Goal: Task Accomplishment & Management: Use online tool/utility

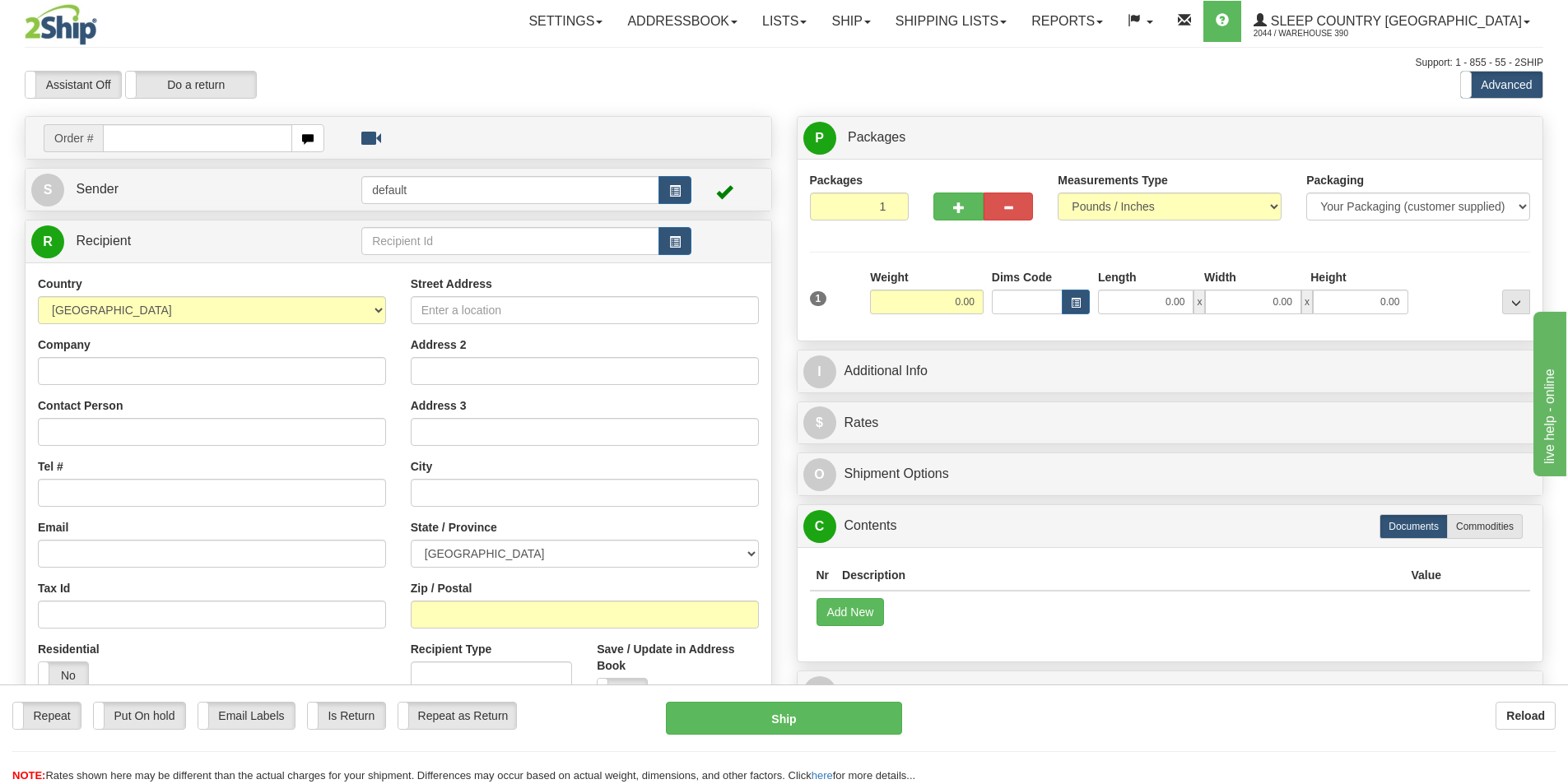
click at [234, 140] on input "text" at bounding box center [197, 138] width 189 height 28
type input "9002I122461"
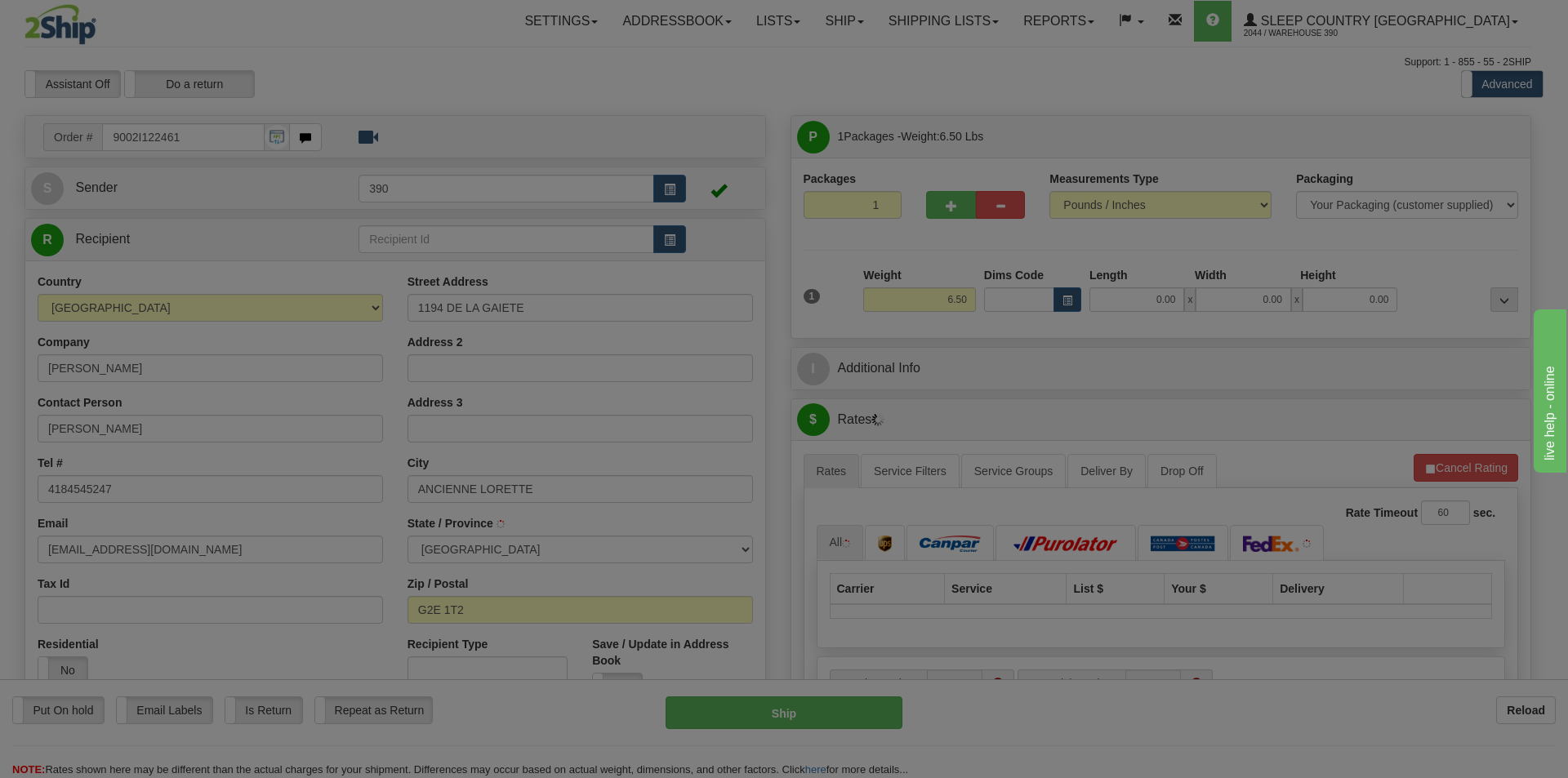
type input "L'ANCIENNE-[PERSON_NAME]"
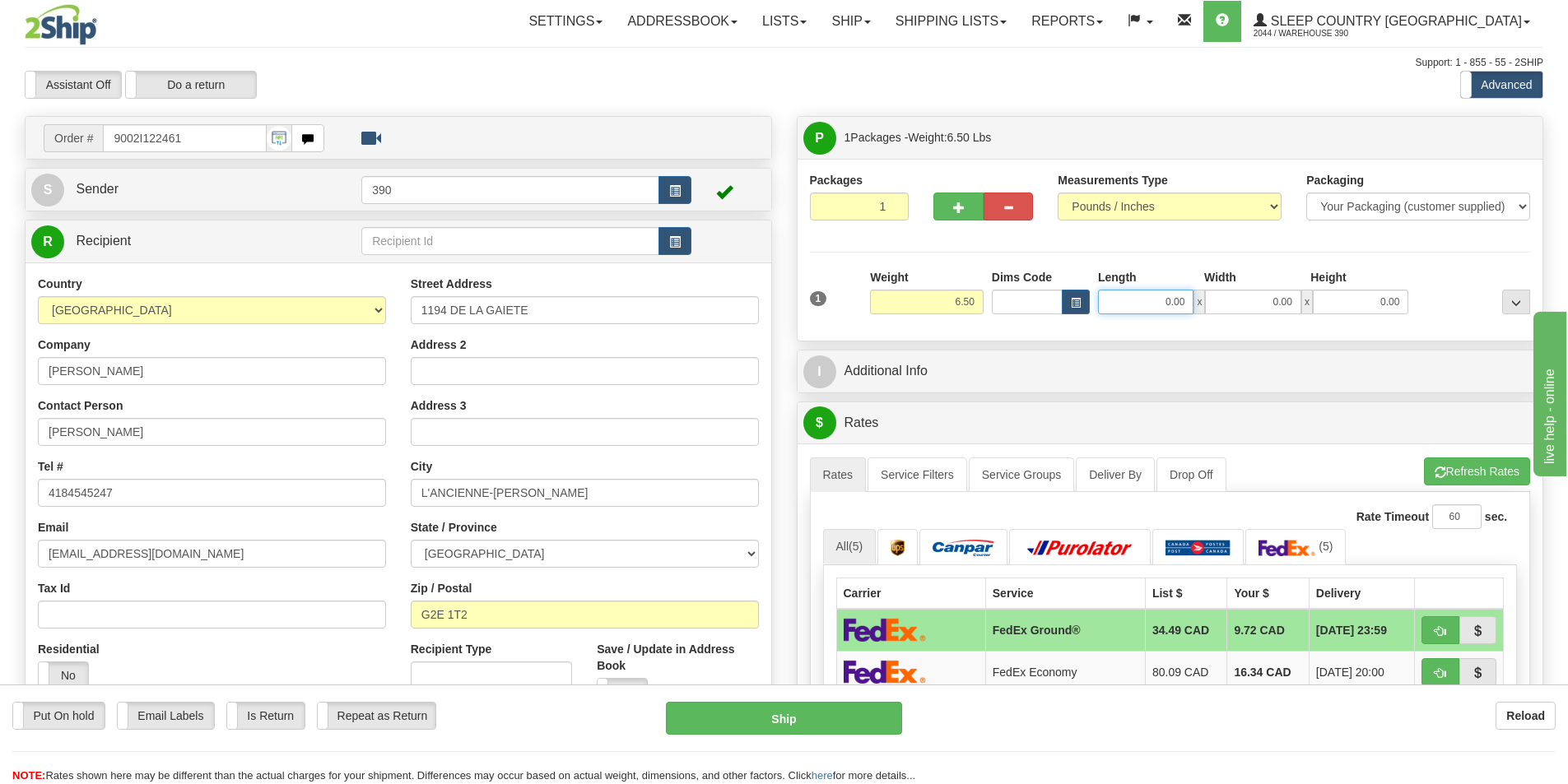
click at [1175, 300] on input "0.00" at bounding box center [1146, 301] width 96 height 25
type input "7.00"
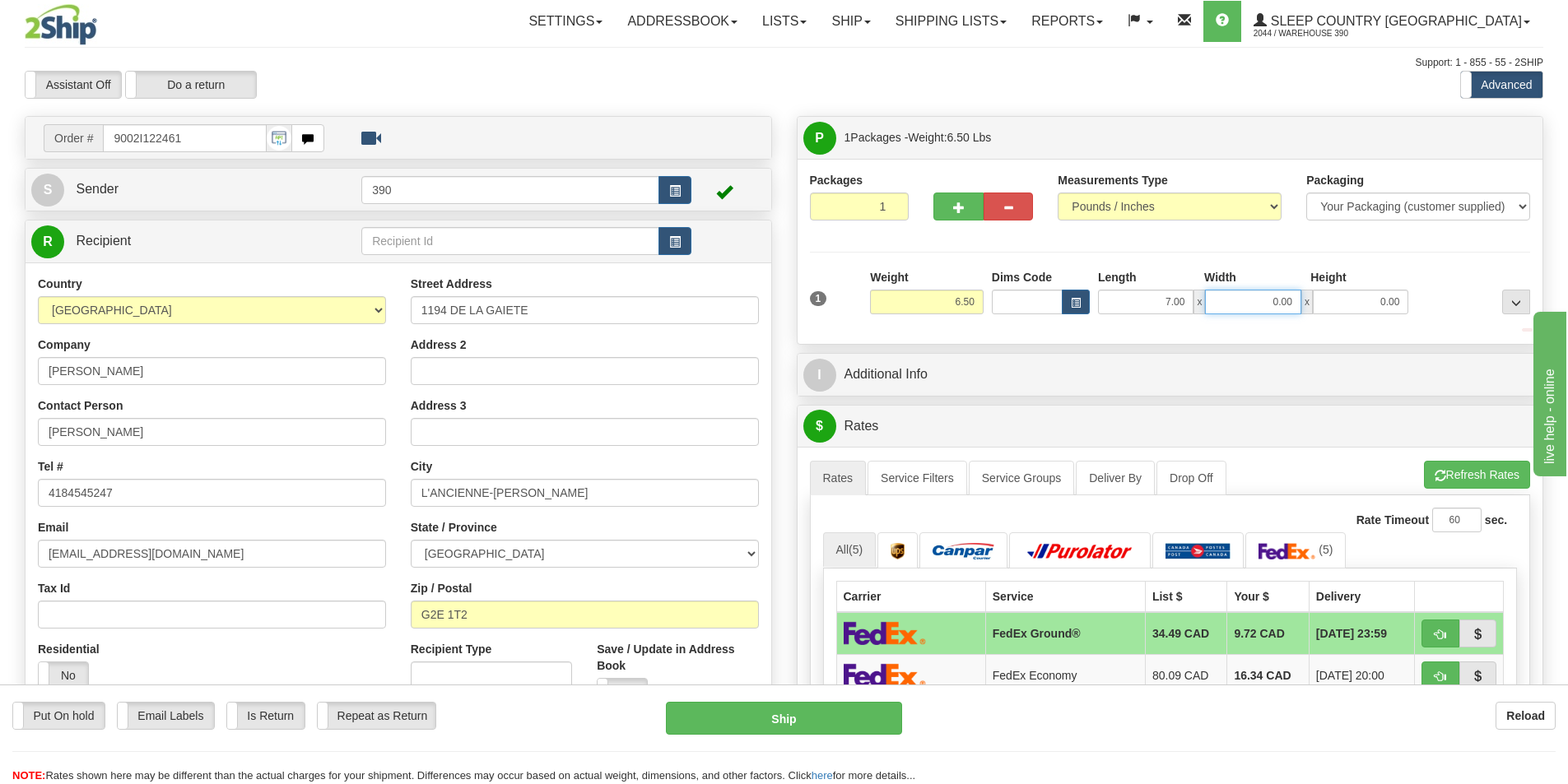
click at [1292, 302] on input "0.00" at bounding box center [1253, 301] width 96 height 25
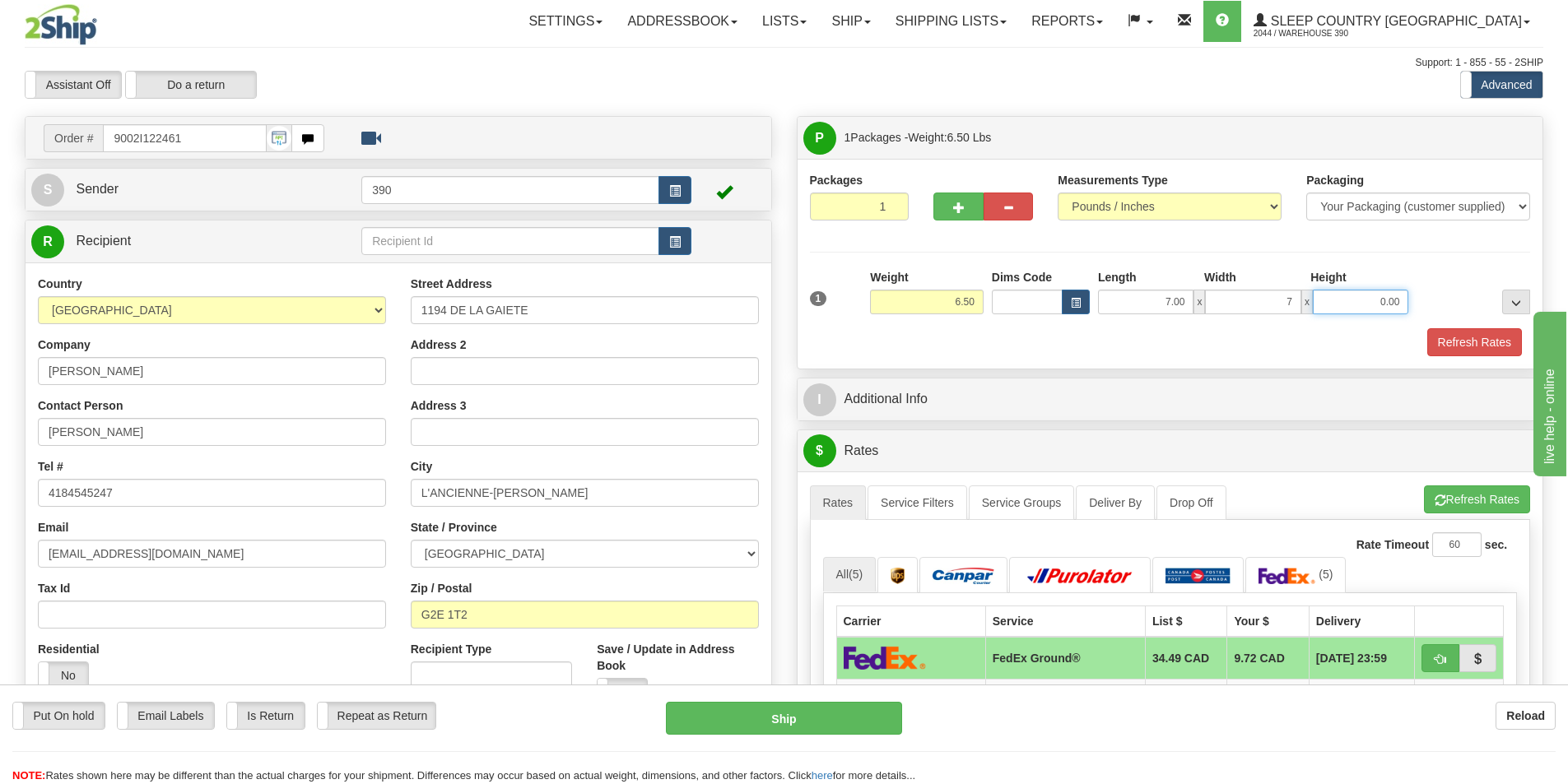
type input "7.00"
click at [1403, 300] on input "0.00" at bounding box center [1361, 301] width 96 height 25
type input "8.00"
click at [1449, 339] on button "Refresh Rates" at bounding box center [1474, 342] width 95 height 28
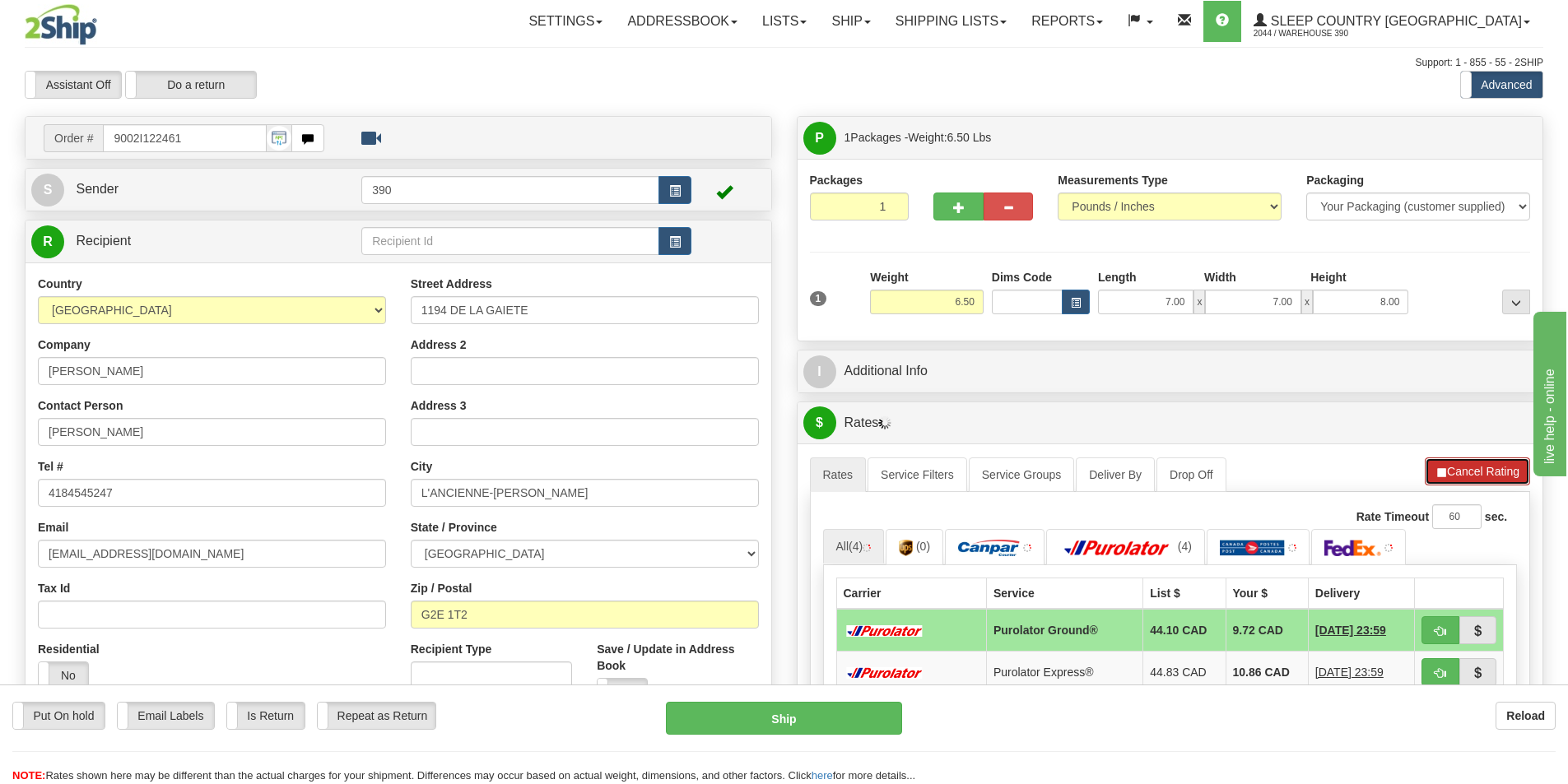
click at [1477, 472] on button "Cancel Rating" at bounding box center [1476, 472] width 105 height 28
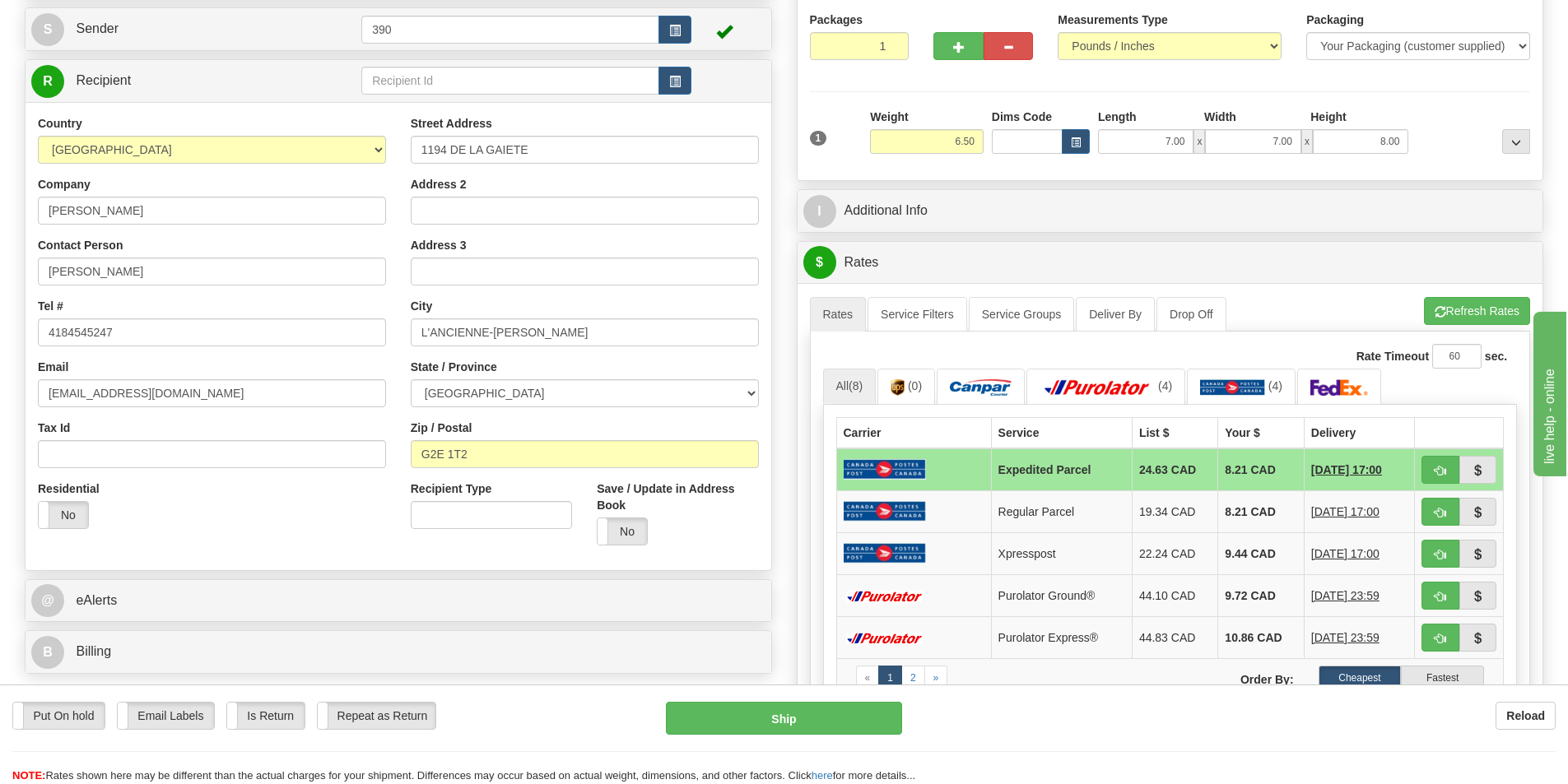
scroll to position [164, 0]
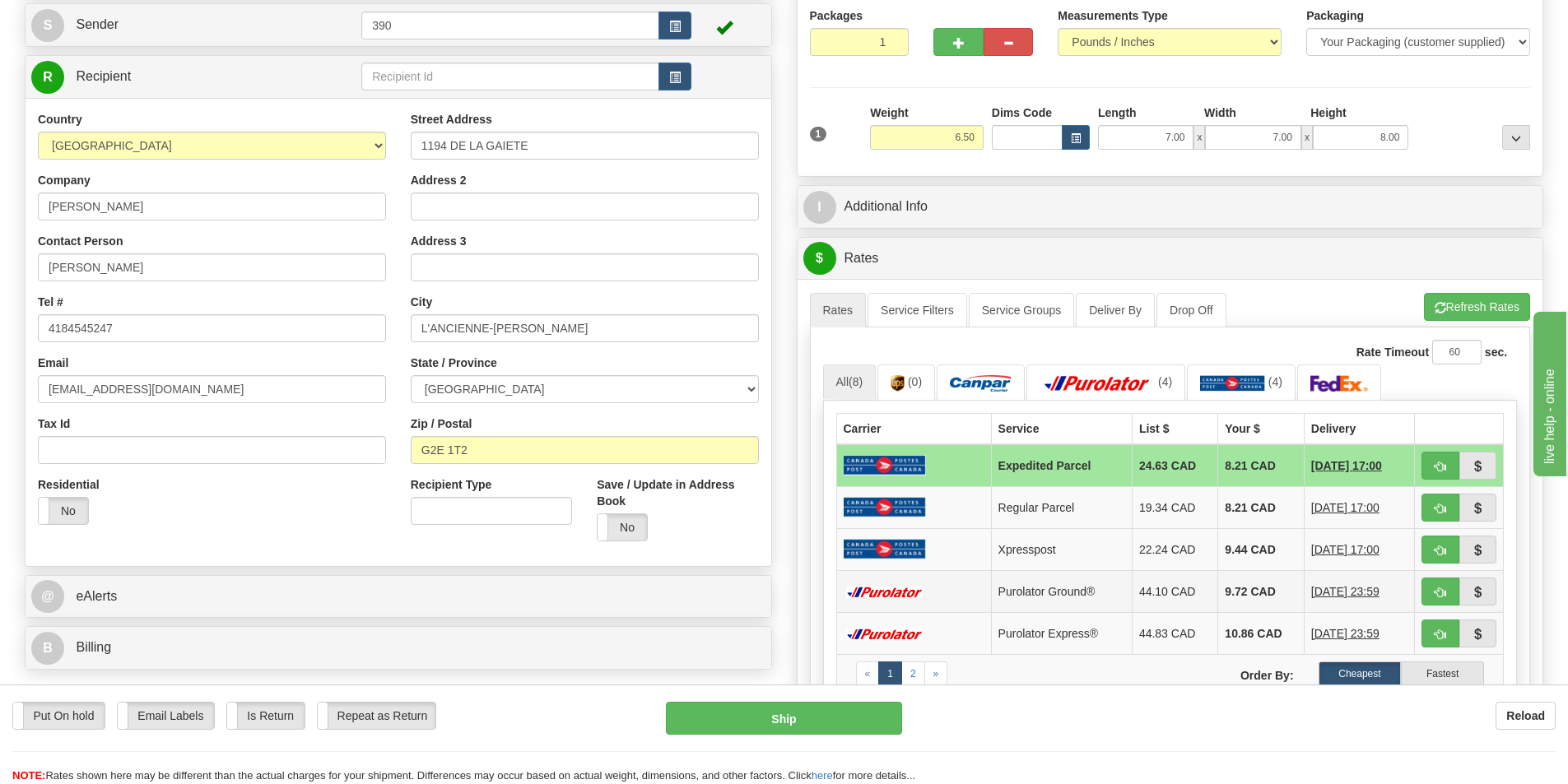
click at [1311, 591] on span "[DATE] 23:59" at bounding box center [1345, 591] width 68 height 16
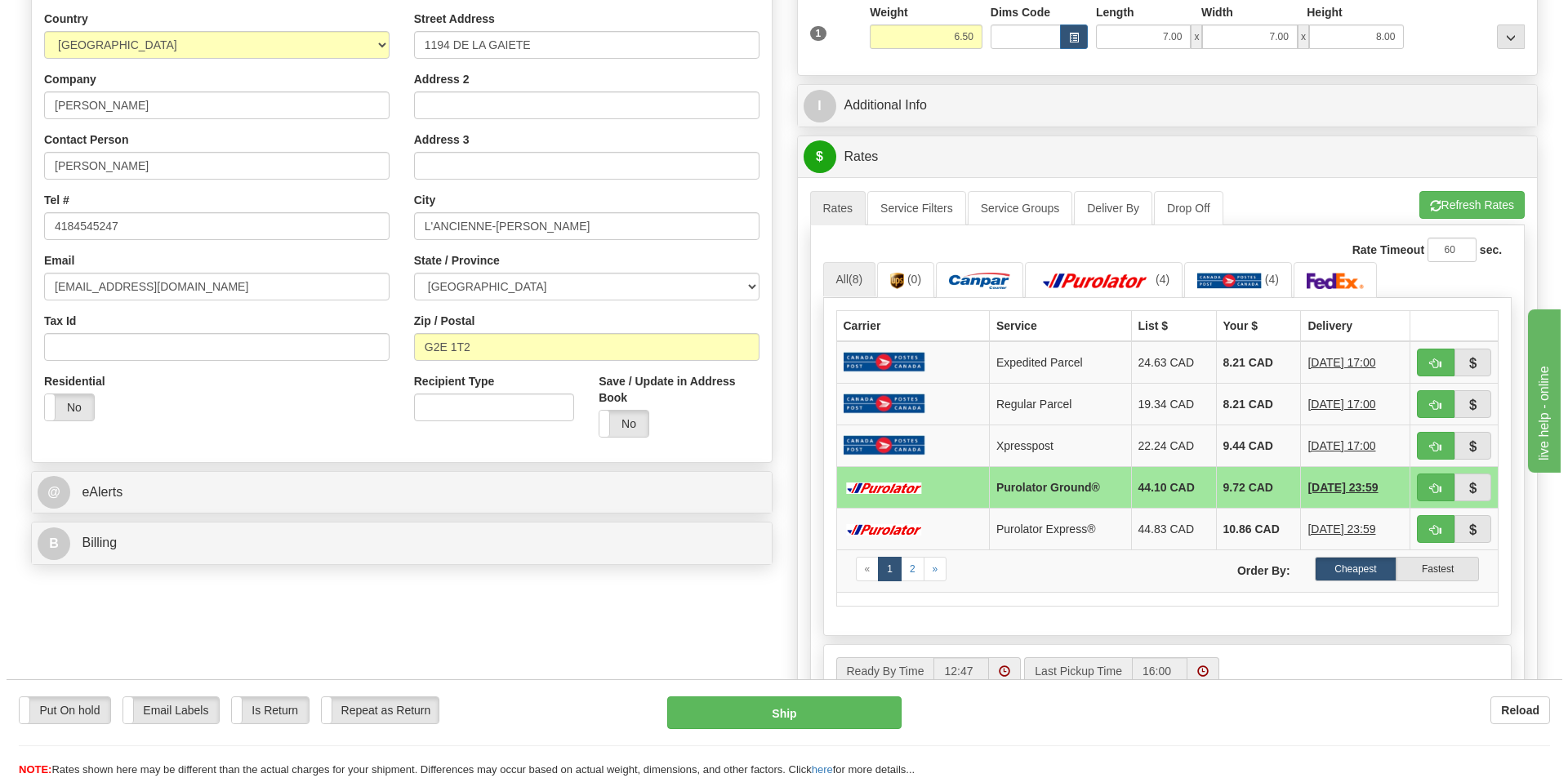
scroll to position [327, 0]
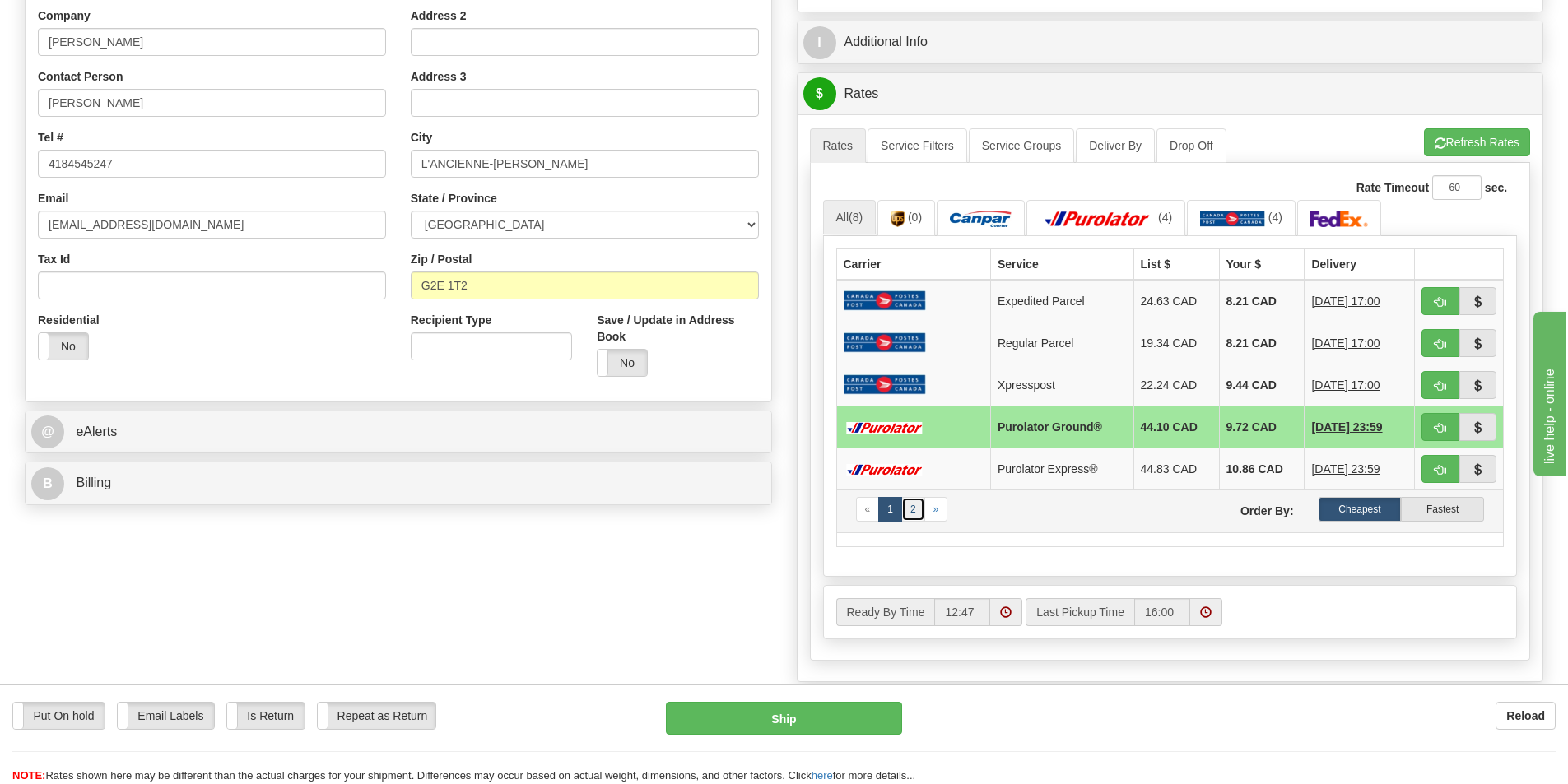
click at [915, 512] on link "2" at bounding box center [913, 509] width 24 height 25
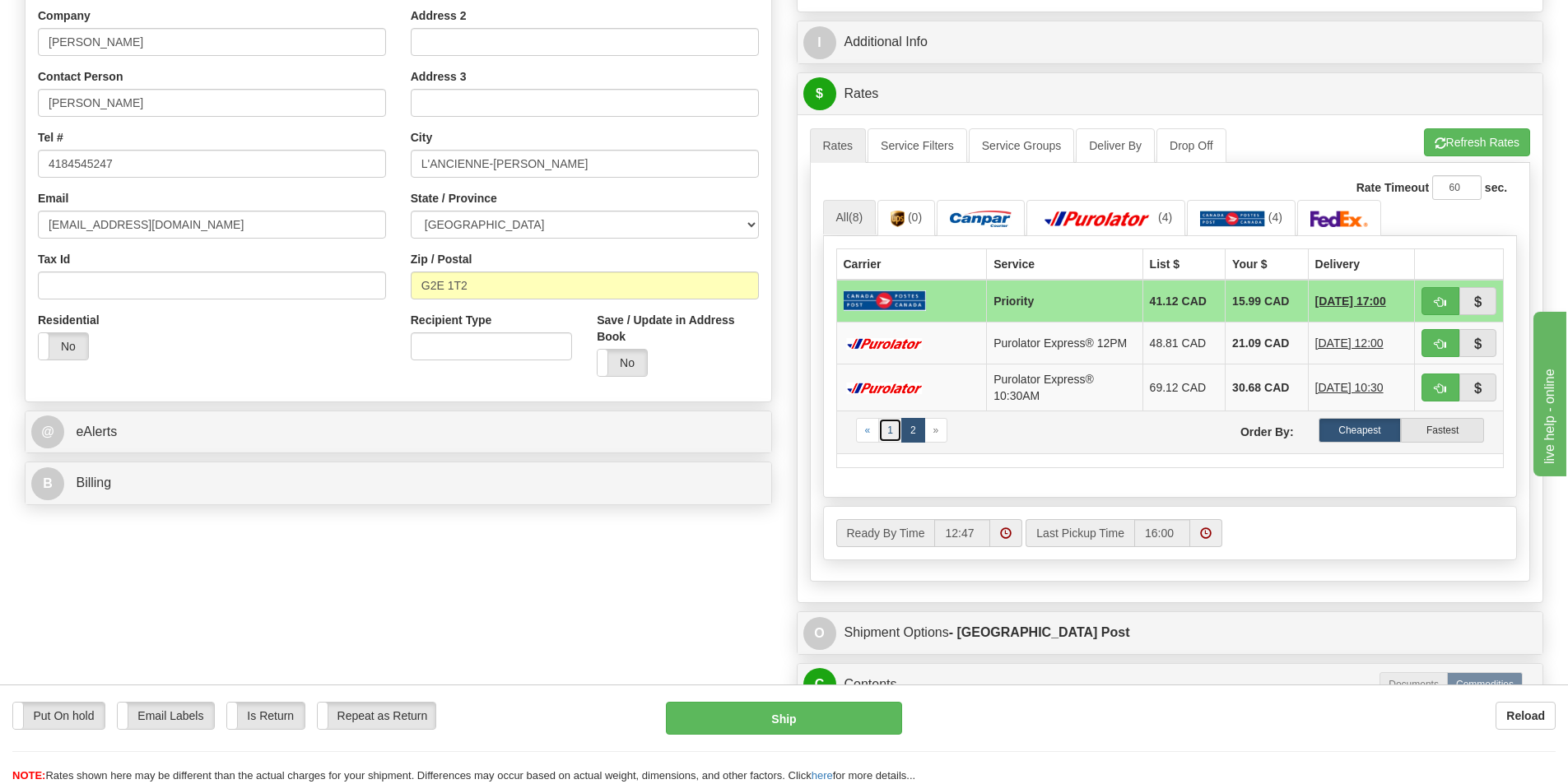
click at [889, 435] on link "1" at bounding box center [890, 430] width 24 height 25
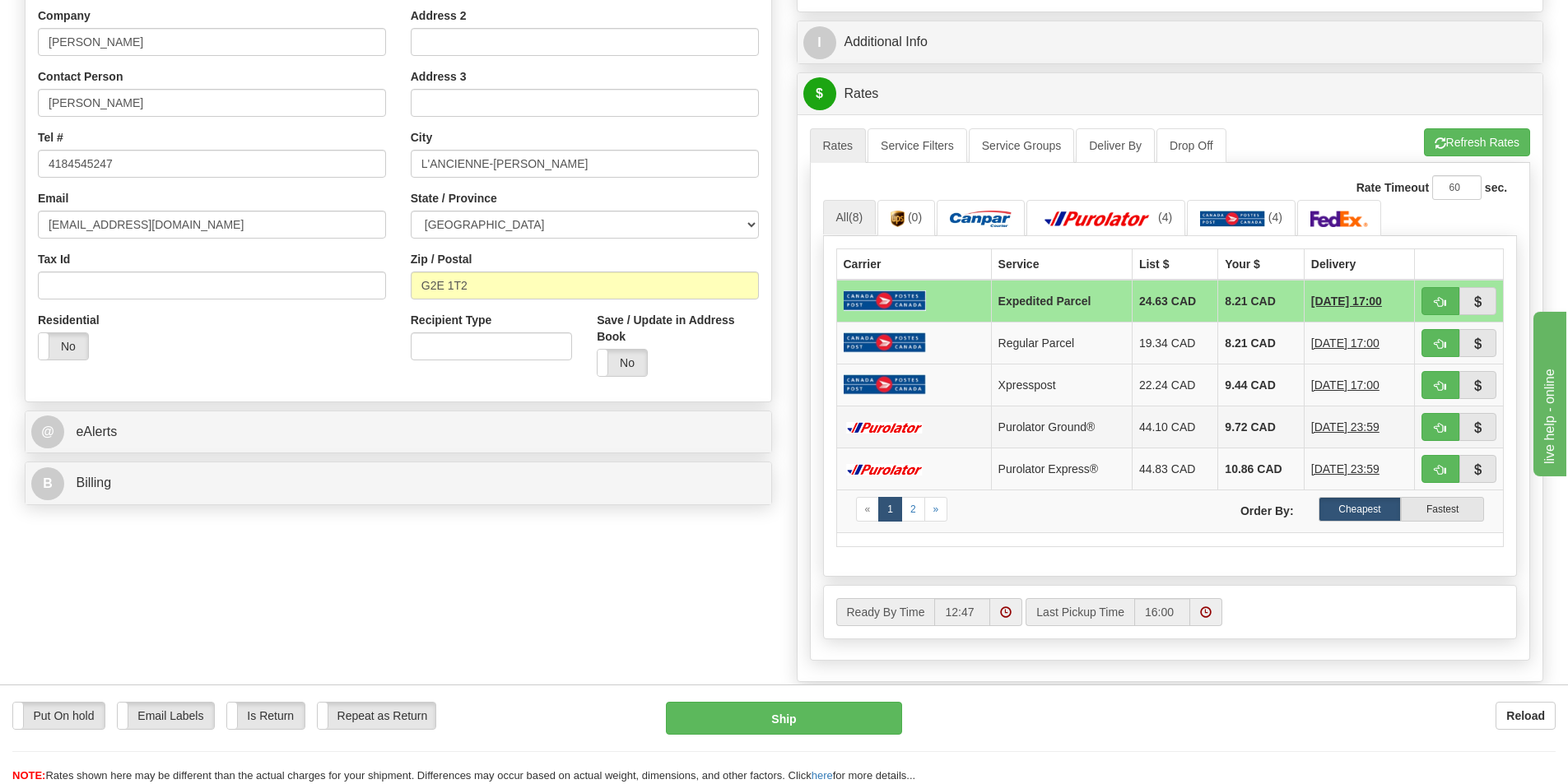
click at [1223, 421] on td "9.72 CAD" at bounding box center [1261, 426] width 86 height 42
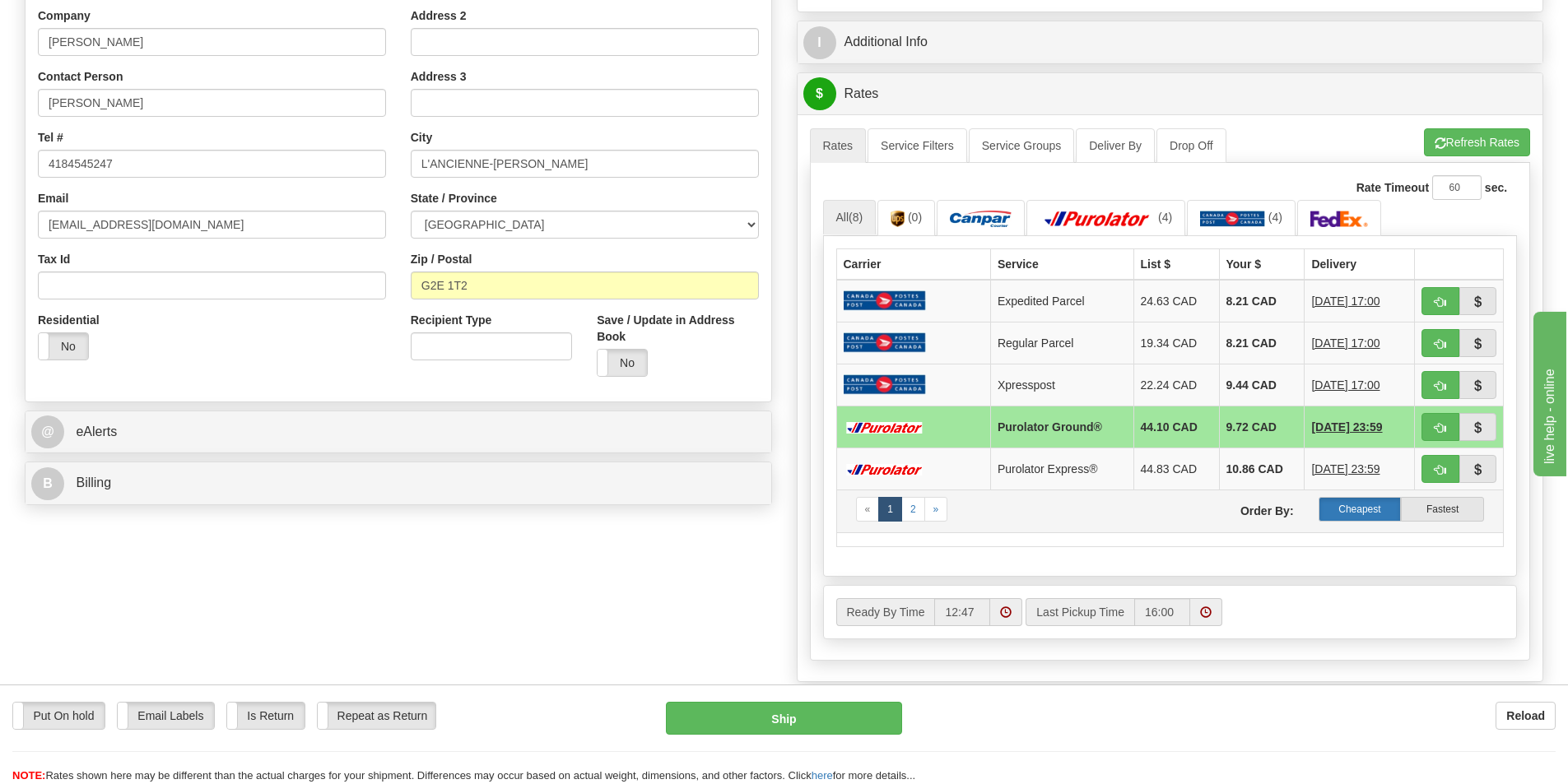
click at [1348, 507] on label "Cheapest" at bounding box center [1359, 509] width 83 height 25
click at [787, 716] on button "Ship" at bounding box center [784, 718] width 236 height 33
type input "260"
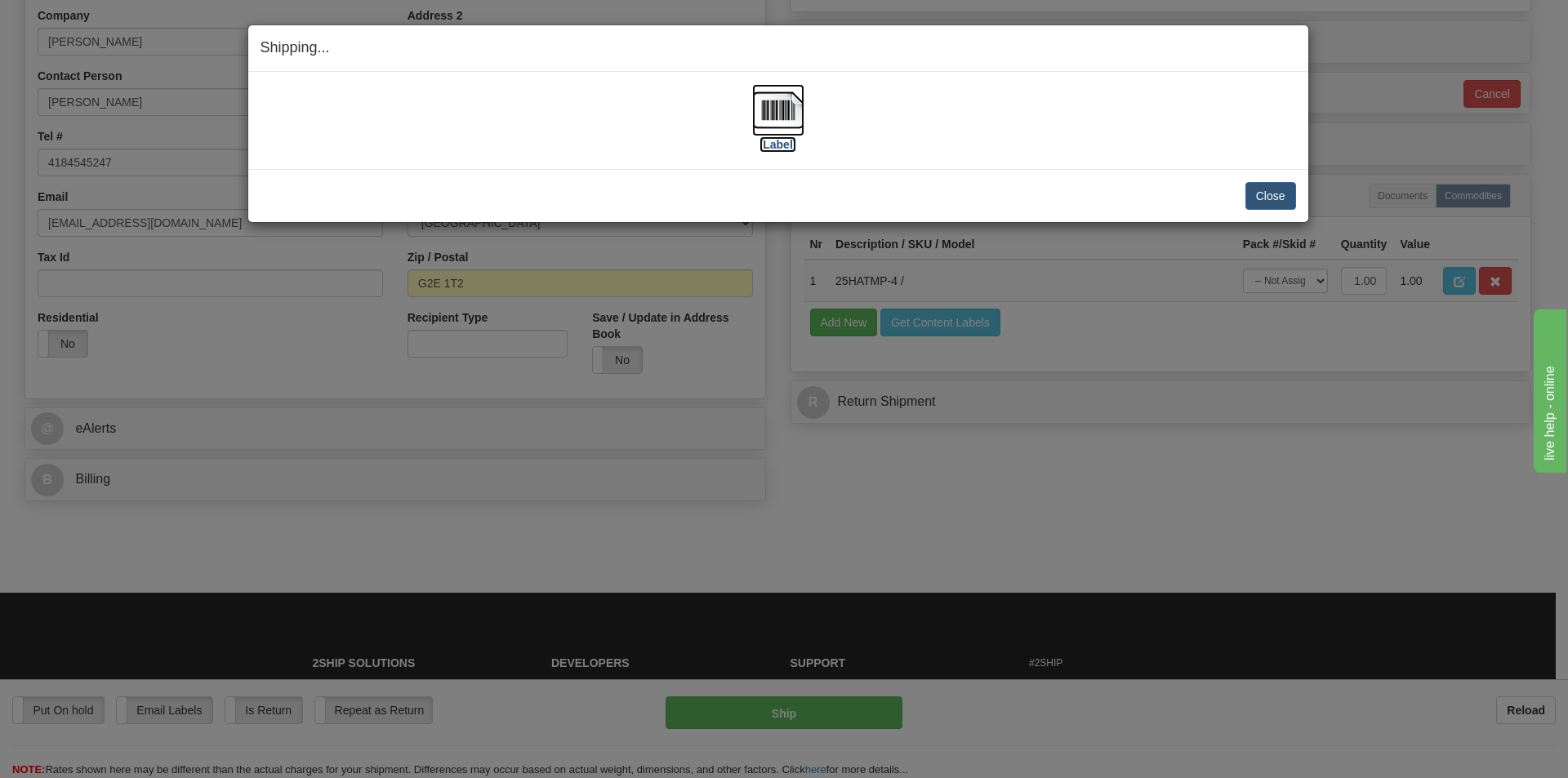
click at [782, 102] on img at bounding box center [779, 110] width 53 height 53
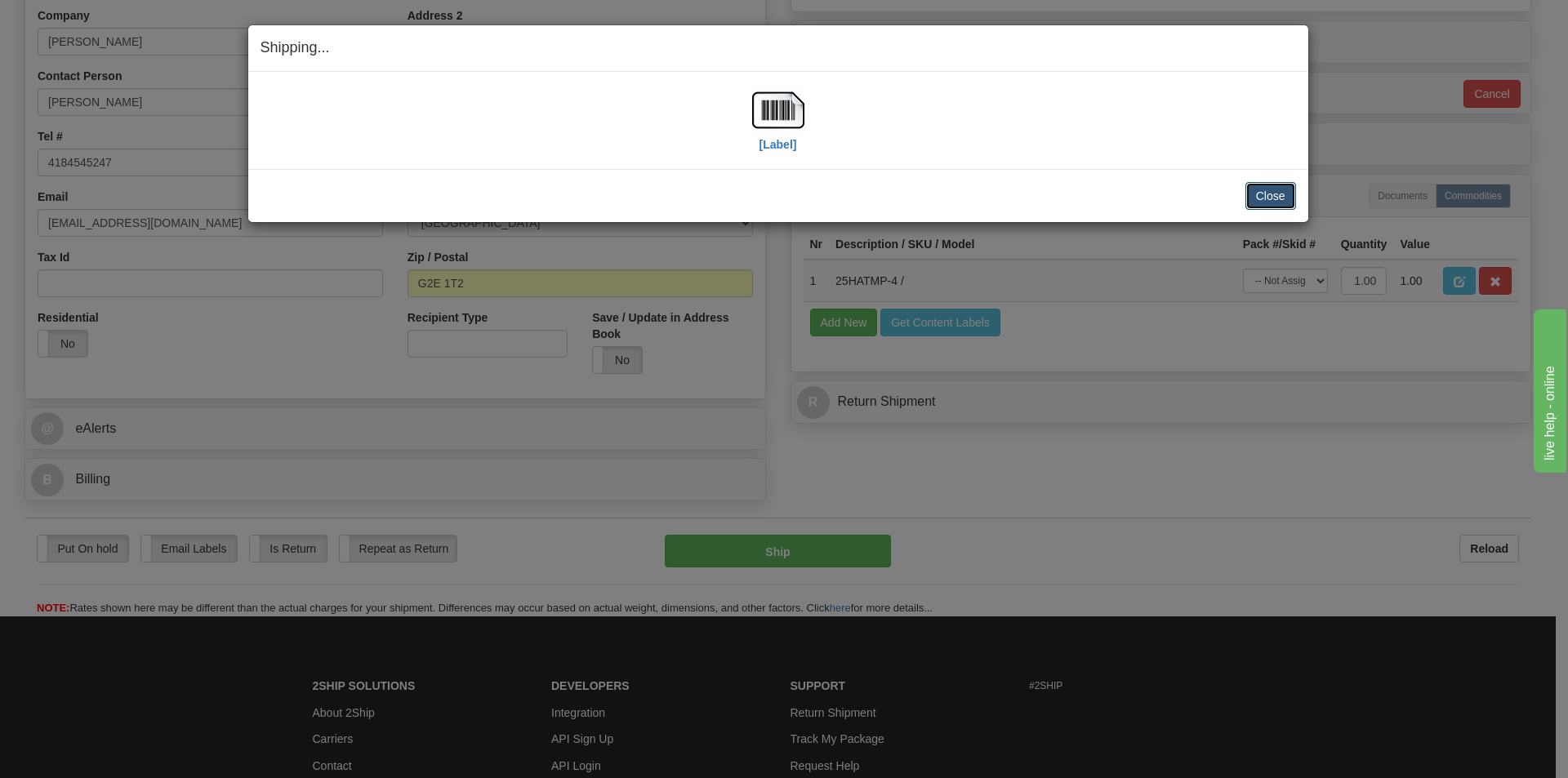
click at [1272, 193] on button "Close" at bounding box center [1271, 195] width 51 height 28
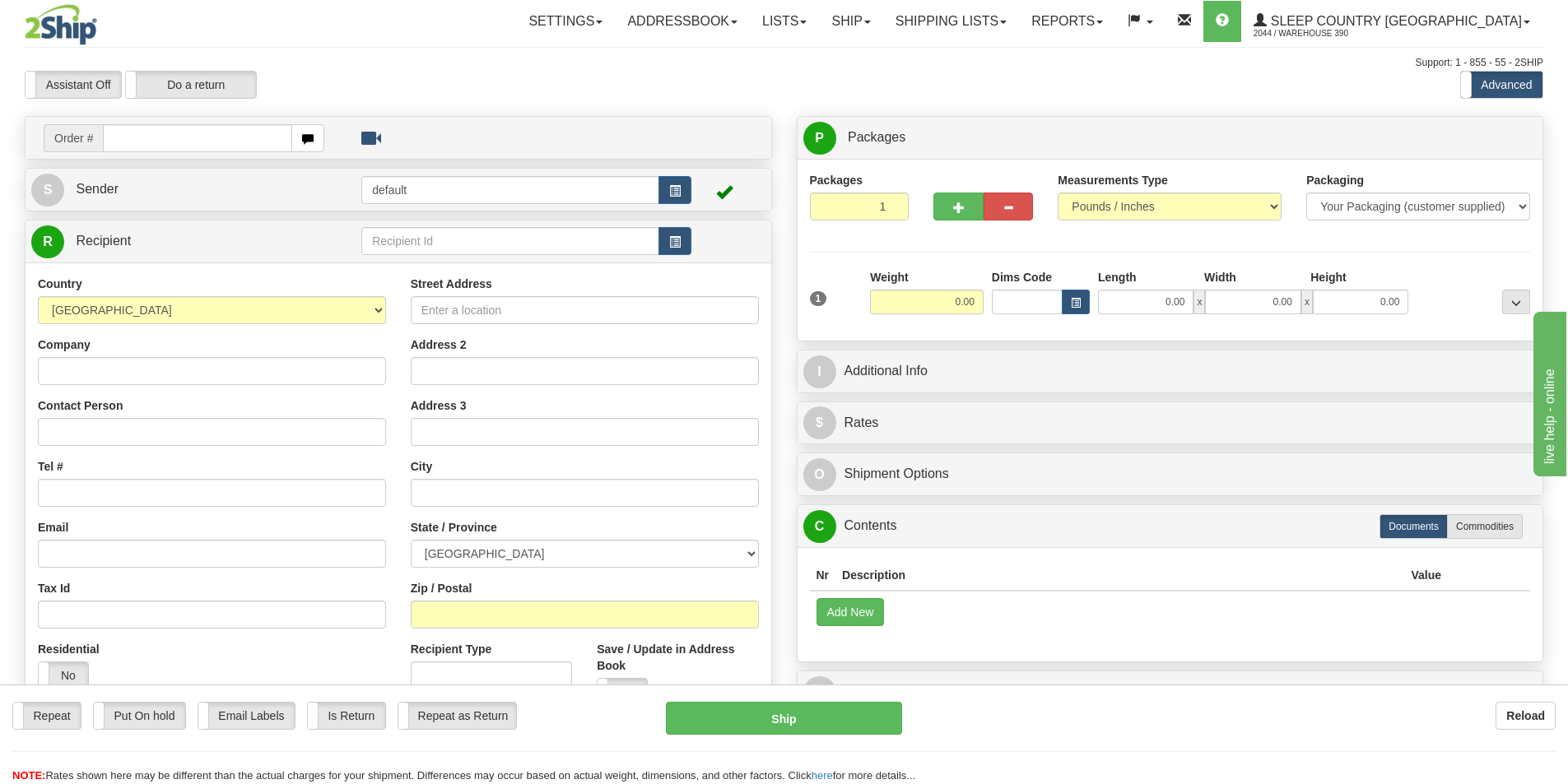
click at [140, 140] on input "text" at bounding box center [197, 138] width 189 height 28
type input "9002I113362"
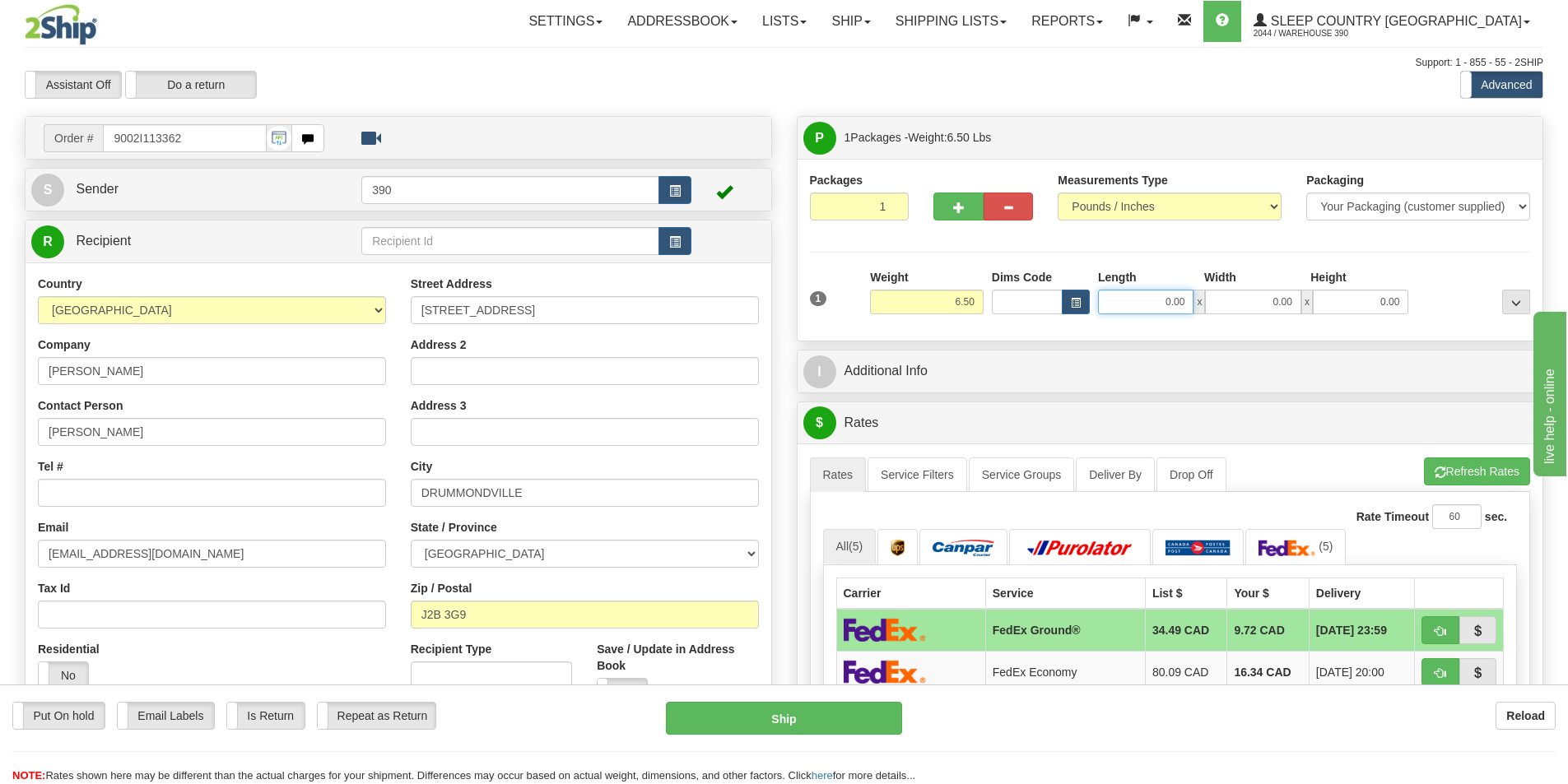
click at [1188, 306] on input "0.00" at bounding box center [1146, 301] width 96 height 25
type input "8.00"
click at [1293, 298] on input "0.00" at bounding box center [1253, 301] width 96 height 25
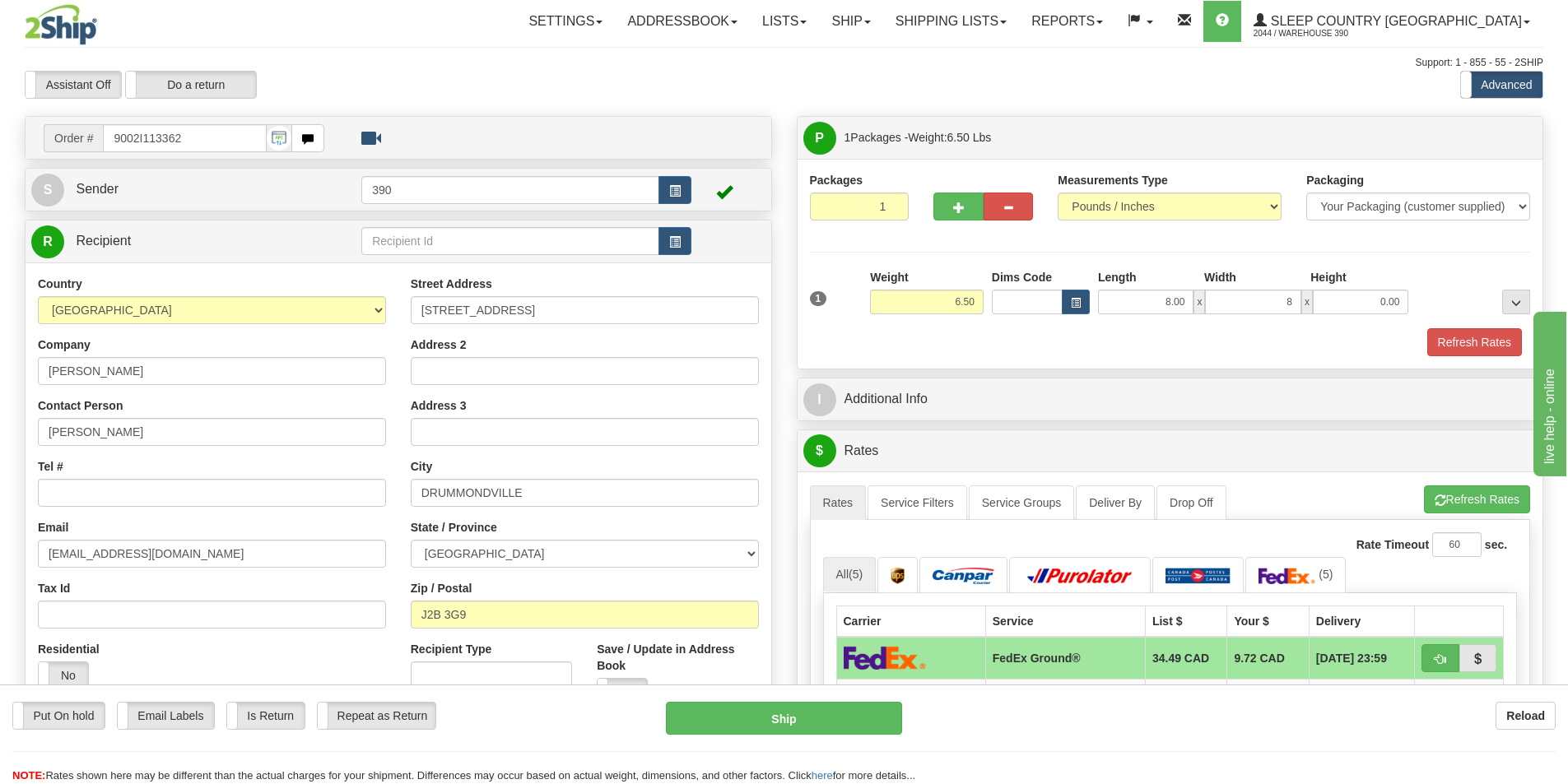
type input "8.00"
drag, startPoint x: 1280, startPoint y: 295, endPoint x: 1482, endPoint y: 254, distance: 206.1
click at [1482, 254] on div "Packages 1 1 Measurements Type" at bounding box center [1170, 264] width 721 height 184
click at [1397, 302] on input "0.00" at bounding box center [1361, 301] width 96 height 25
type input "24.00"
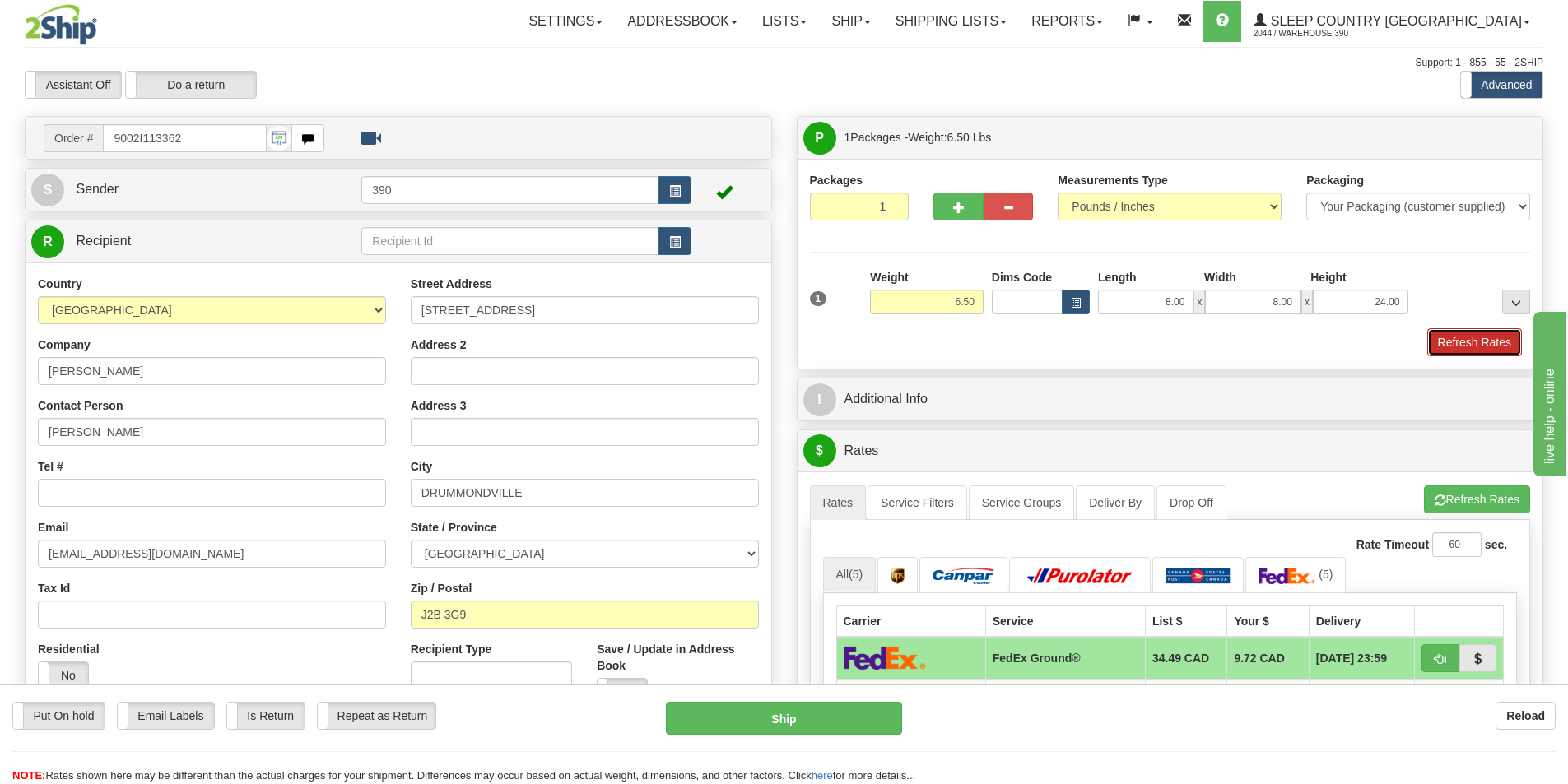
click at [1471, 343] on button "Refresh Rates" at bounding box center [1474, 342] width 95 height 28
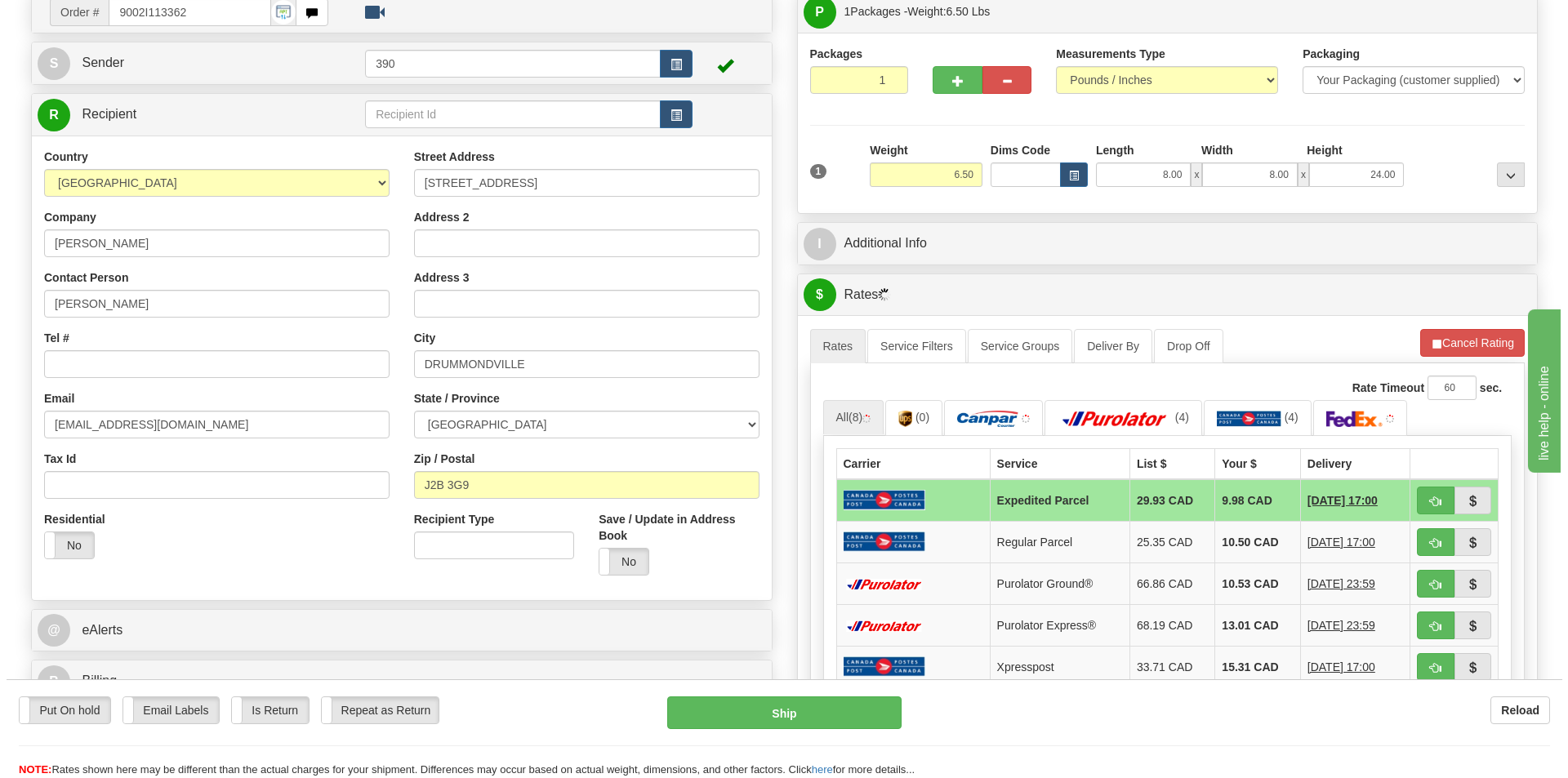
scroll to position [163, 0]
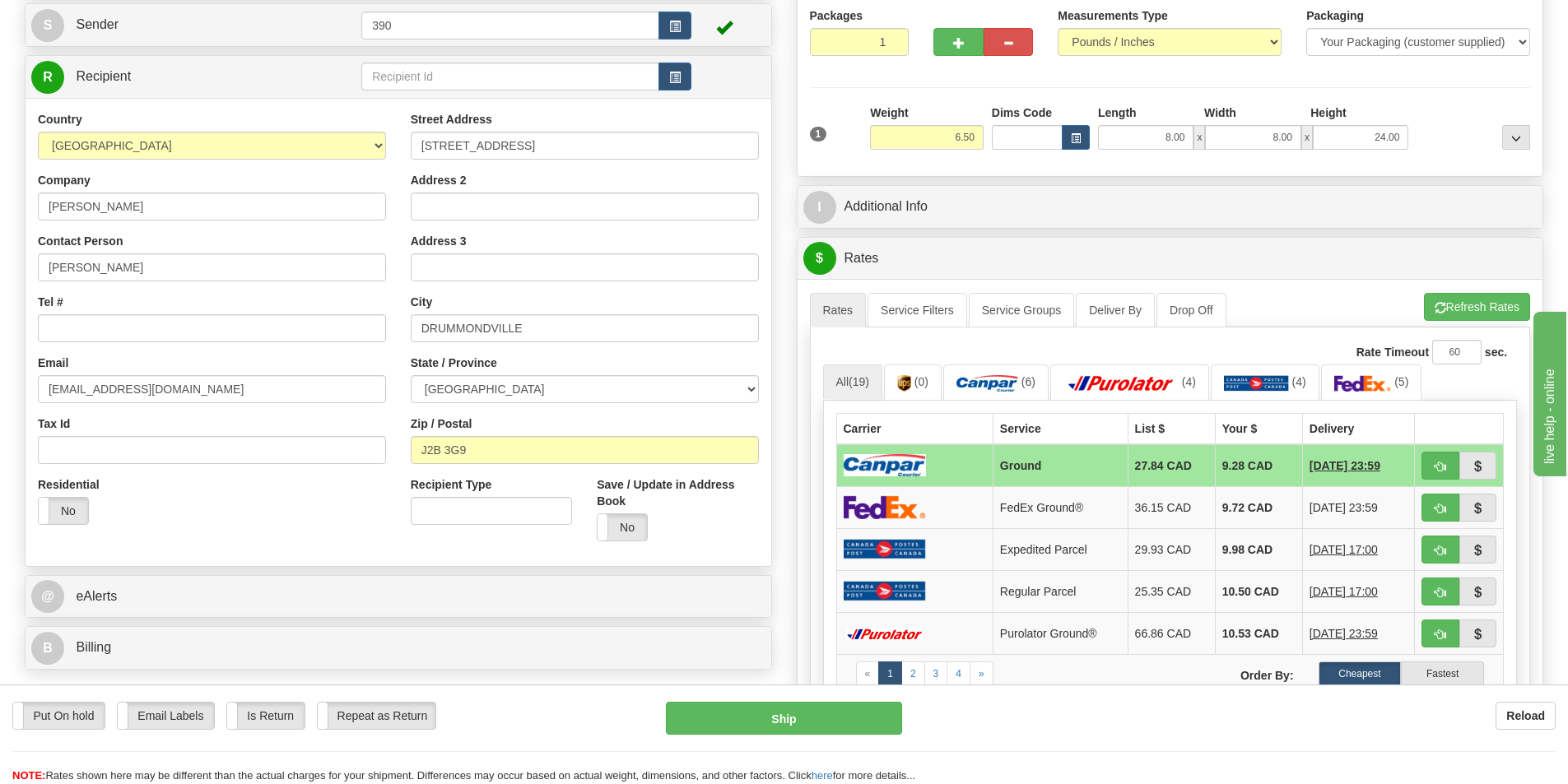
click at [1226, 464] on td "9.28 CAD" at bounding box center [1258, 466] width 87 height 43
click at [1362, 672] on label "Cheapest" at bounding box center [1359, 674] width 83 height 25
click at [786, 717] on button "Ship" at bounding box center [784, 718] width 236 height 33
type input "1"
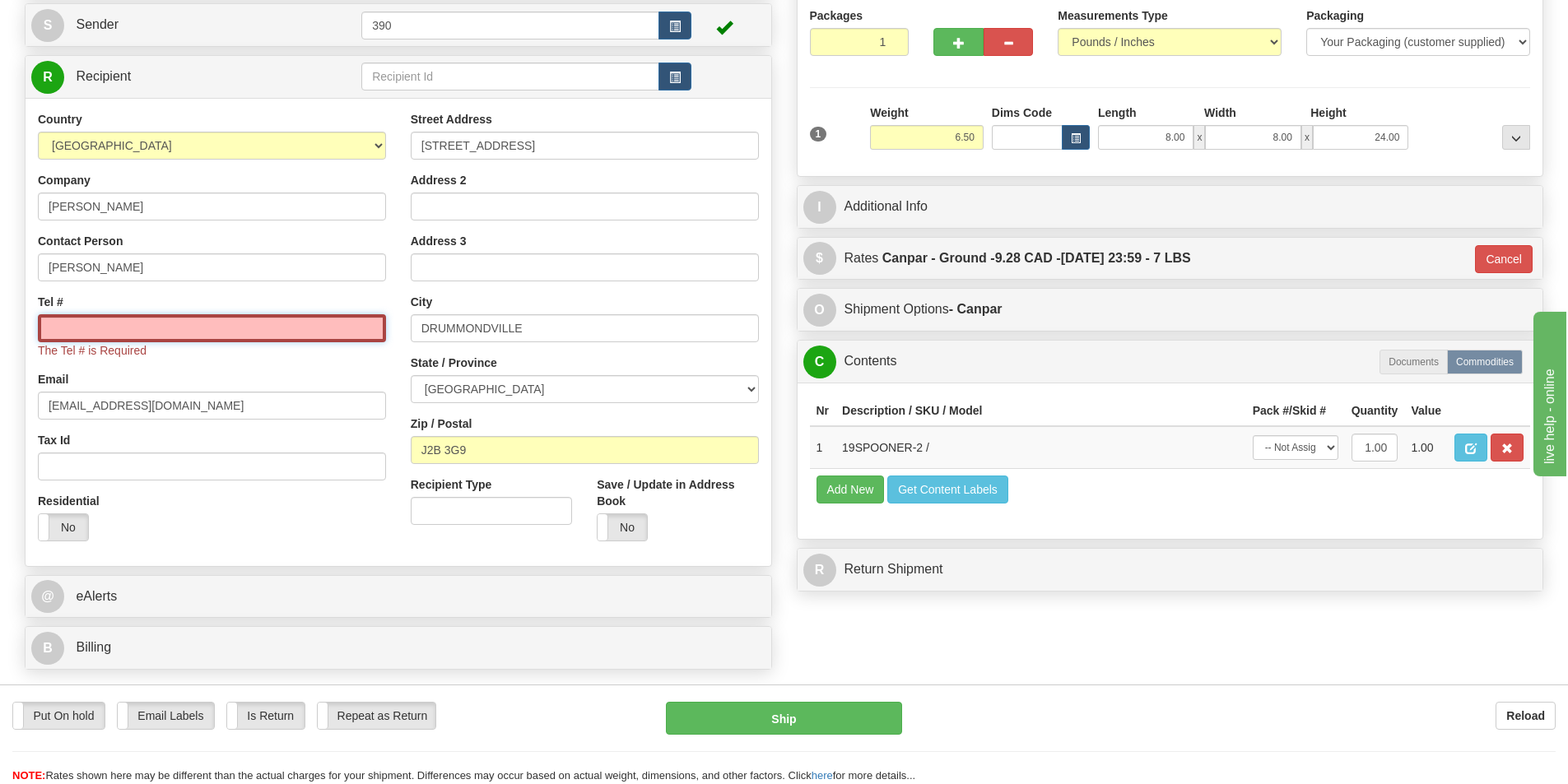
click at [151, 331] on input "Tel #" at bounding box center [211, 328] width 348 height 28
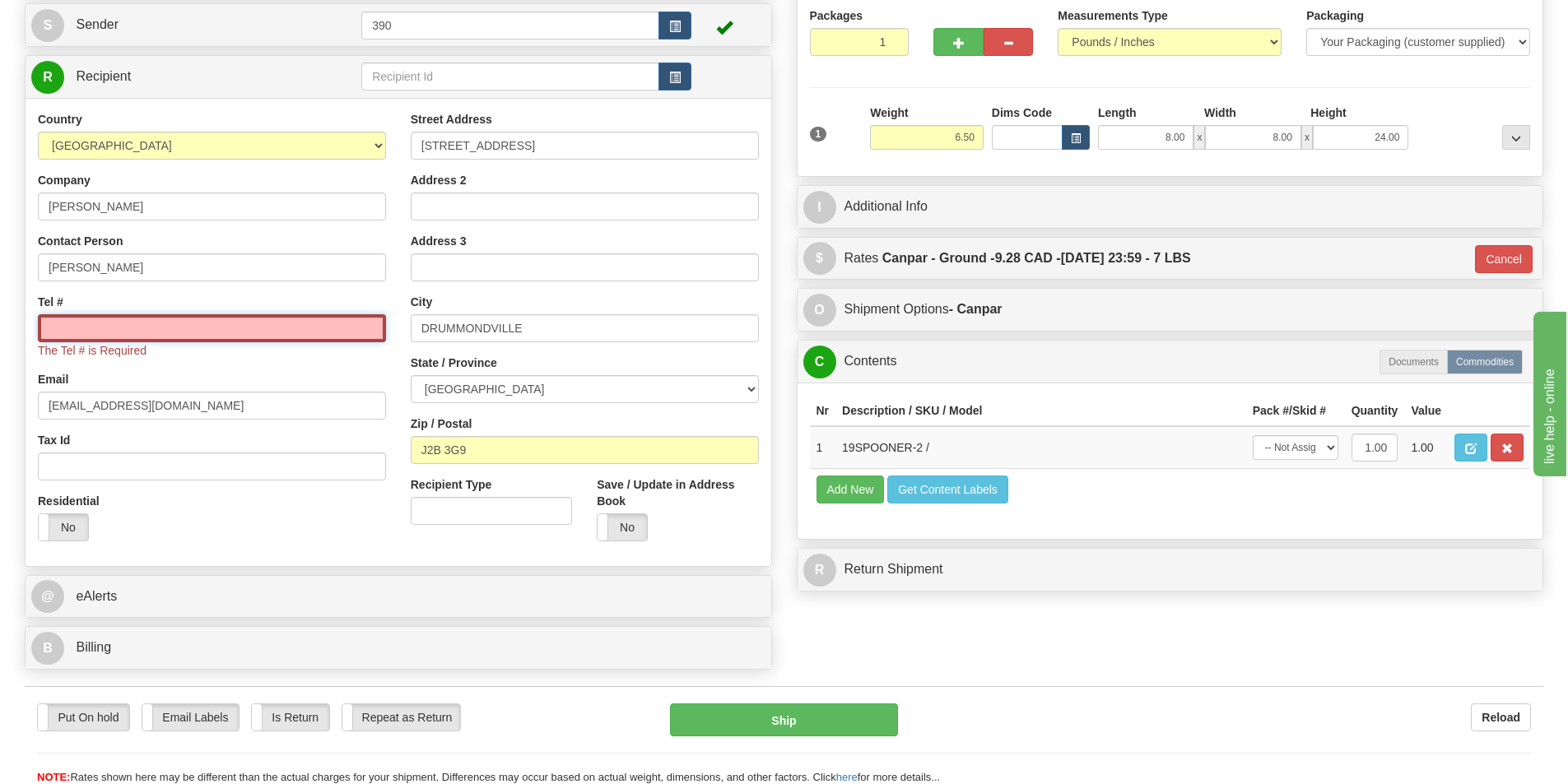
type input "4184450147"
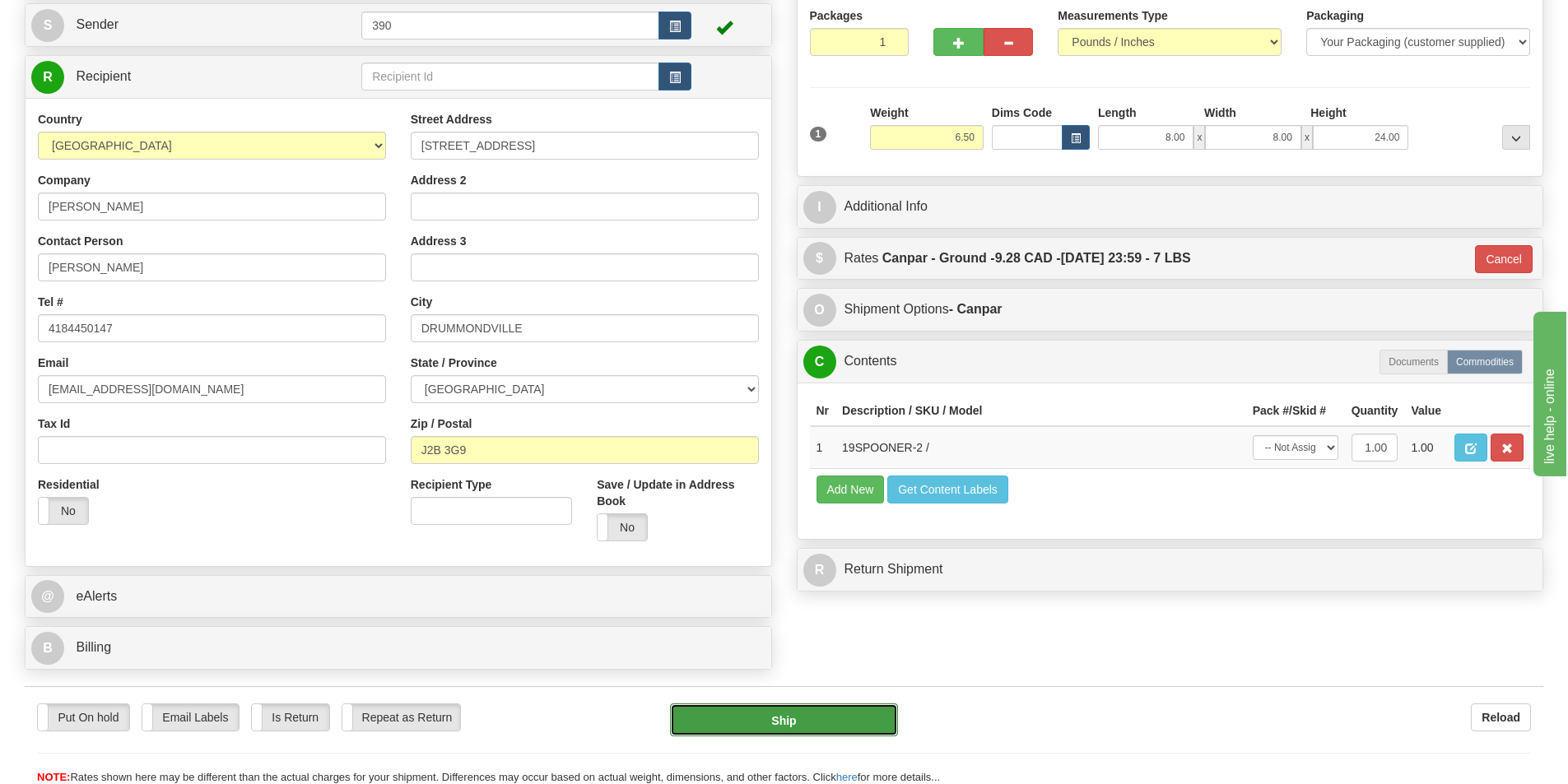
click at [777, 725] on button "Ship" at bounding box center [784, 720] width 228 height 33
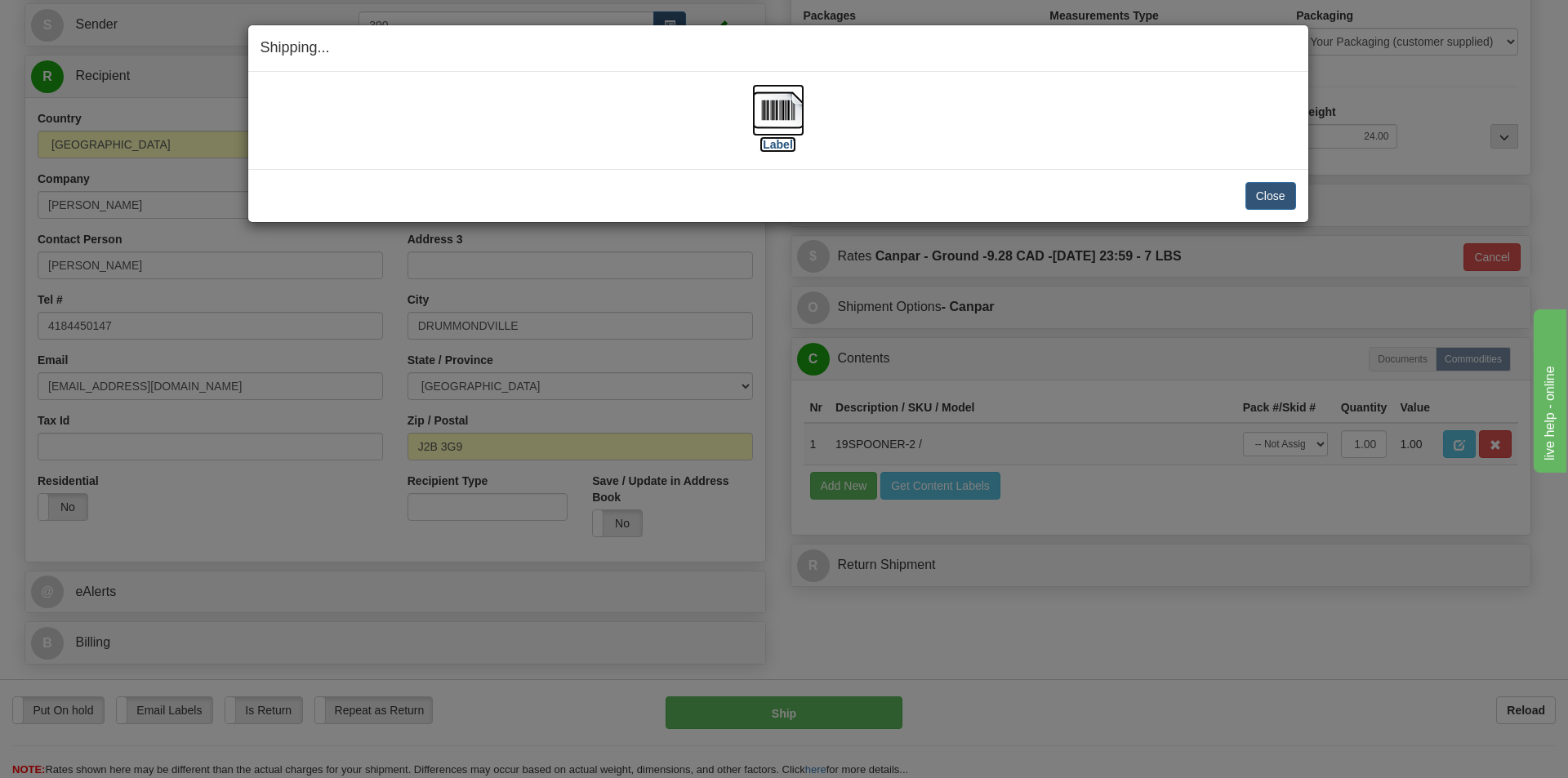
click at [777, 105] on img at bounding box center [779, 110] width 53 height 53
click at [1269, 196] on button "Close" at bounding box center [1271, 195] width 51 height 28
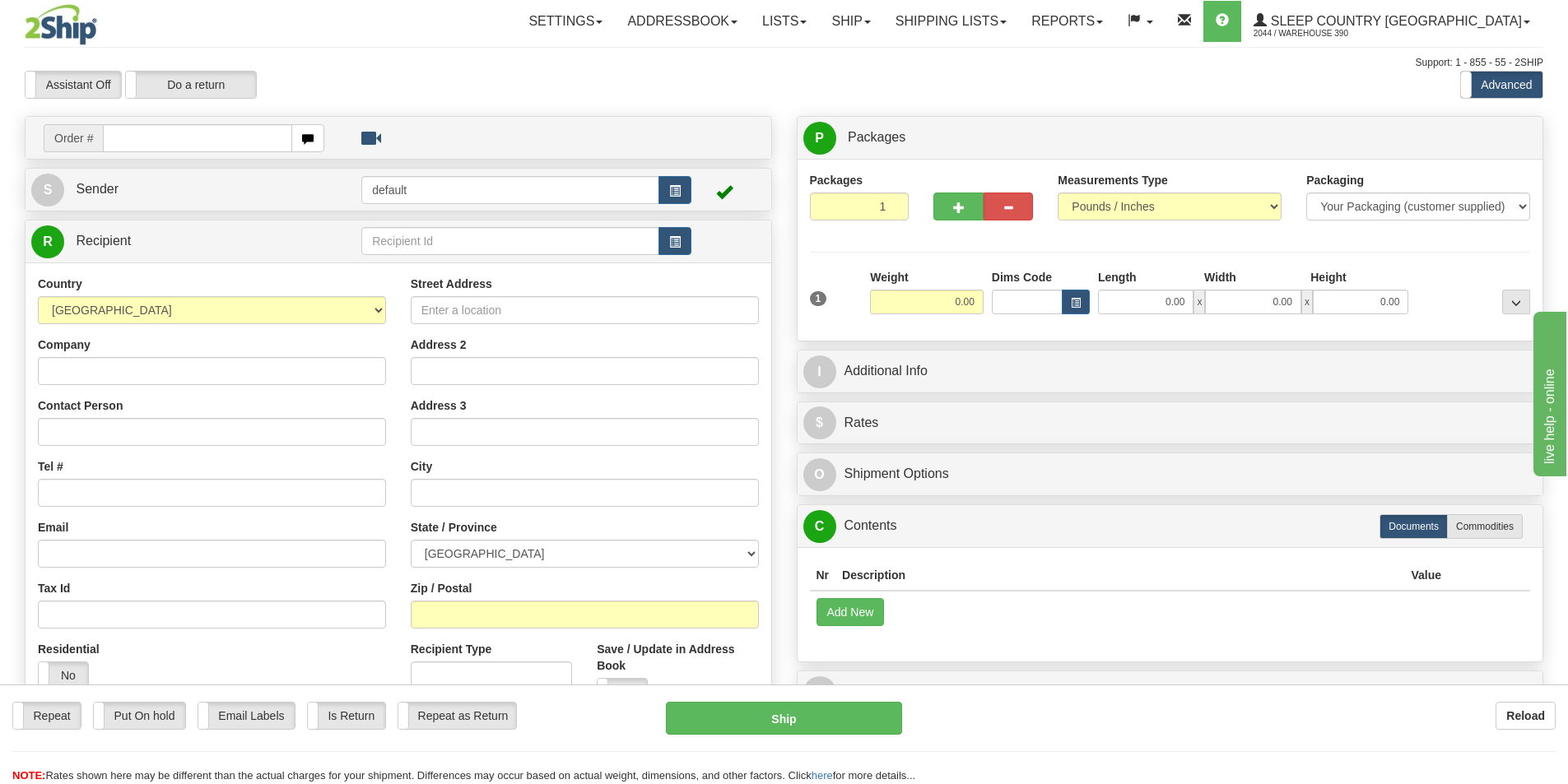
click at [168, 136] on input "text" at bounding box center [197, 138] width 189 height 28
type input "9002I122666"
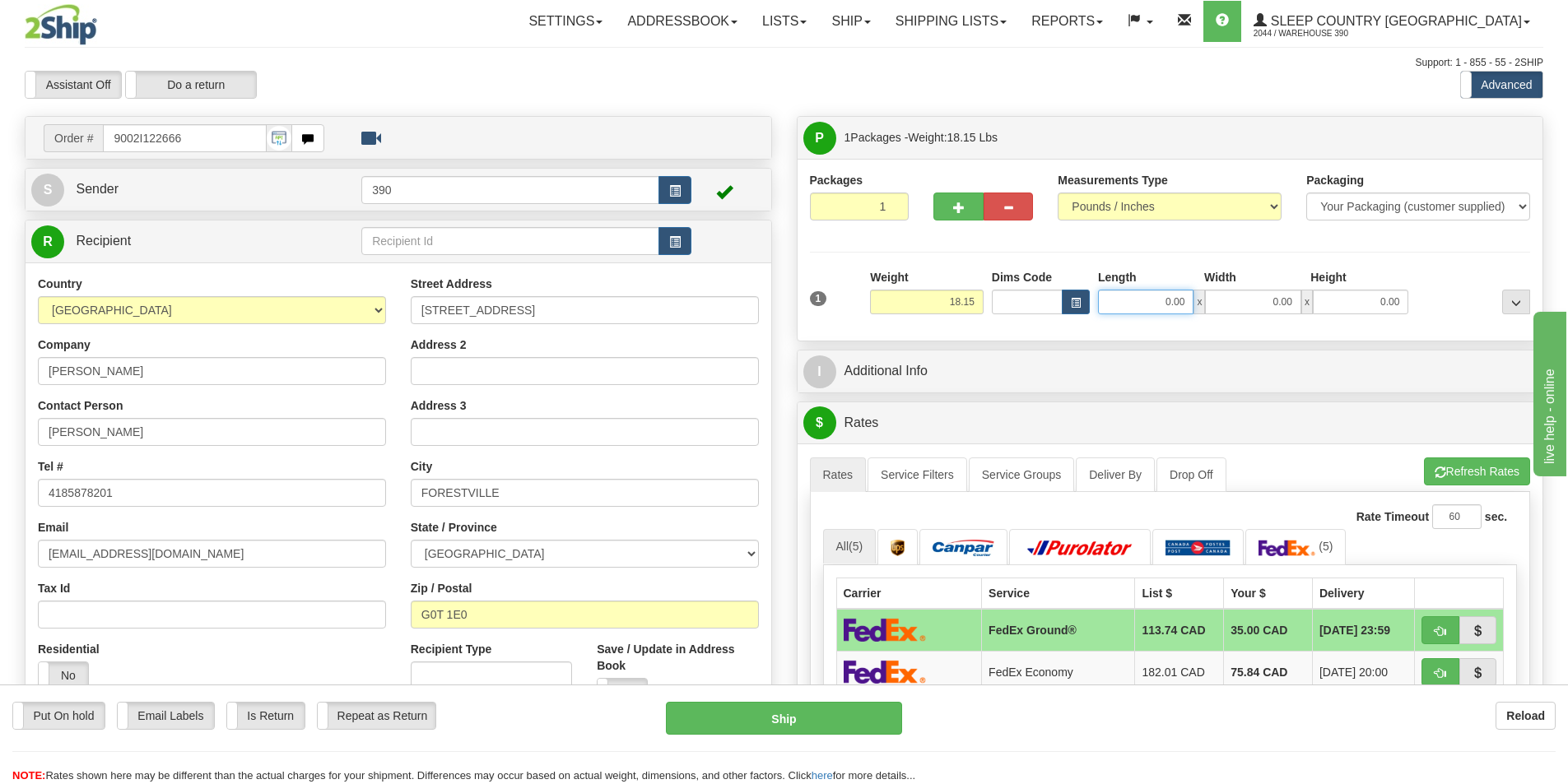
click at [1185, 302] on input "0.00" at bounding box center [1146, 301] width 96 height 25
type input "8.00"
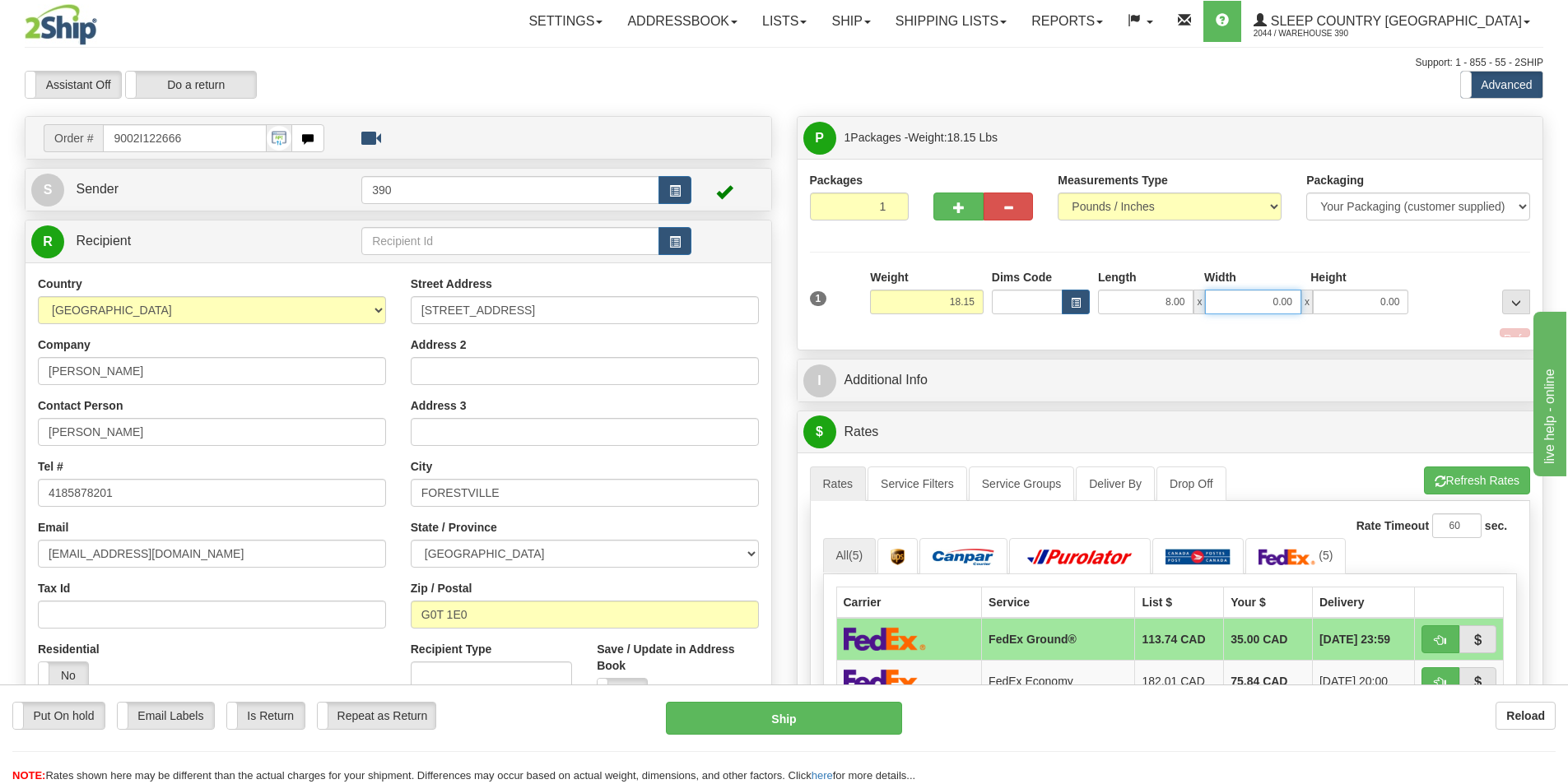
click at [1283, 303] on input "0.00" at bounding box center [1253, 301] width 96 height 25
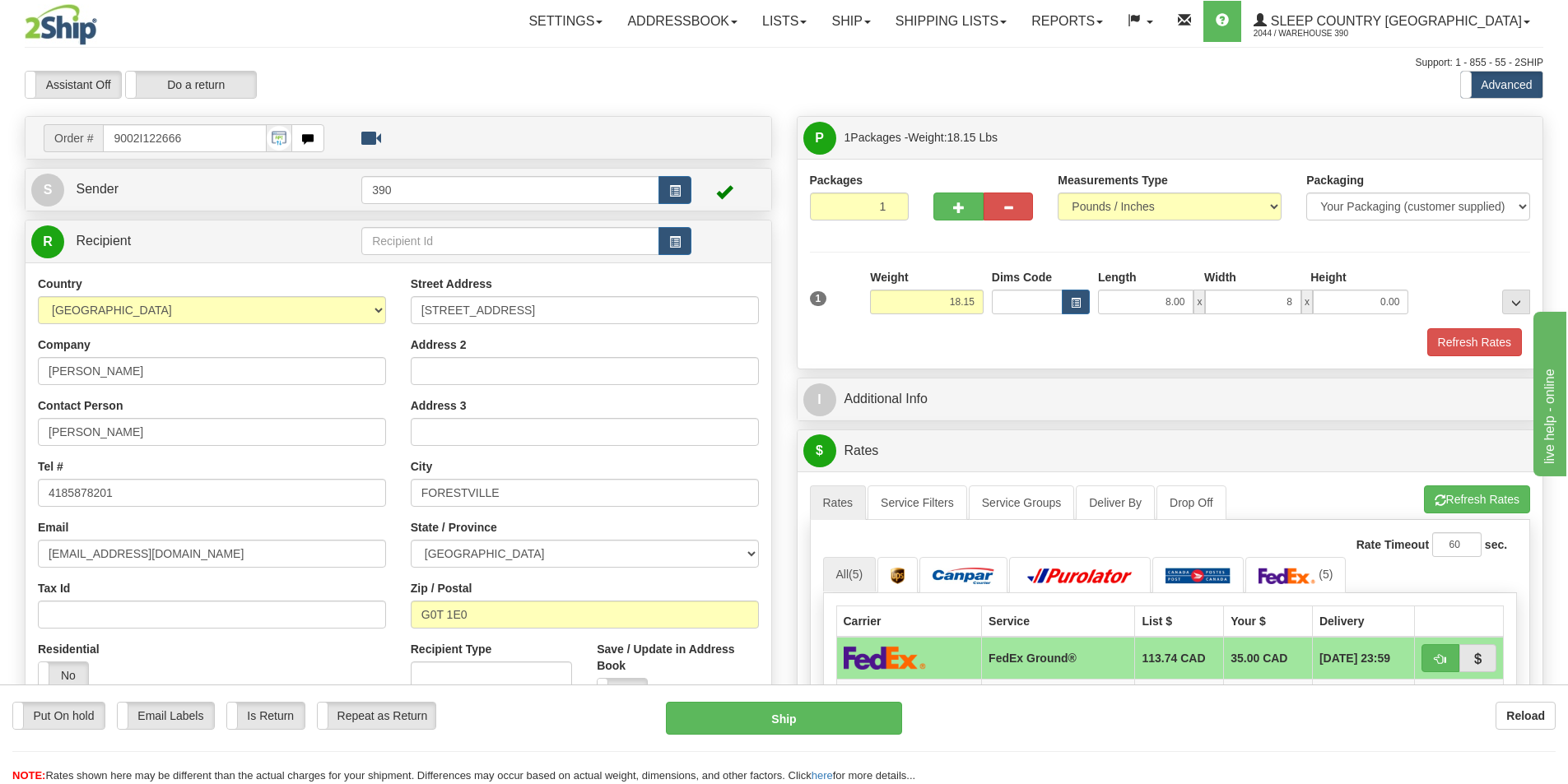
type input "8.00"
click at [1409, 298] on div "8.00 x 8.00 x 0.00" at bounding box center [1253, 301] width 318 height 25
click at [1399, 300] on input "0.00" at bounding box center [1361, 301] width 96 height 25
type input "20.00"
click at [1469, 343] on button "Refresh Rates" at bounding box center [1474, 342] width 95 height 28
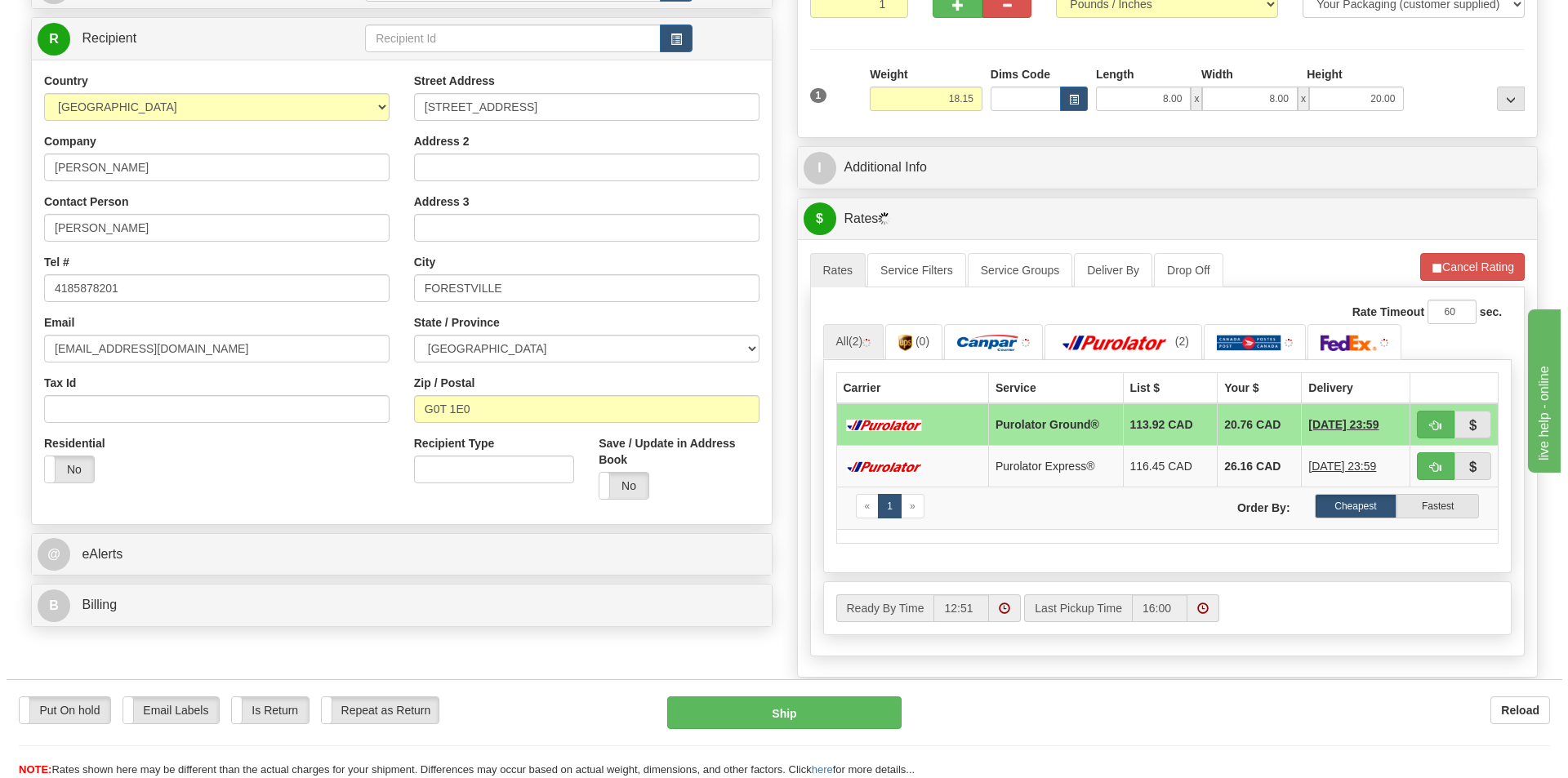
scroll to position [245, 0]
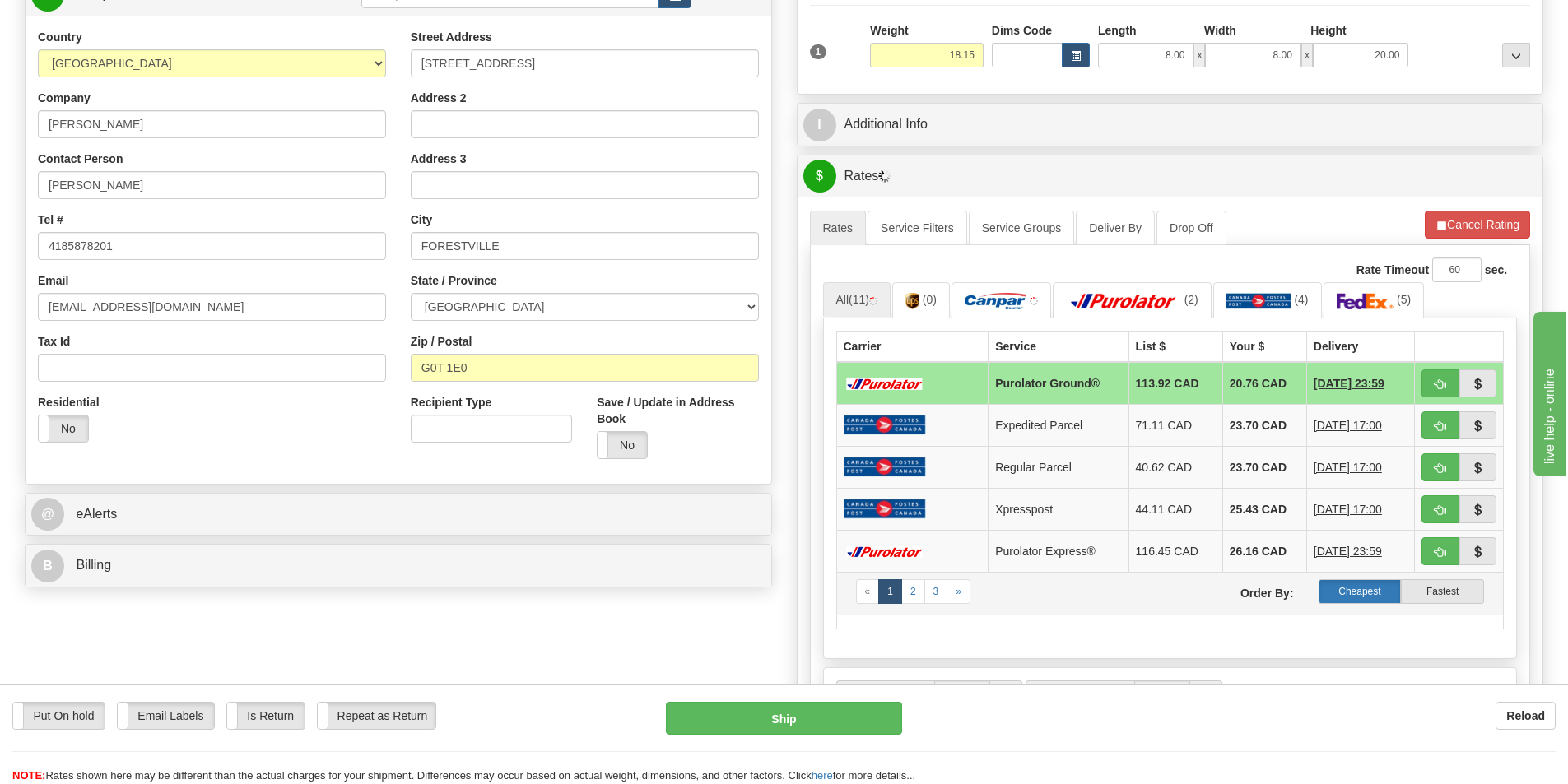
click at [1358, 593] on label "Cheapest" at bounding box center [1359, 591] width 83 height 25
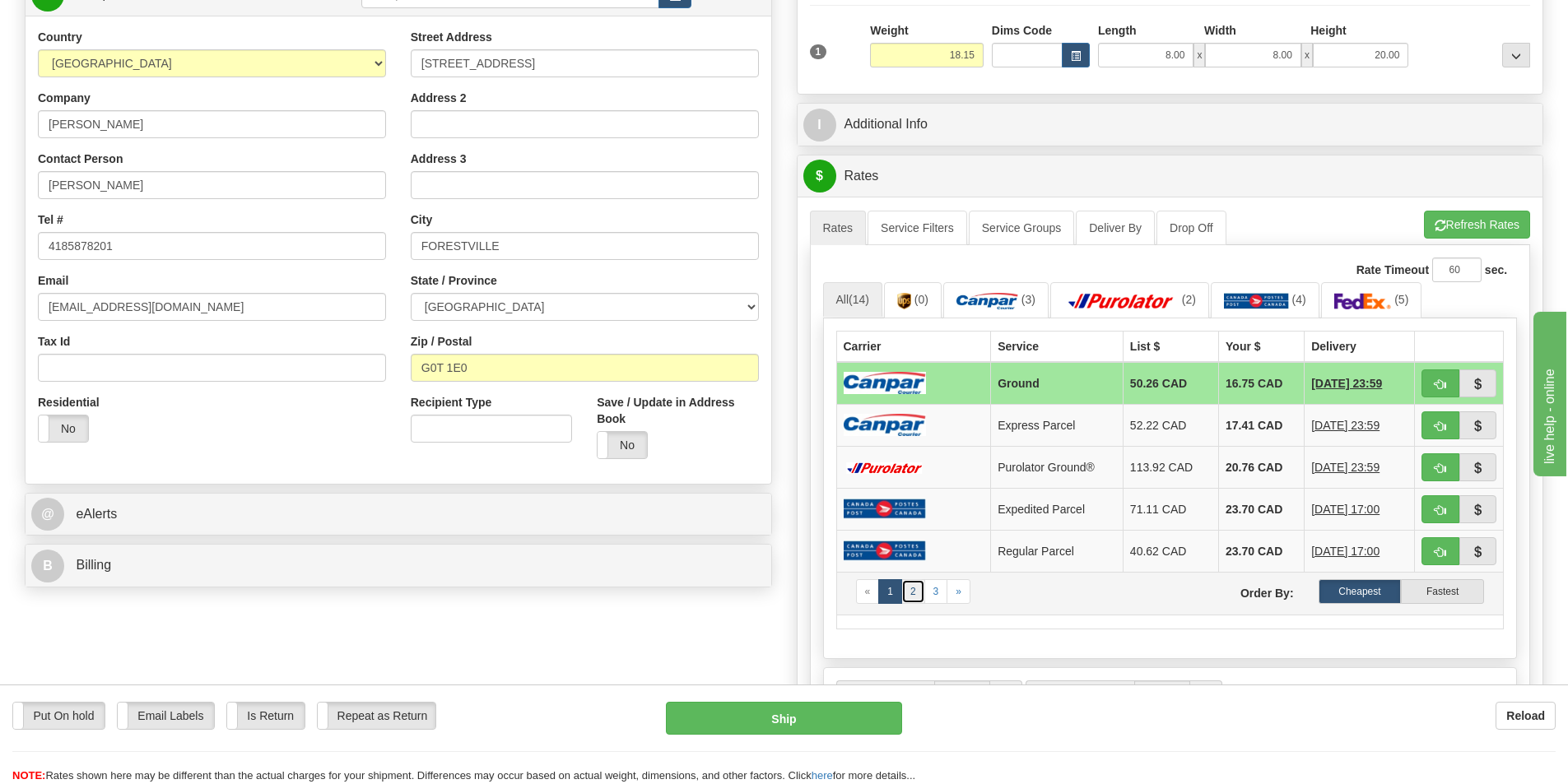
click at [912, 591] on link "2" at bounding box center [913, 591] width 24 height 25
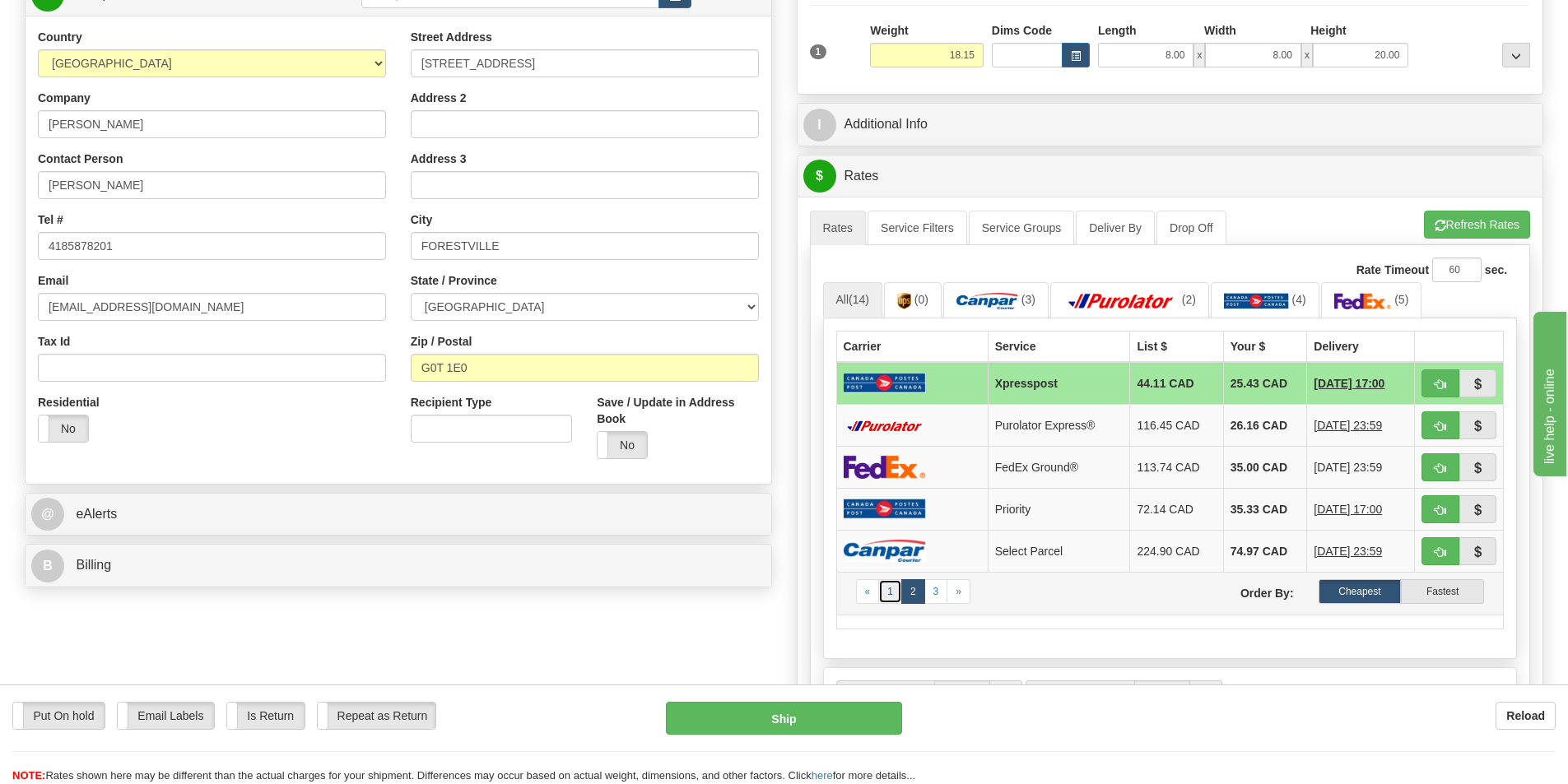
click at [888, 593] on link "1" at bounding box center [890, 591] width 24 height 25
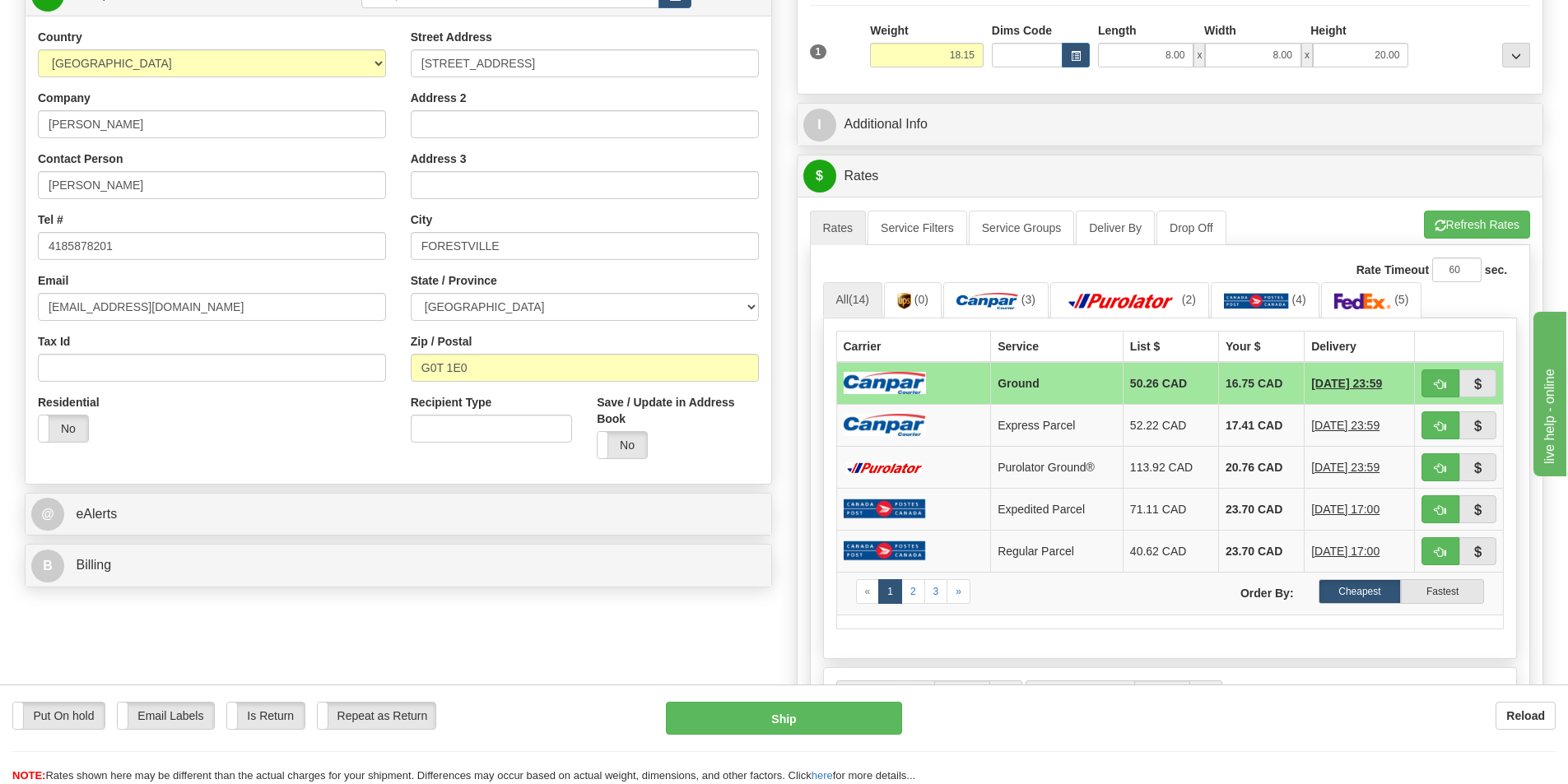
click at [1243, 382] on td "16.75 CAD" at bounding box center [1262, 383] width 86 height 43
click at [1359, 592] on label "Cheapest" at bounding box center [1359, 591] width 83 height 25
click at [773, 715] on button "Ship" at bounding box center [784, 718] width 236 height 33
type input "1"
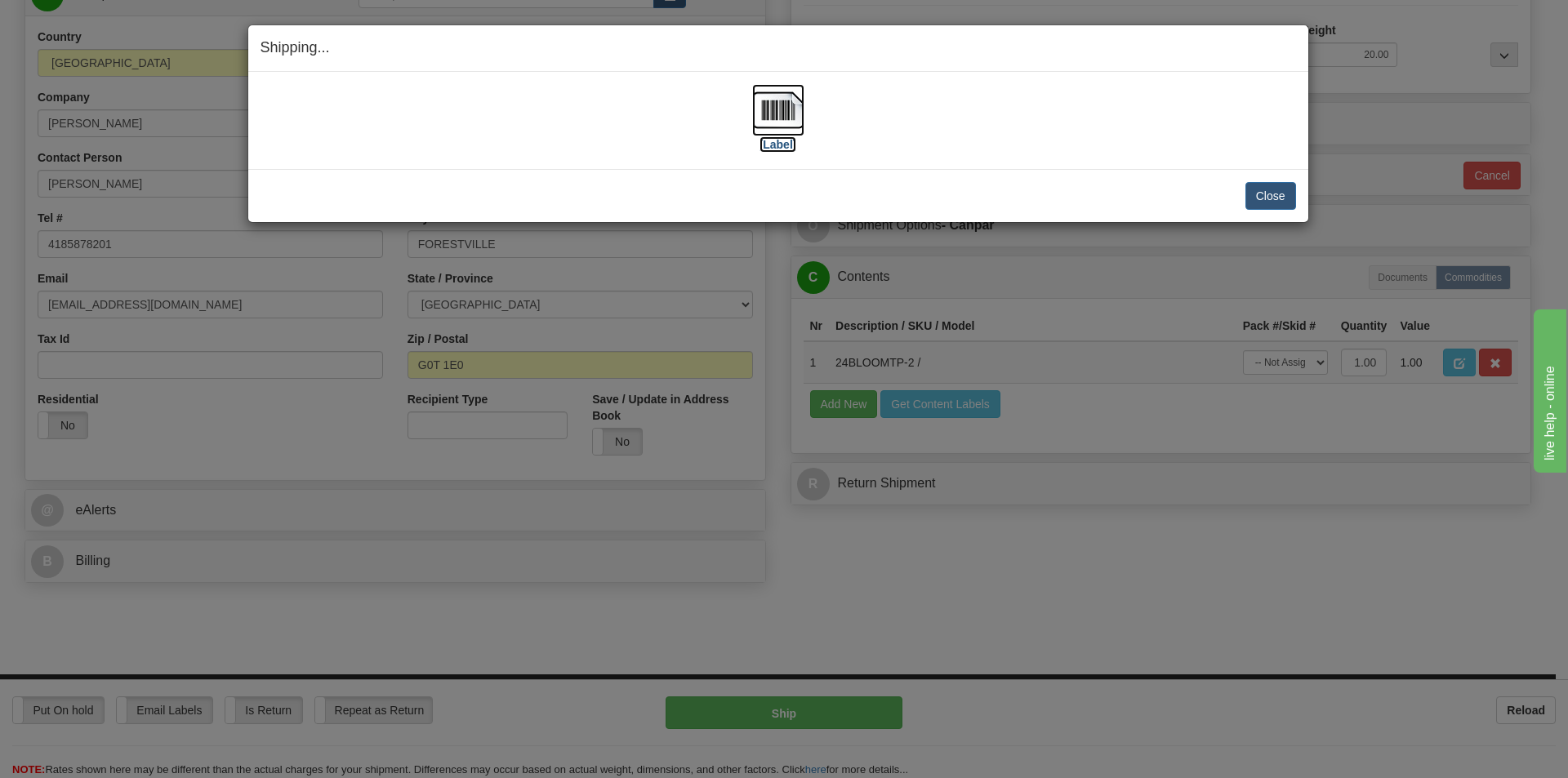
click at [787, 108] on img at bounding box center [779, 110] width 53 height 53
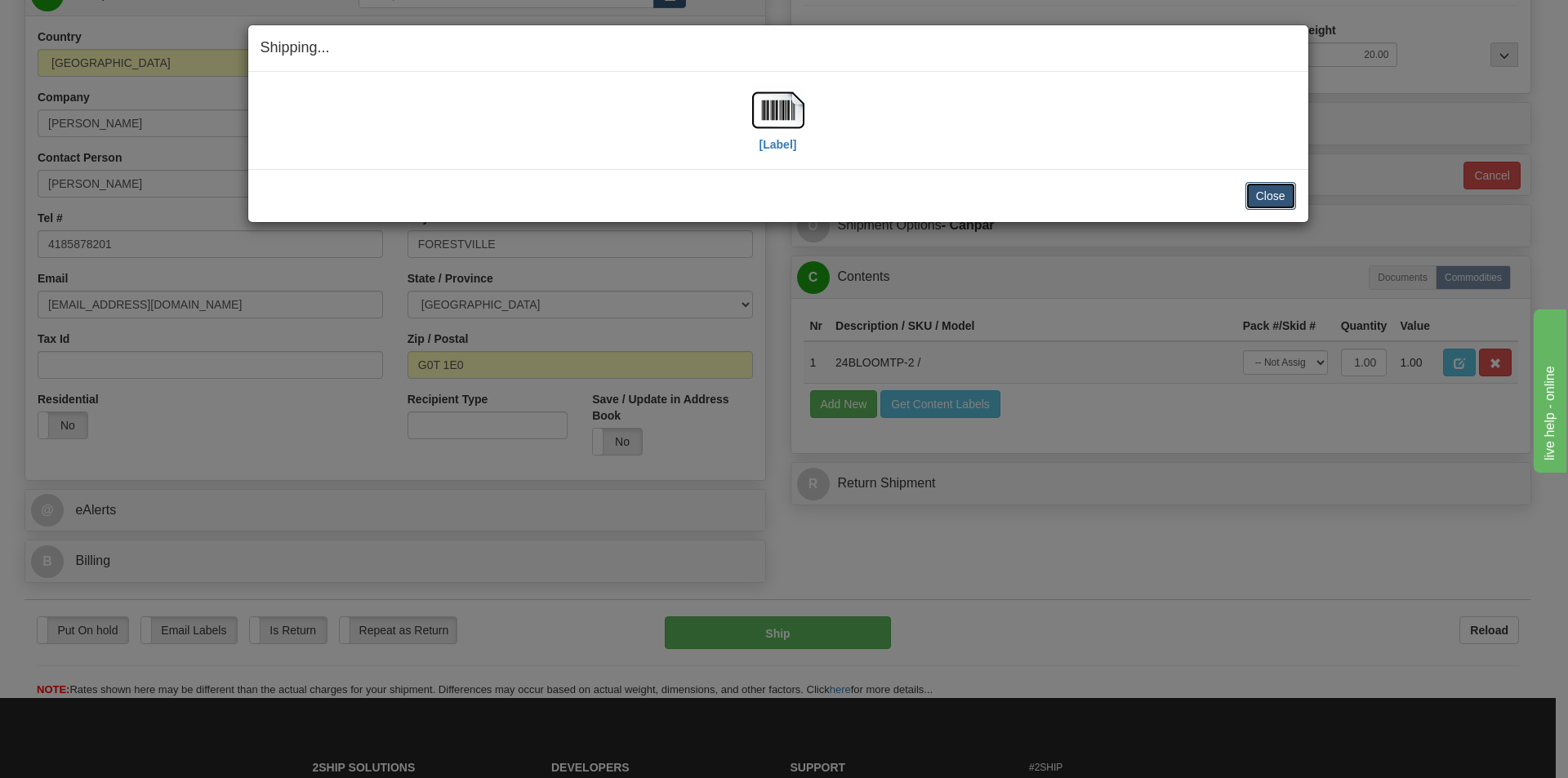
click at [1267, 191] on button "Close" at bounding box center [1271, 195] width 51 height 28
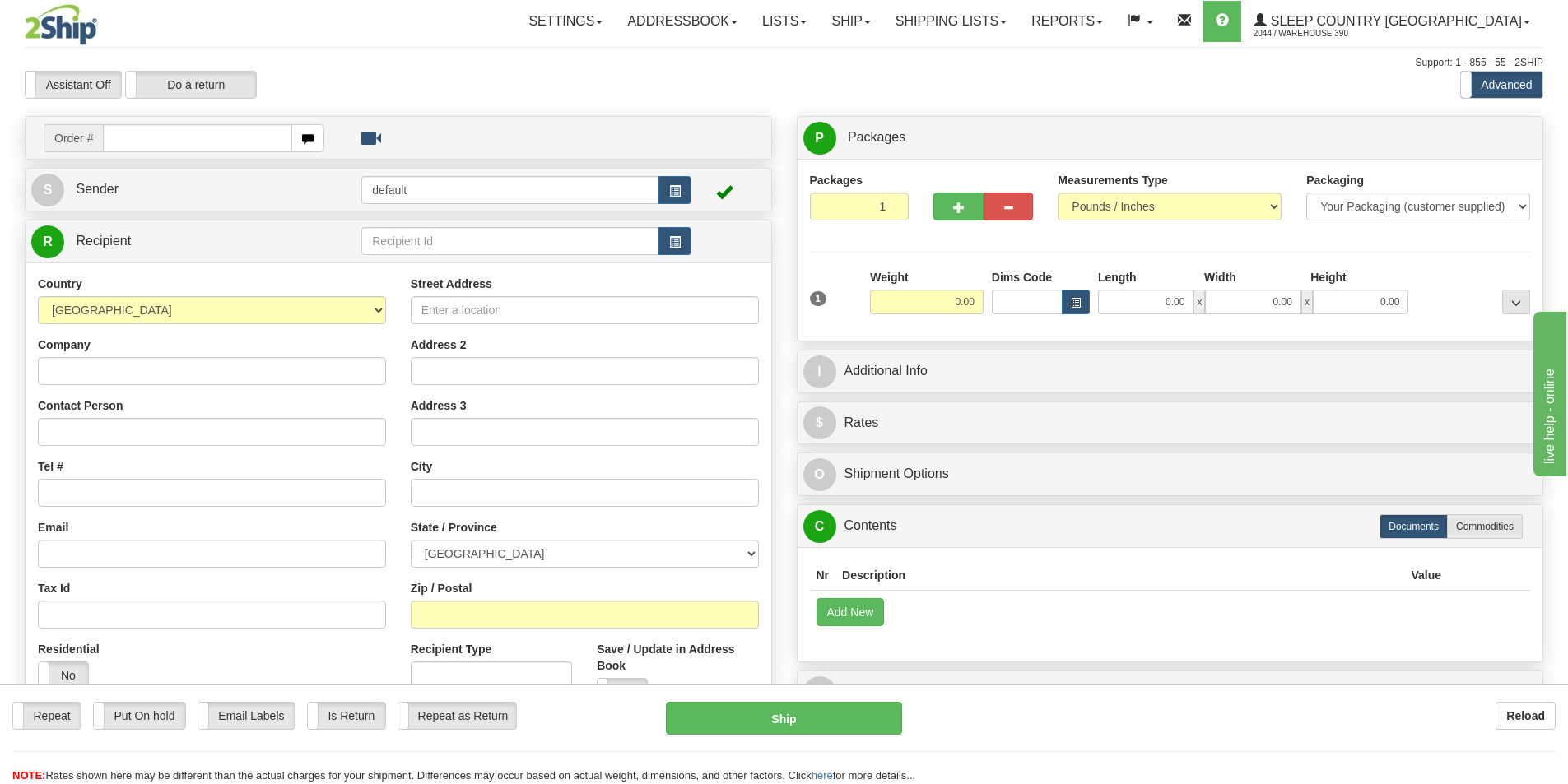
click at [157, 136] on input "text" at bounding box center [197, 138] width 189 height 28
type input "9002i124728"
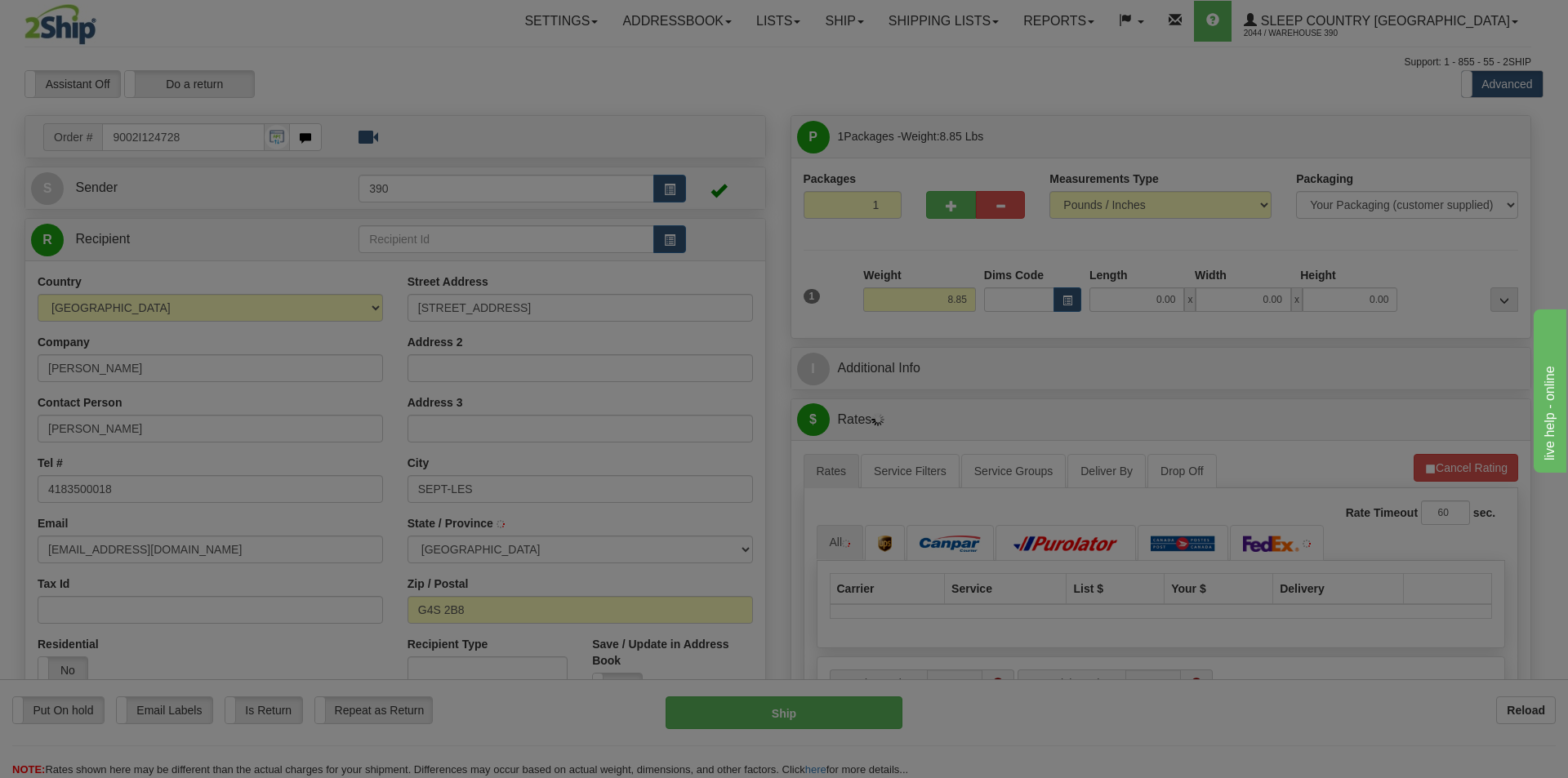
type input "SEPT-ILES"
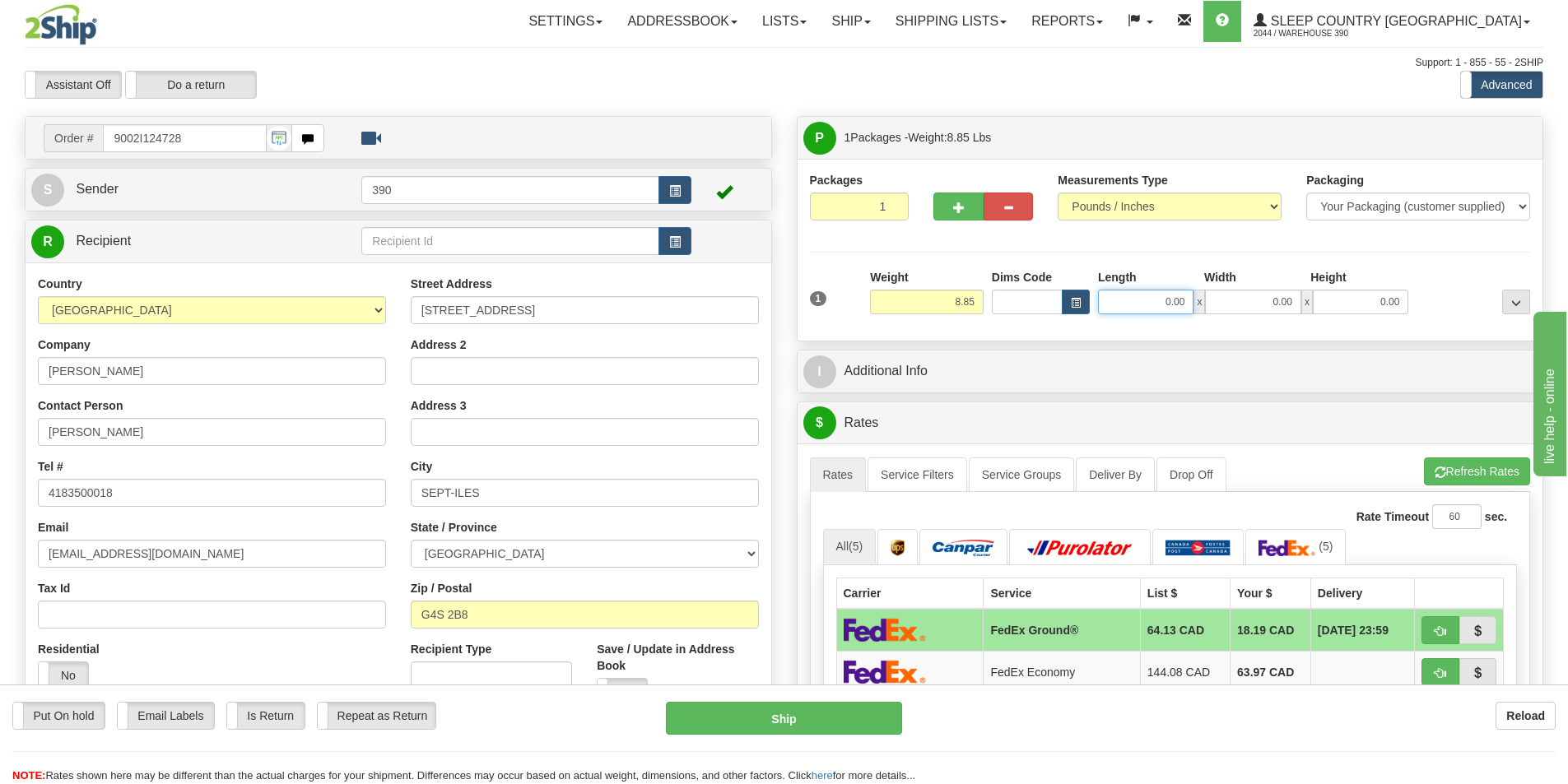
click at [1187, 303] on input "0.00" at bounding box center [1146, 301] width 96 height 25
type input "8.00"
click at [1298, 303] on input "0.00" at bounding box center [1253, 301] width 96 height 25
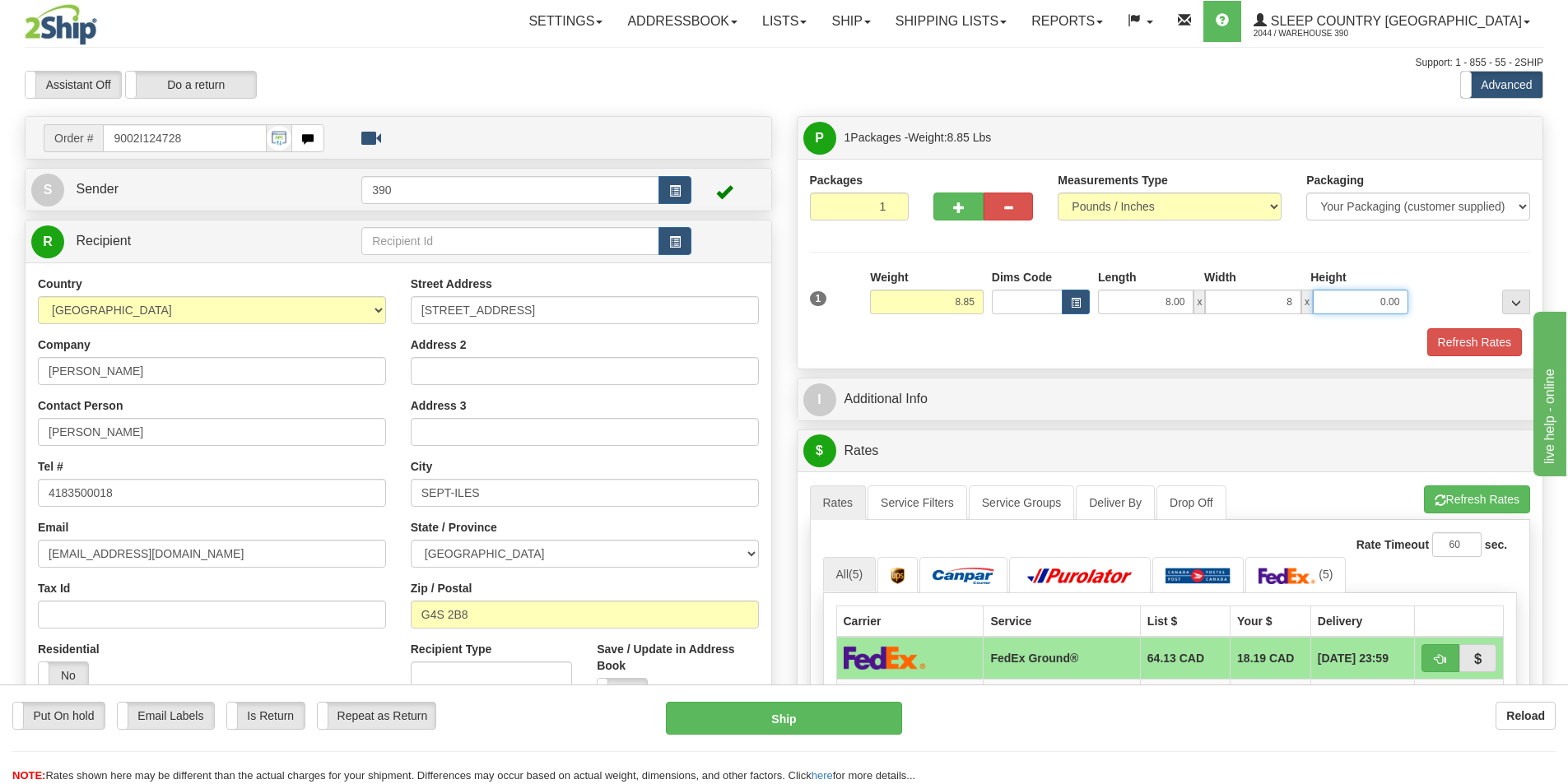
type input "8.00"
click at [1401, 296] on input "0.00" at bounding box center [1361, 301] width 96 height 25
type input "18.00"
click at [1472, 342] on button "Refresh Rates" at bounding box center [1474, 342] width 95 height 28
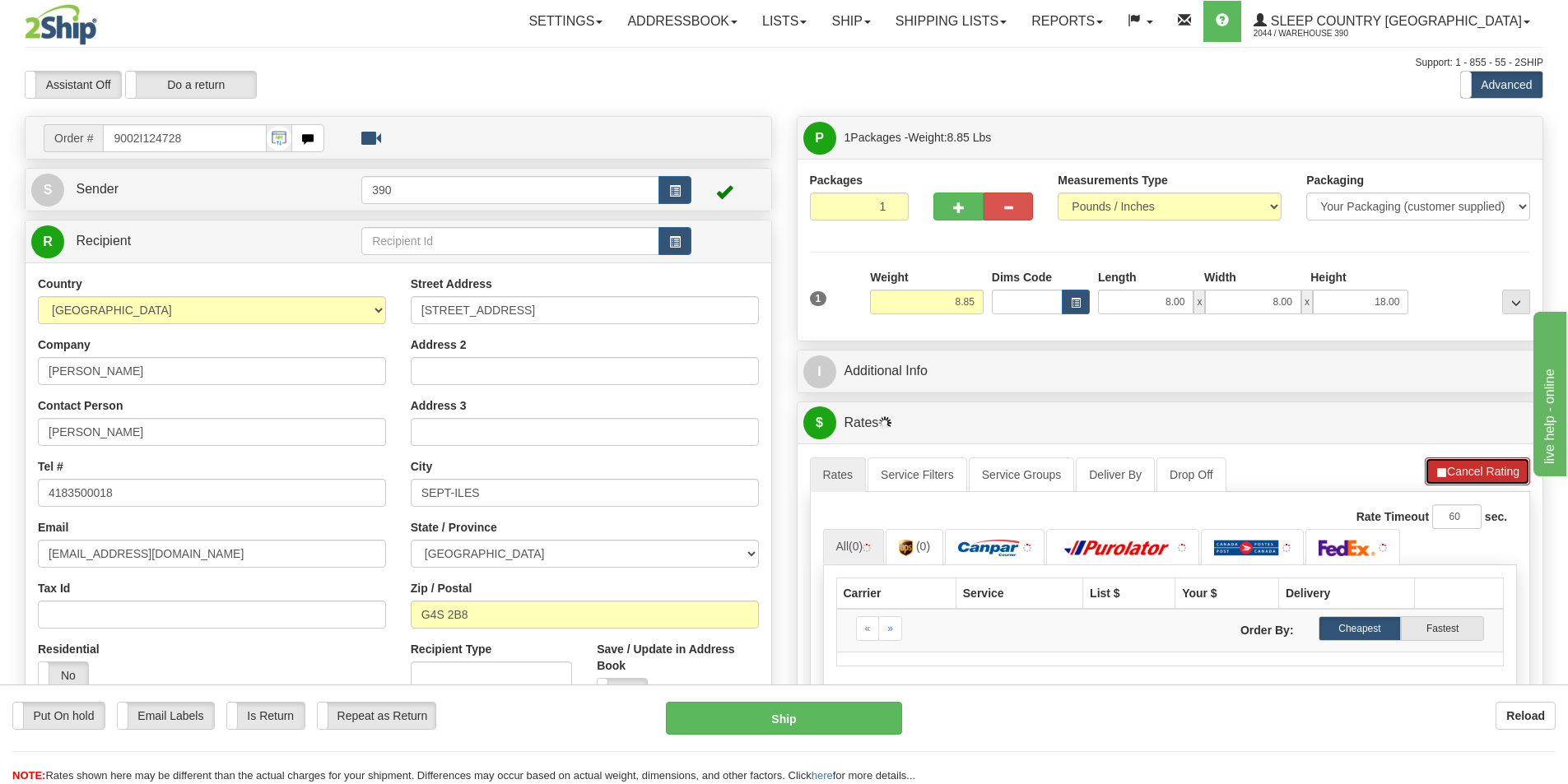
click at [1493, 471] on button "Cancel Rating" at bounding box center [1476, 472] width 105 height 28
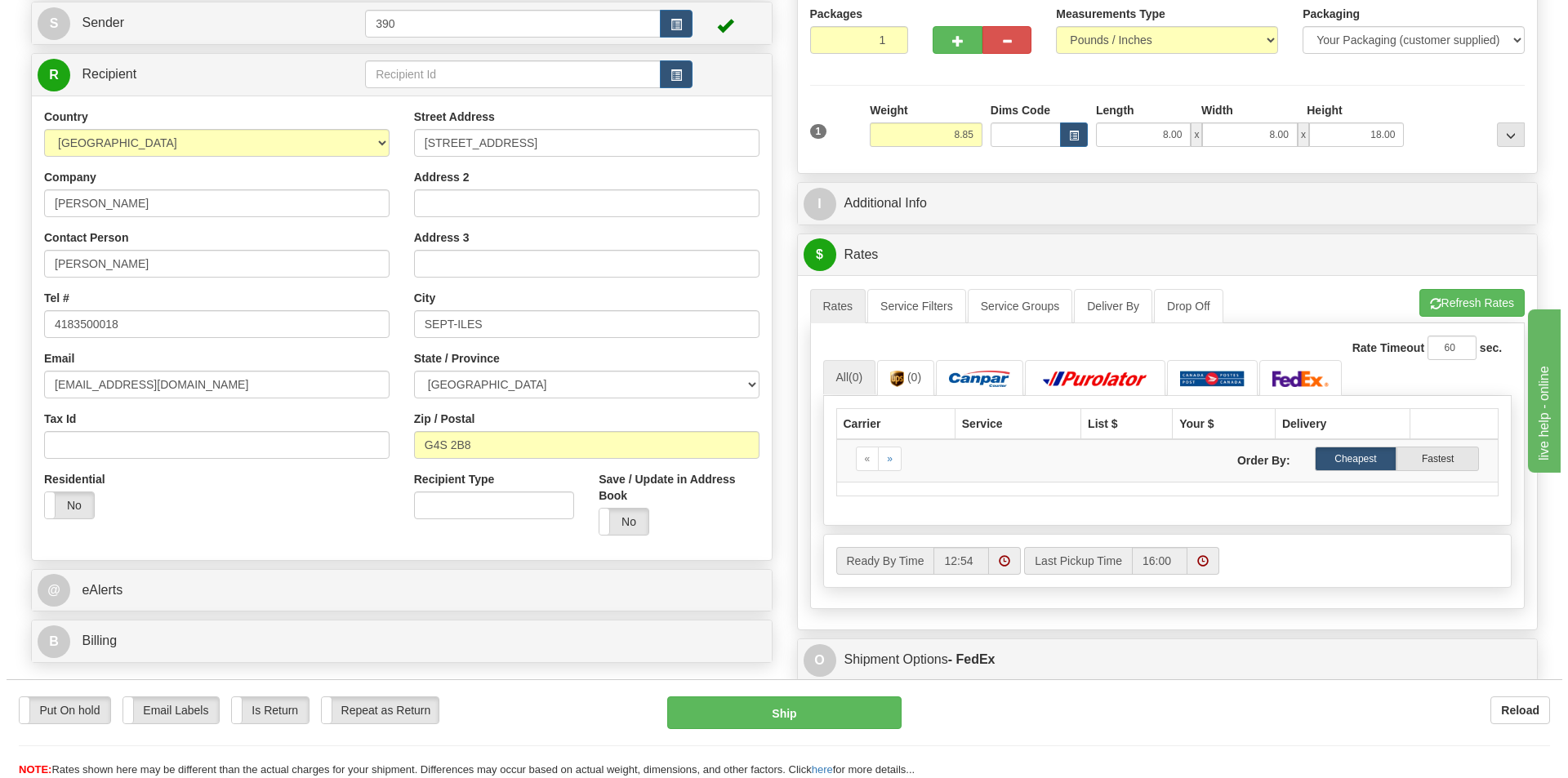
scroll to position [163, 0]
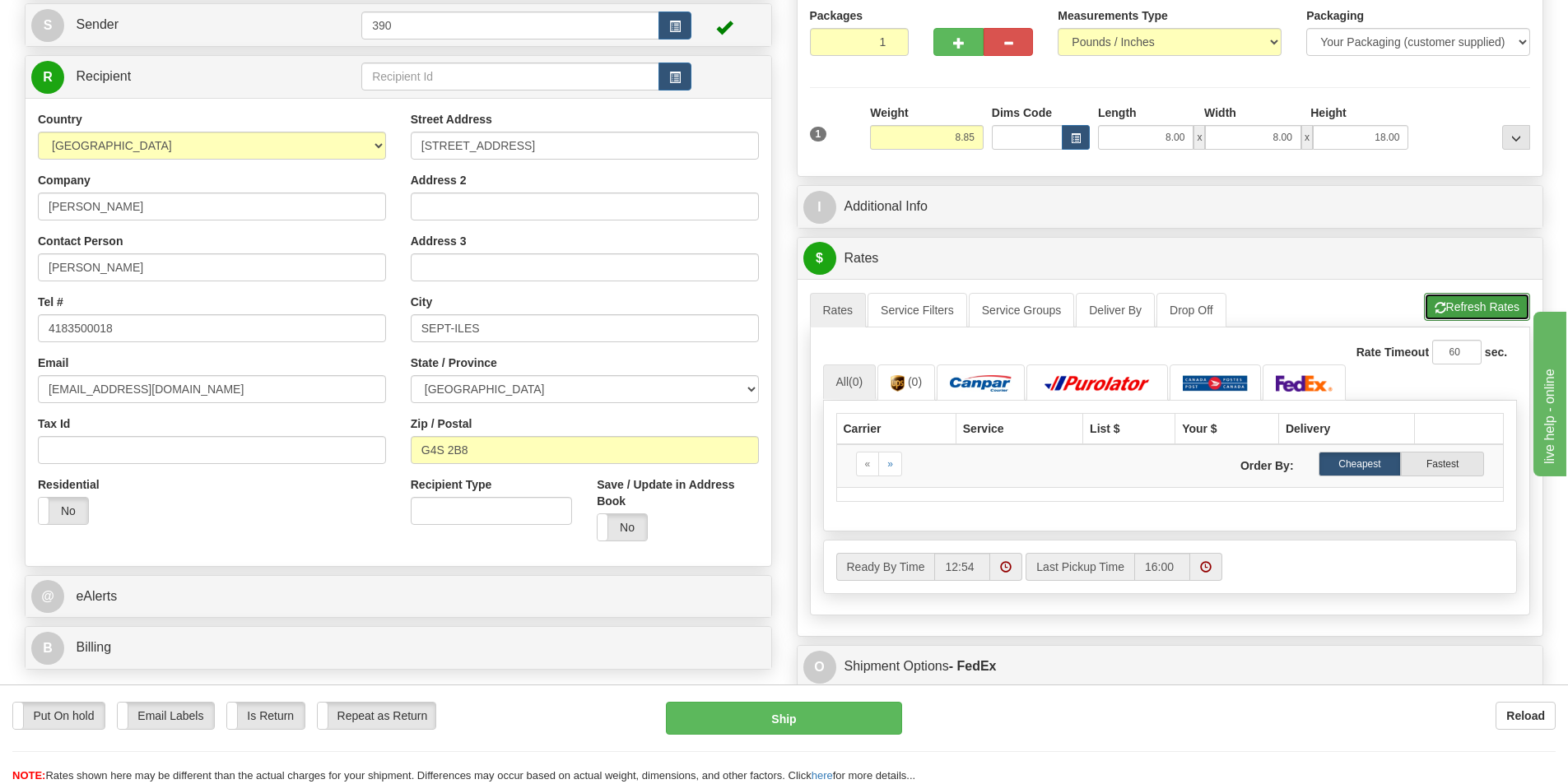
click at [1458, 307] on button "Refresh Rates" at bounding box center [1476, 306] width 106 height 28
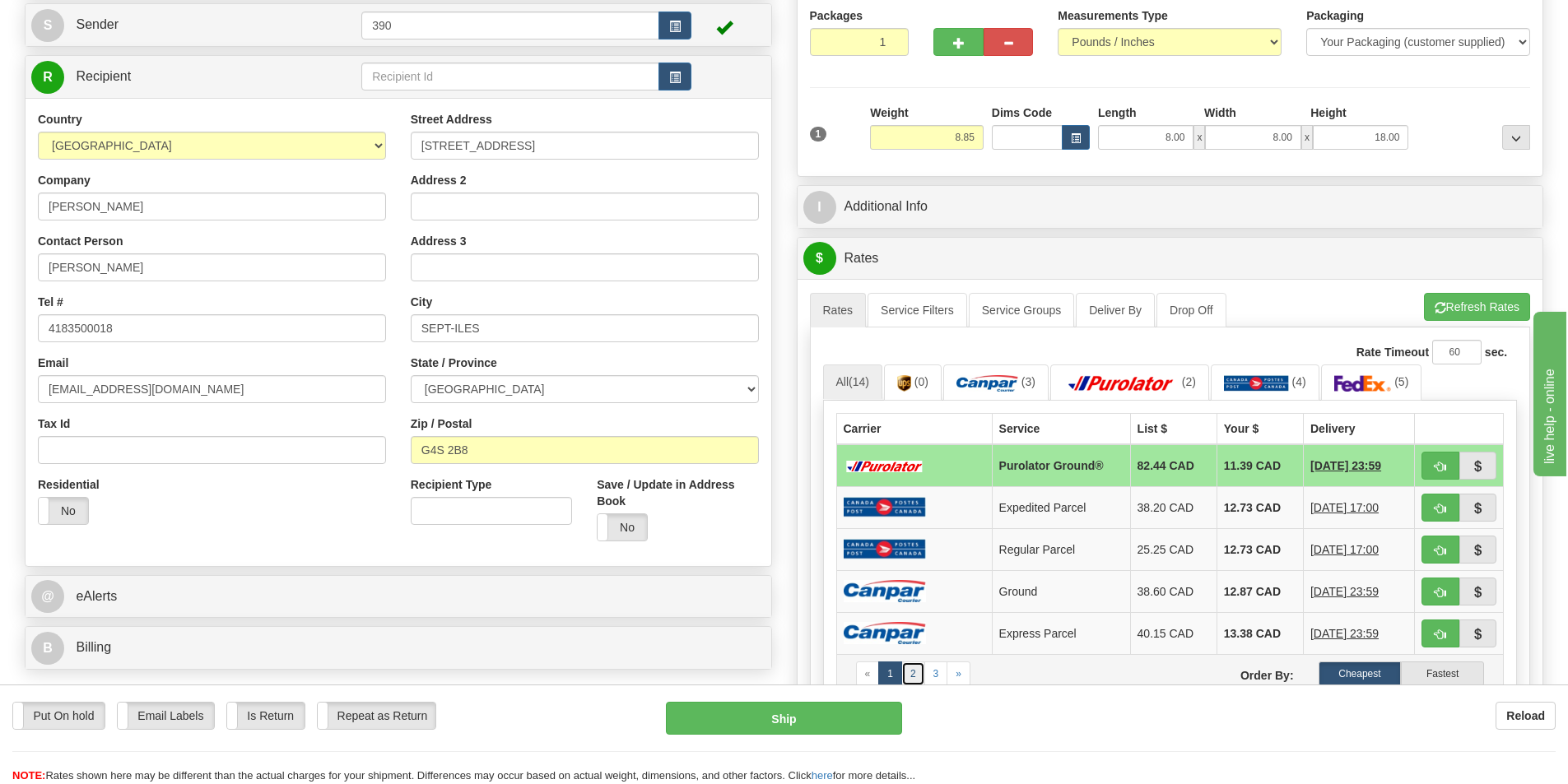
click at [913, 676] on link "2" at bounding box center [913, 674] width 24 height 25
click at [1231, 507] on td "18.19 CAD" at bounding box center [1265, 507] width 84 height 42
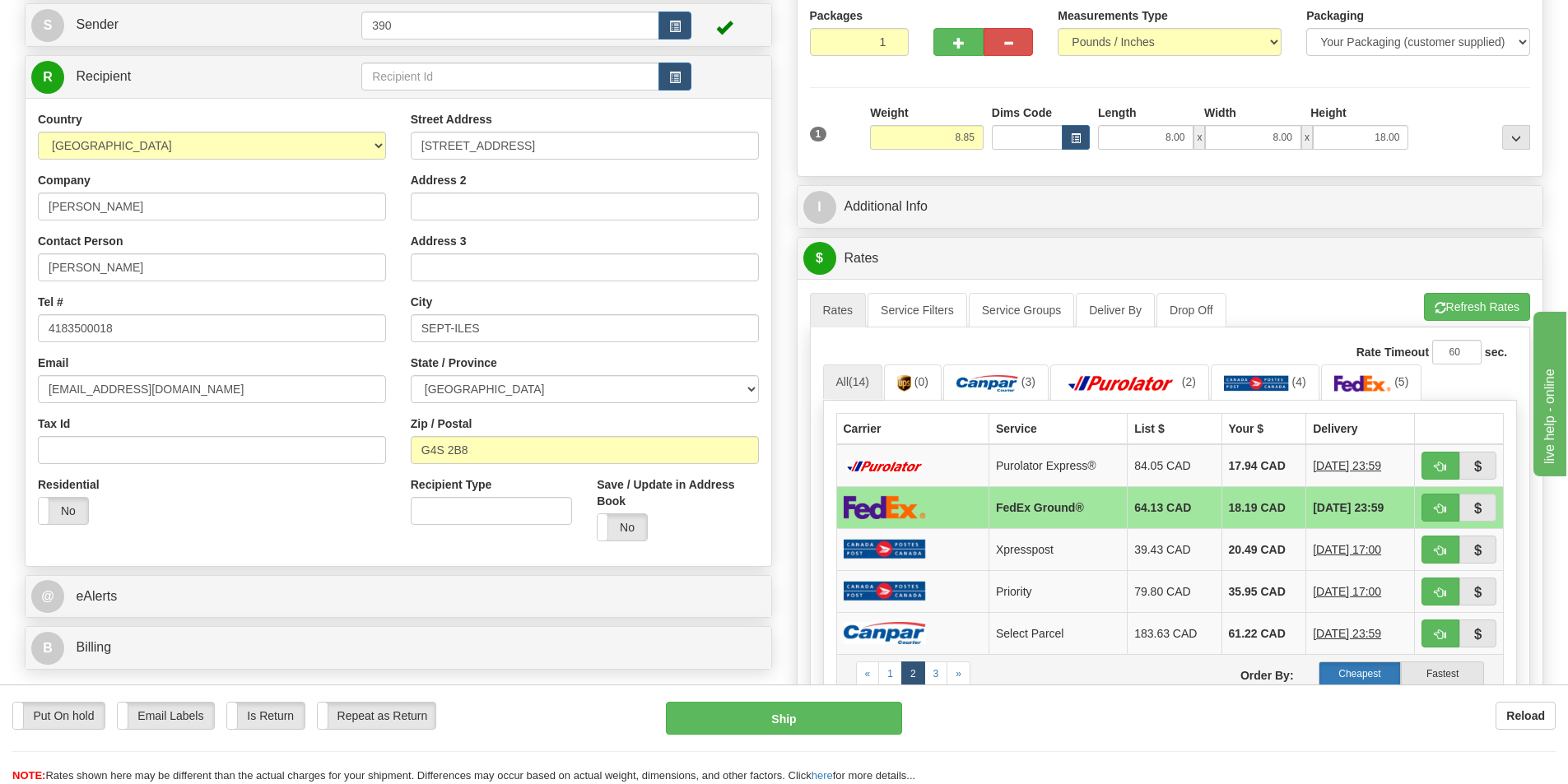
click at [1365, 672] on label "Cheapest" at bounding box center [1359, 674] width 83 height 25
click at [803, 713] on button "Ship" at bounding box center [784, 718] width 236 height 33
type input "92"
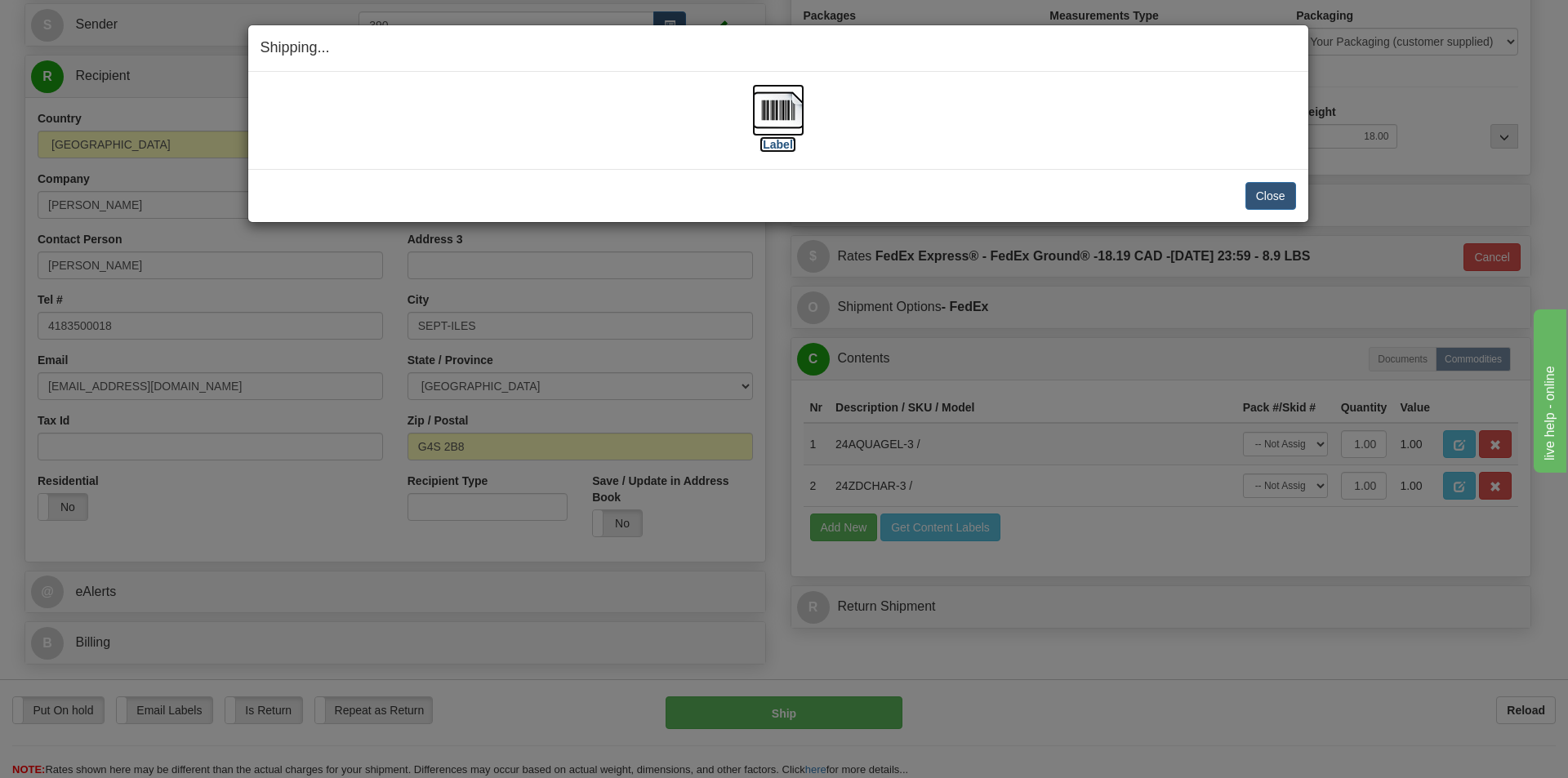
click at [780, 106] on img at bounding box center [779, 110] width 53 height 53
click at [1263, 194] on button "Close" at bounding box center [1271, 195] width 51 height 28
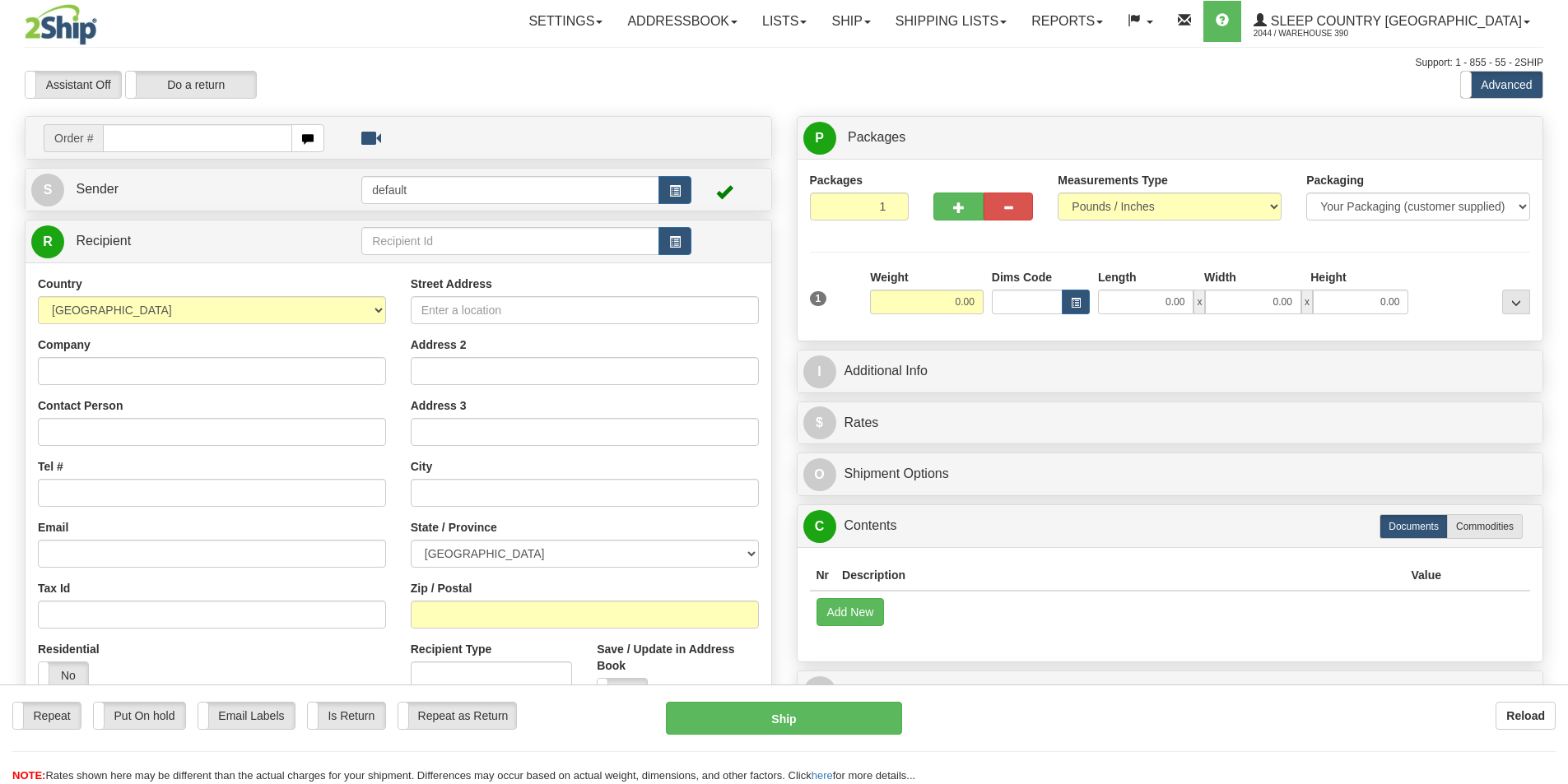
drag, startPoint x: 0, startPoint y: 0, endPoint x: 235, endPoint y: 138, distance: 272.5
click at [235, 138] on input "text" at bounding box center [197, 138] width 189 height 28
type input "9002I124735"
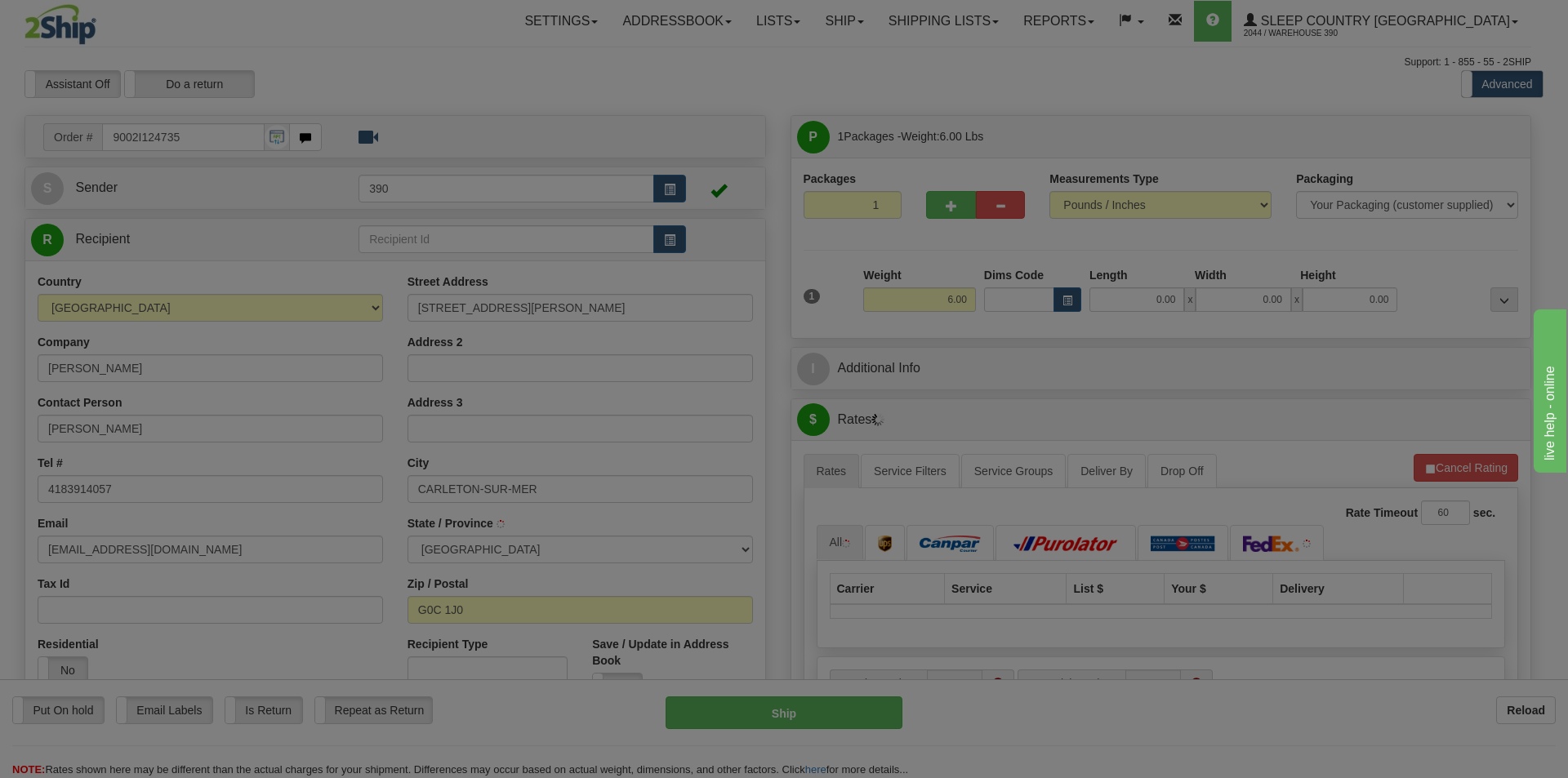
type input "CARLETON"
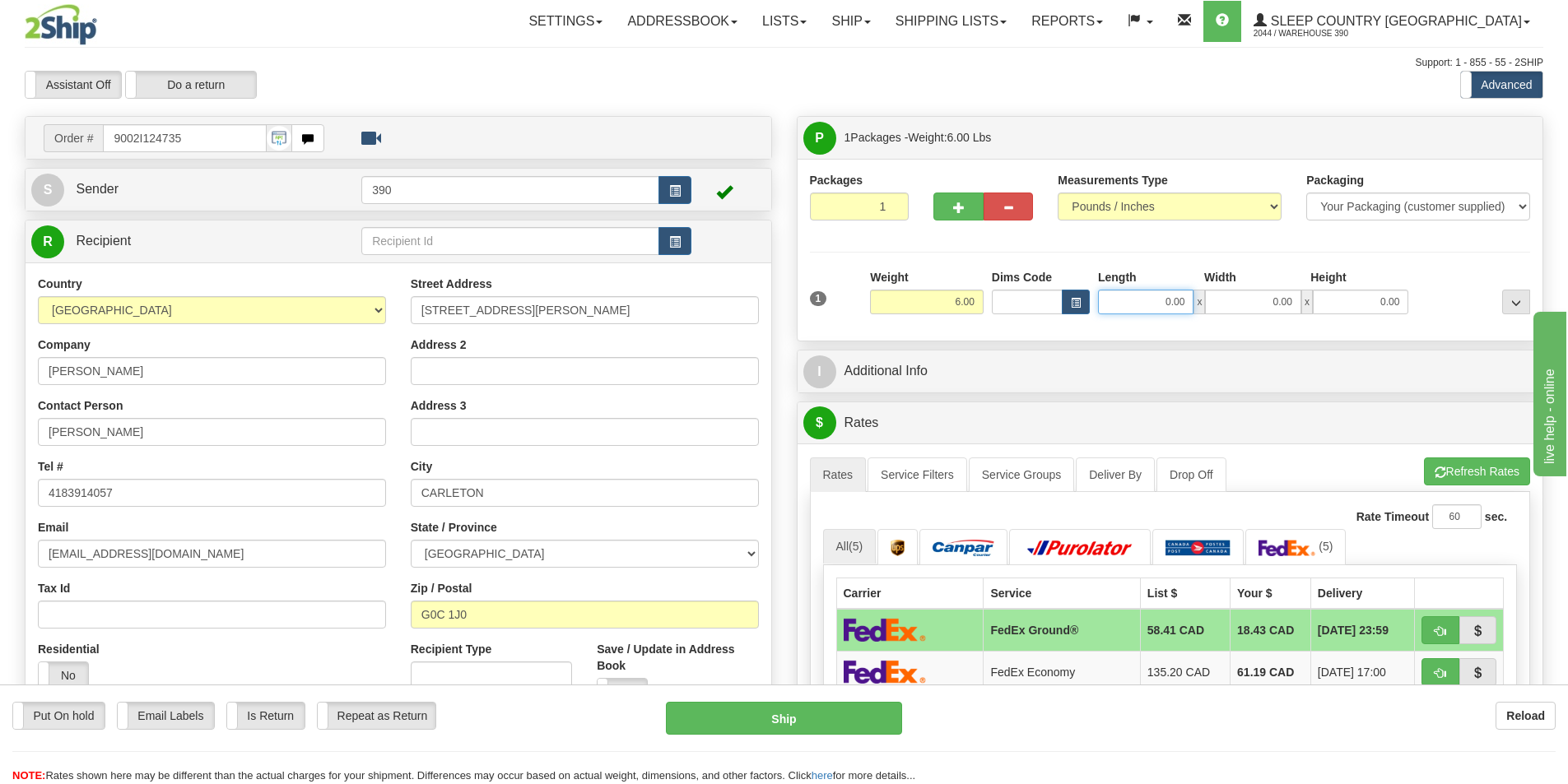
click at [1185, 296] on input "0.00" at bounding box center [1146, 301] width 96 height 25
type input "5.00"
click at [1290, 302] on input "0.00" at bounding box center [1253, 301] width 96 height 25
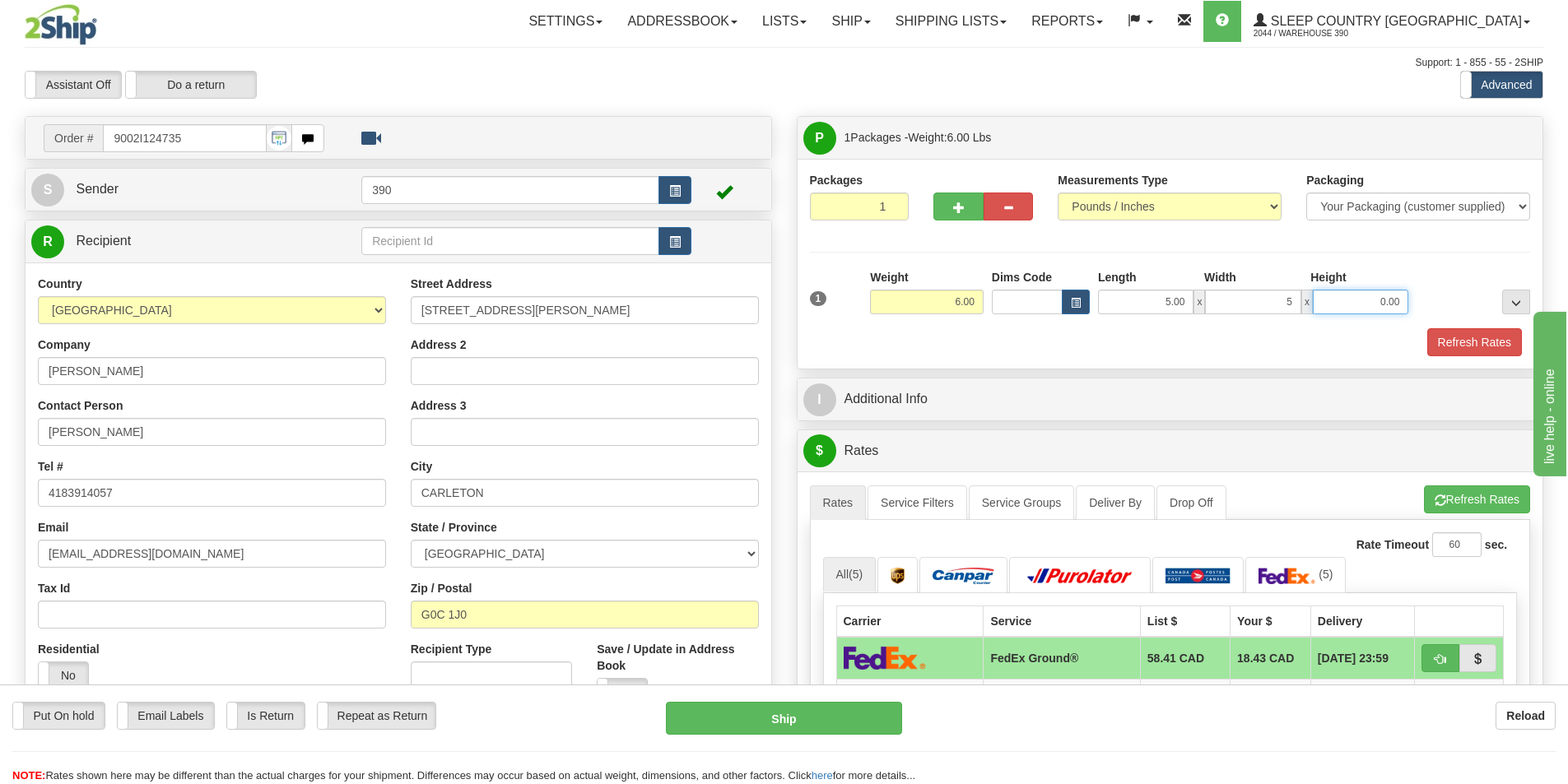
type input "5.00"
click at [1402, 301] on input "0.00" at bounding box center [1361, 301] width 96 height 25
type input "14.00"
click at [1482, 333] on button "Refresh Rates" at bounding box center [1474, 342] width 95 height 28
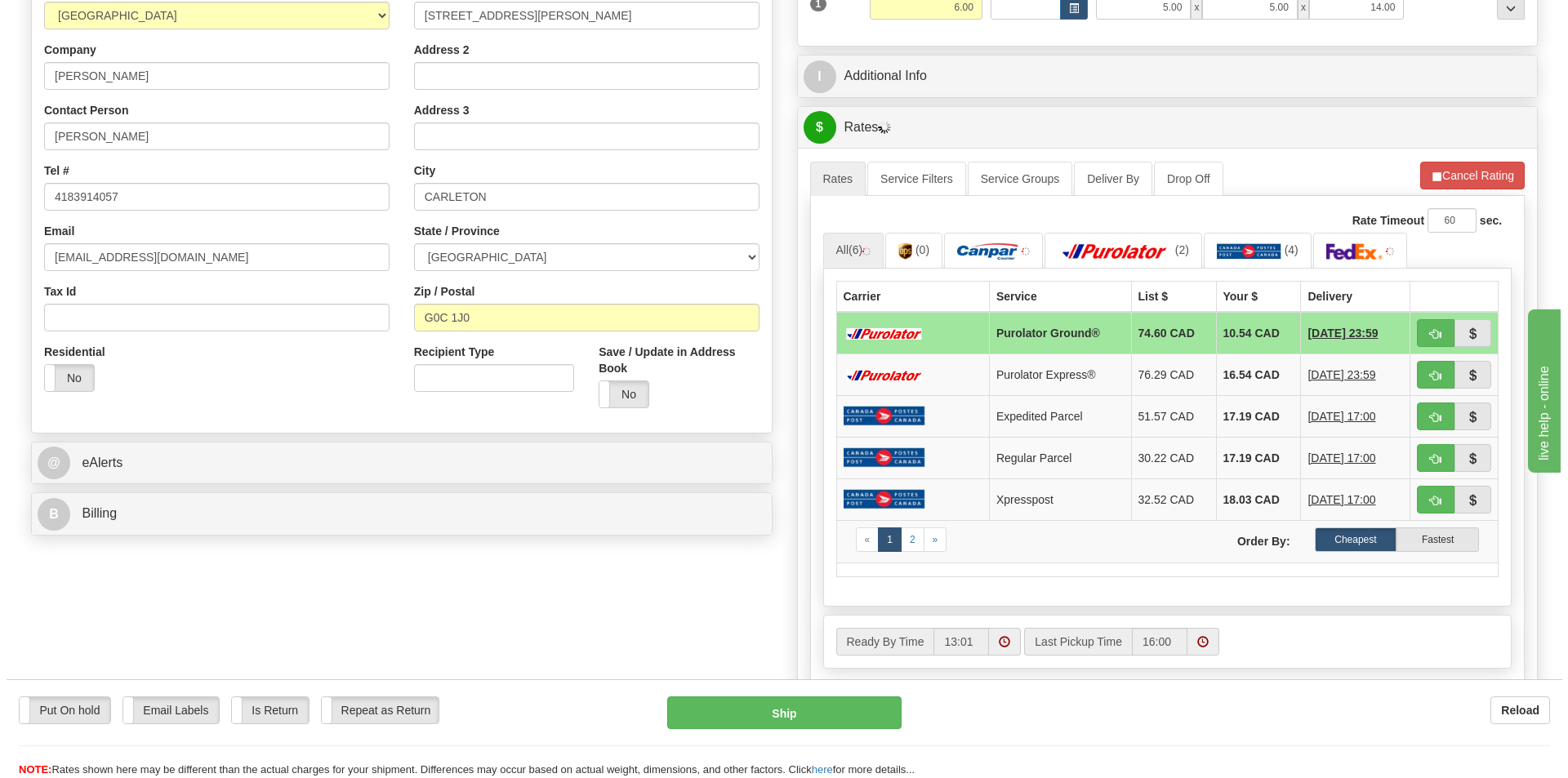
scroll to position [327, 0]
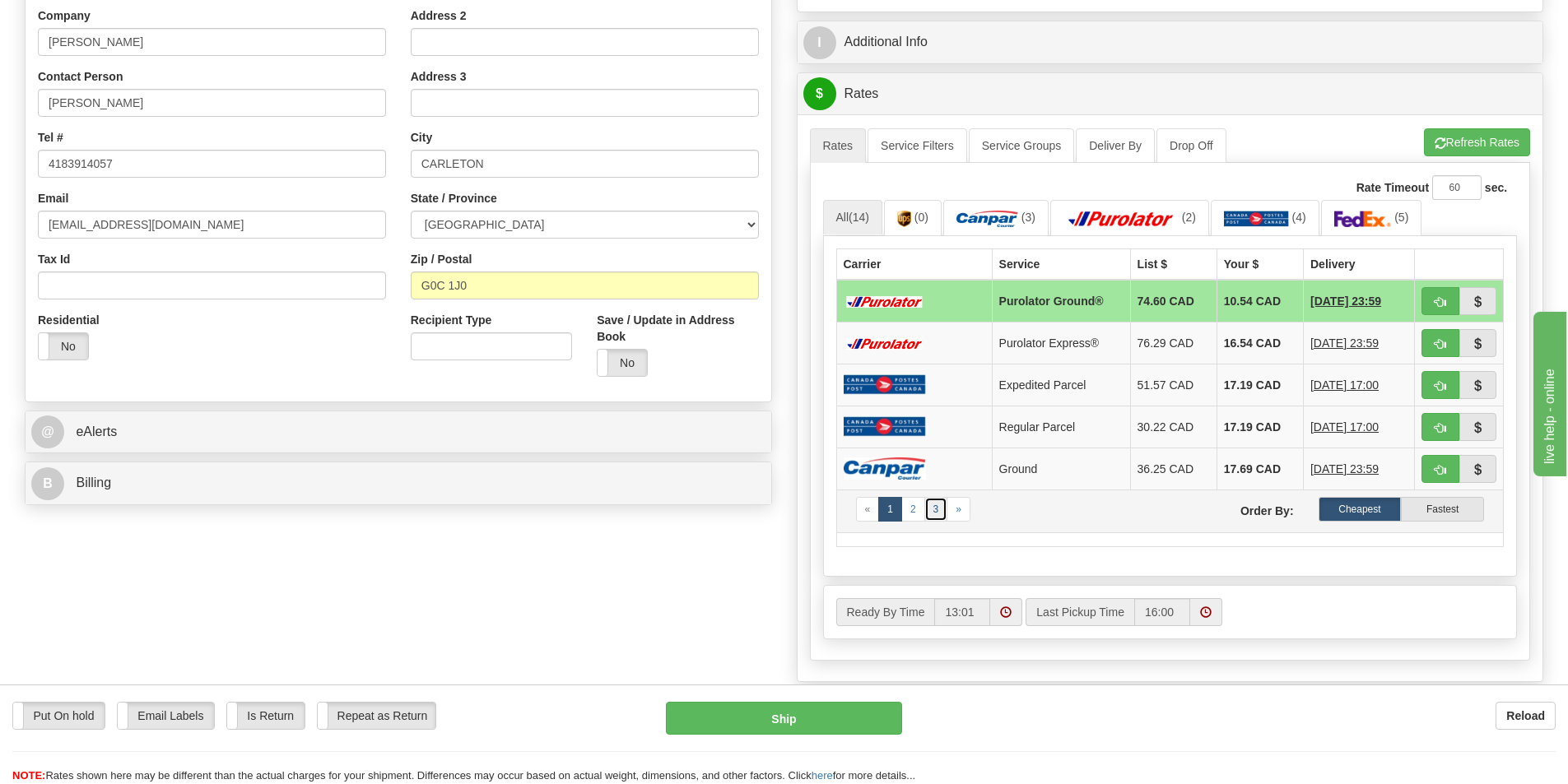
click at [935, 508] on link "3" at bounding box center [936, 509] width 24 height 25
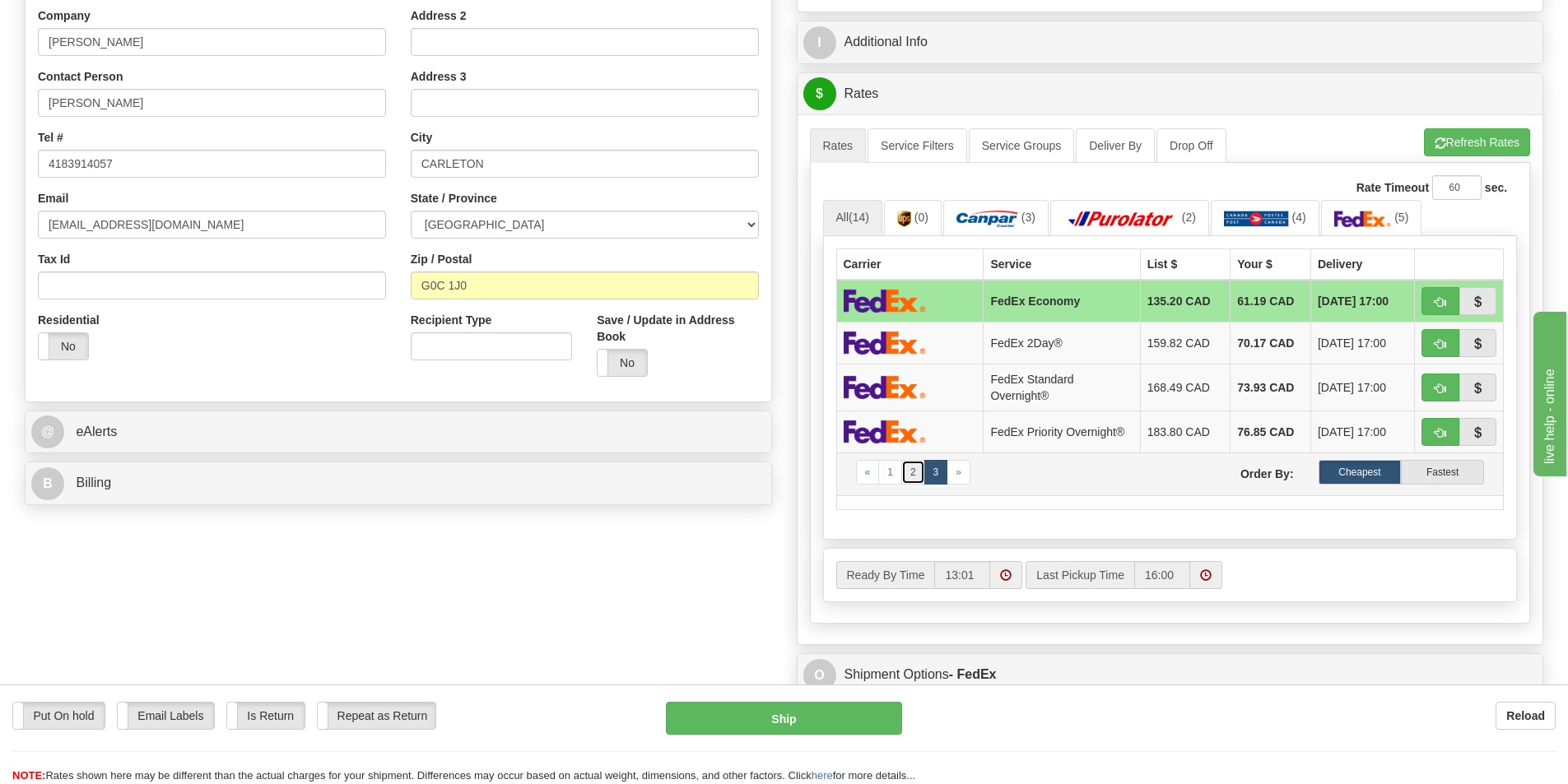
click at [912, 473] on link "2" at bounding box center [913, 472] width 24 height 25
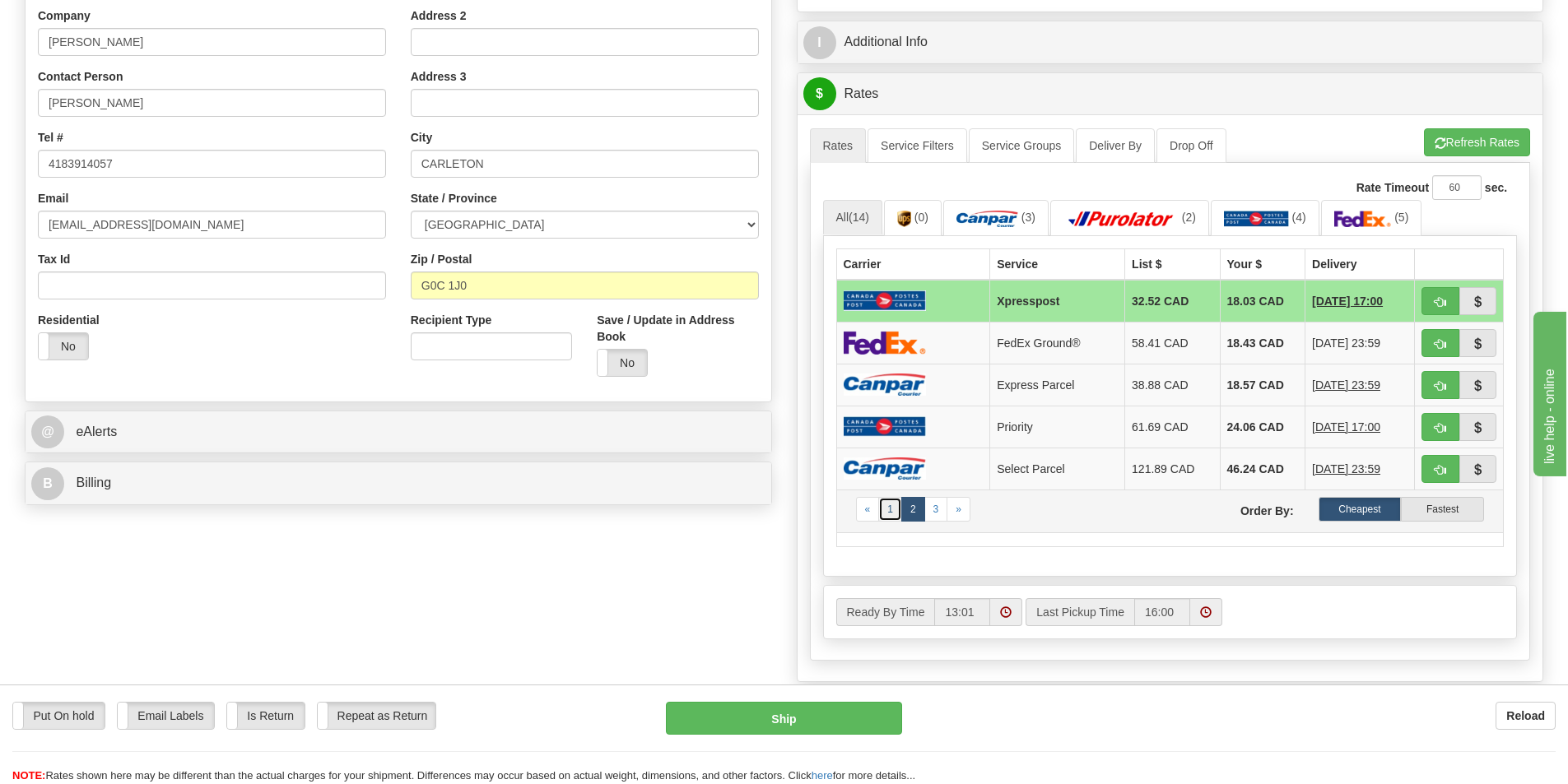
click at [887, 508] on link "1" at bounding box center [890, 509] width 24 height 25
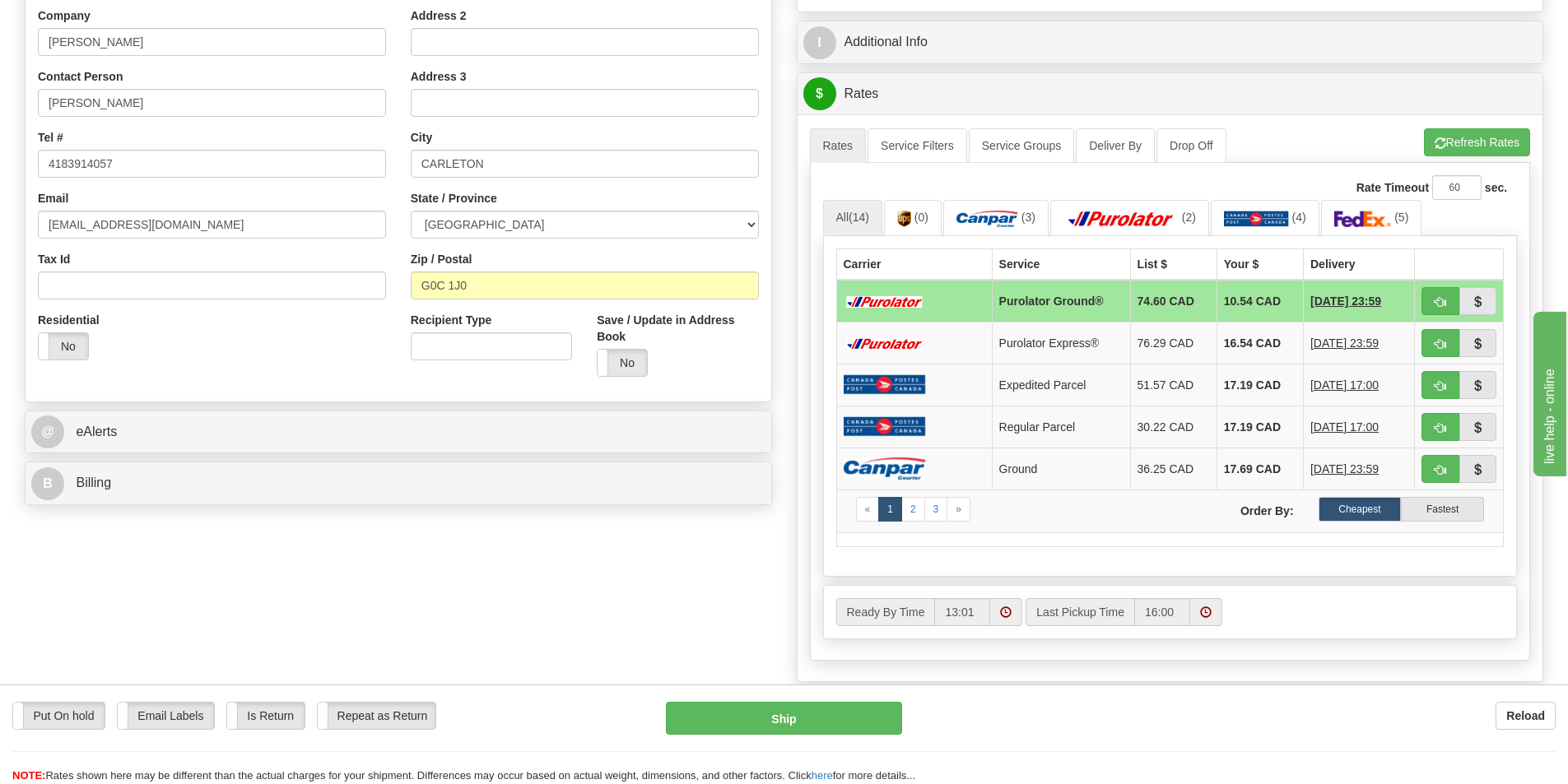
click at [1235, 298] on td "10.54 CAD" at bounding box center [1259, 301] width 86 height 43
click at [1353, 507] on label "Cheapest" at bounding box center [1359, 509] width 83 height 25
click at [789, 716] on button "Ship" at bounding box center [784, 718] width 236 height 33
type input "260"
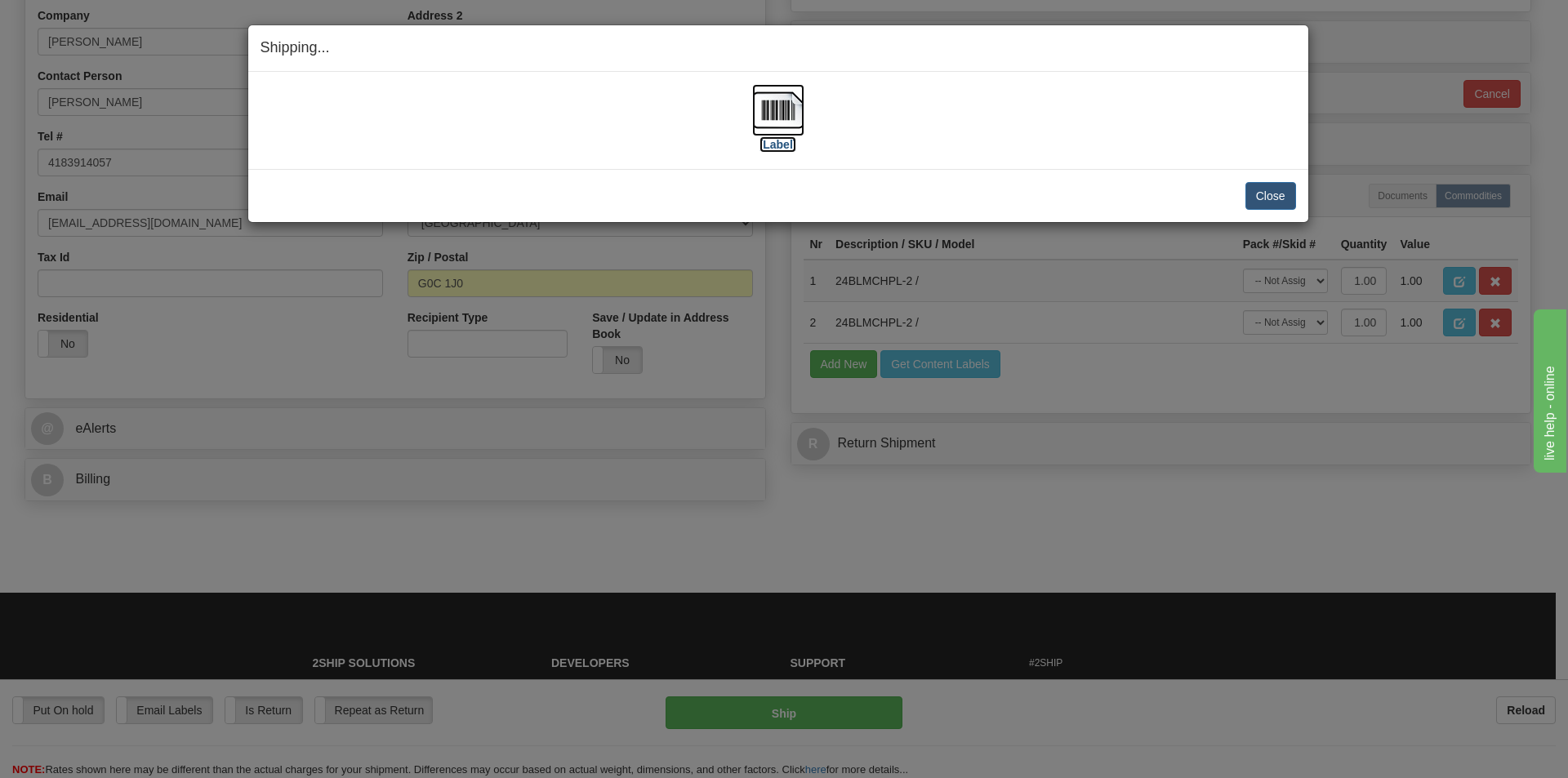
click at [783, 104] on img at bounding box center [779, 110] width 53 height 53
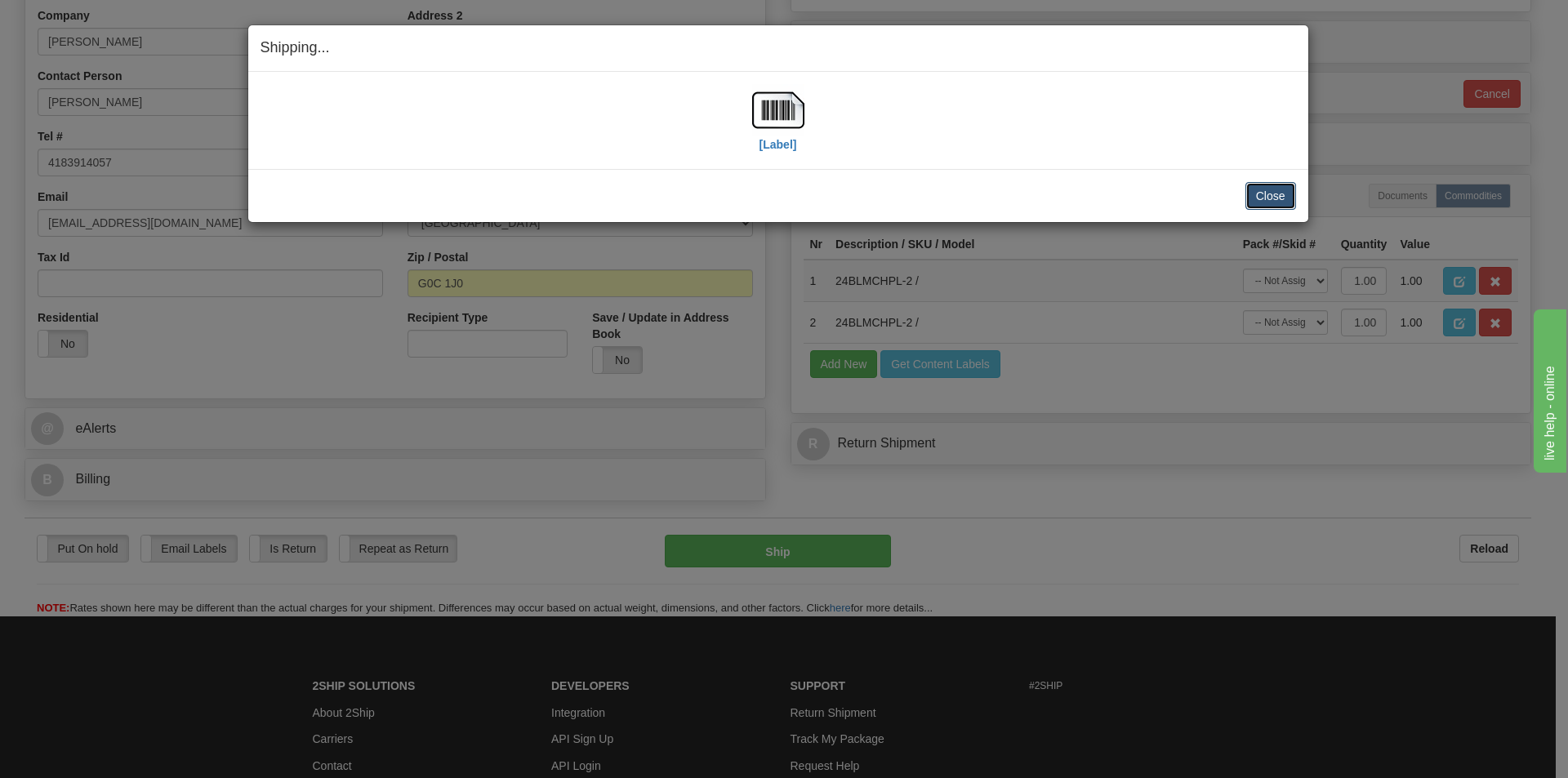
click at [1278, 193] on button "Close" at bounding box center [1271, 195] width 51 height 28
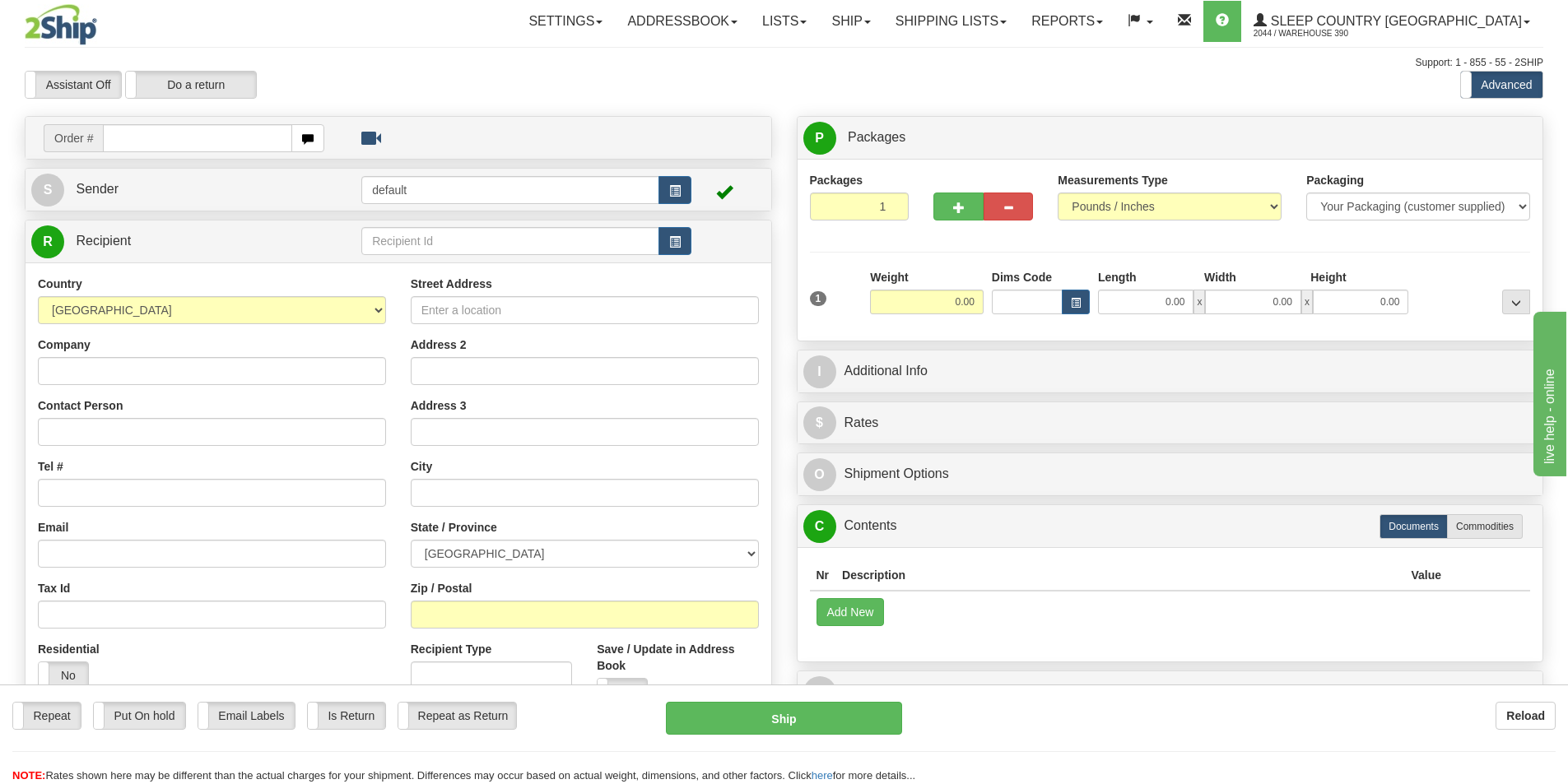
click at [123, 140] on input "text" at bounding box center [197, 138] width 189 height 28
type input "9002I124826"
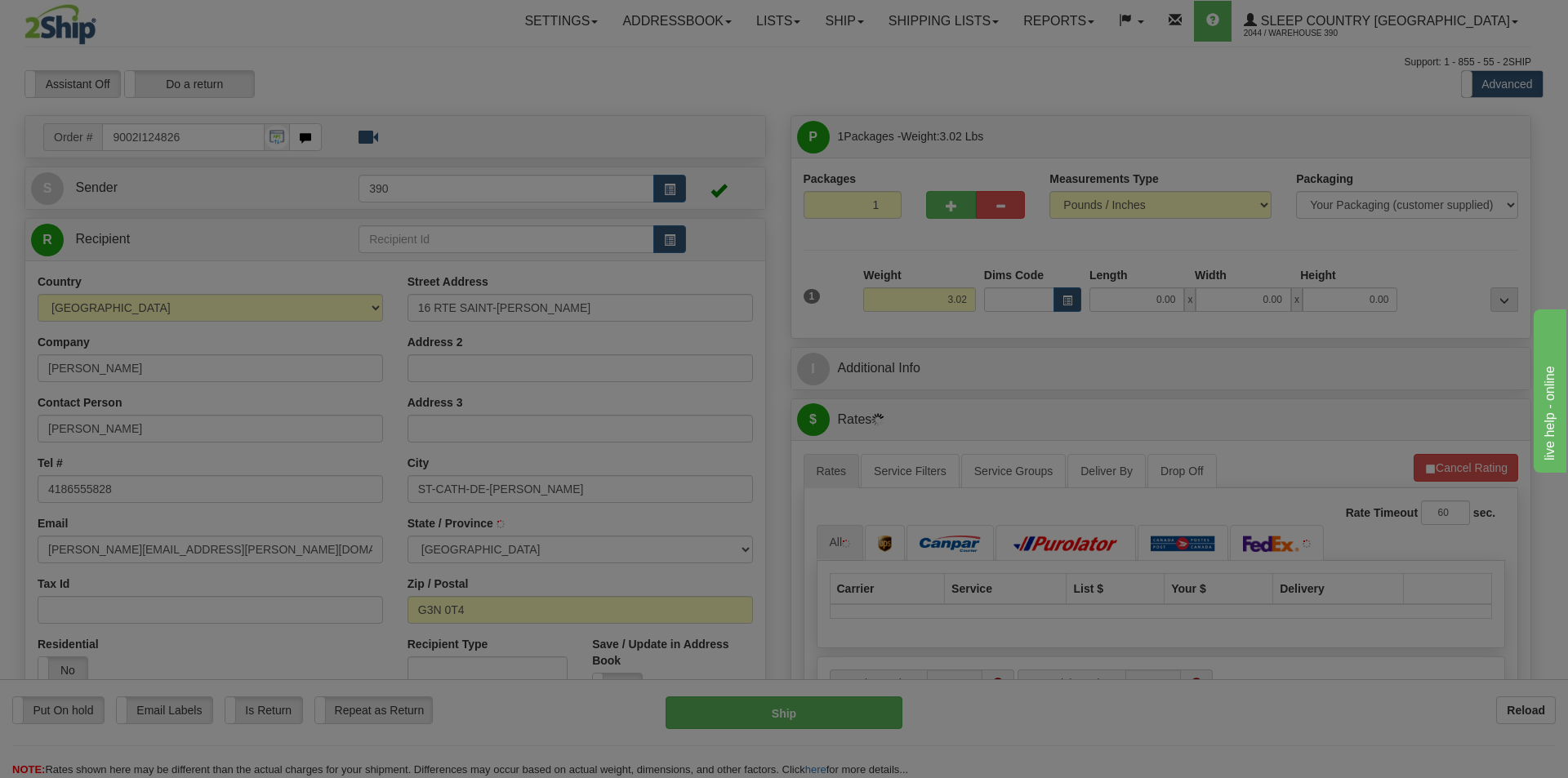
type input "STE-[PERSON_NAME]-DE-LA-[PERSON_NAME]"
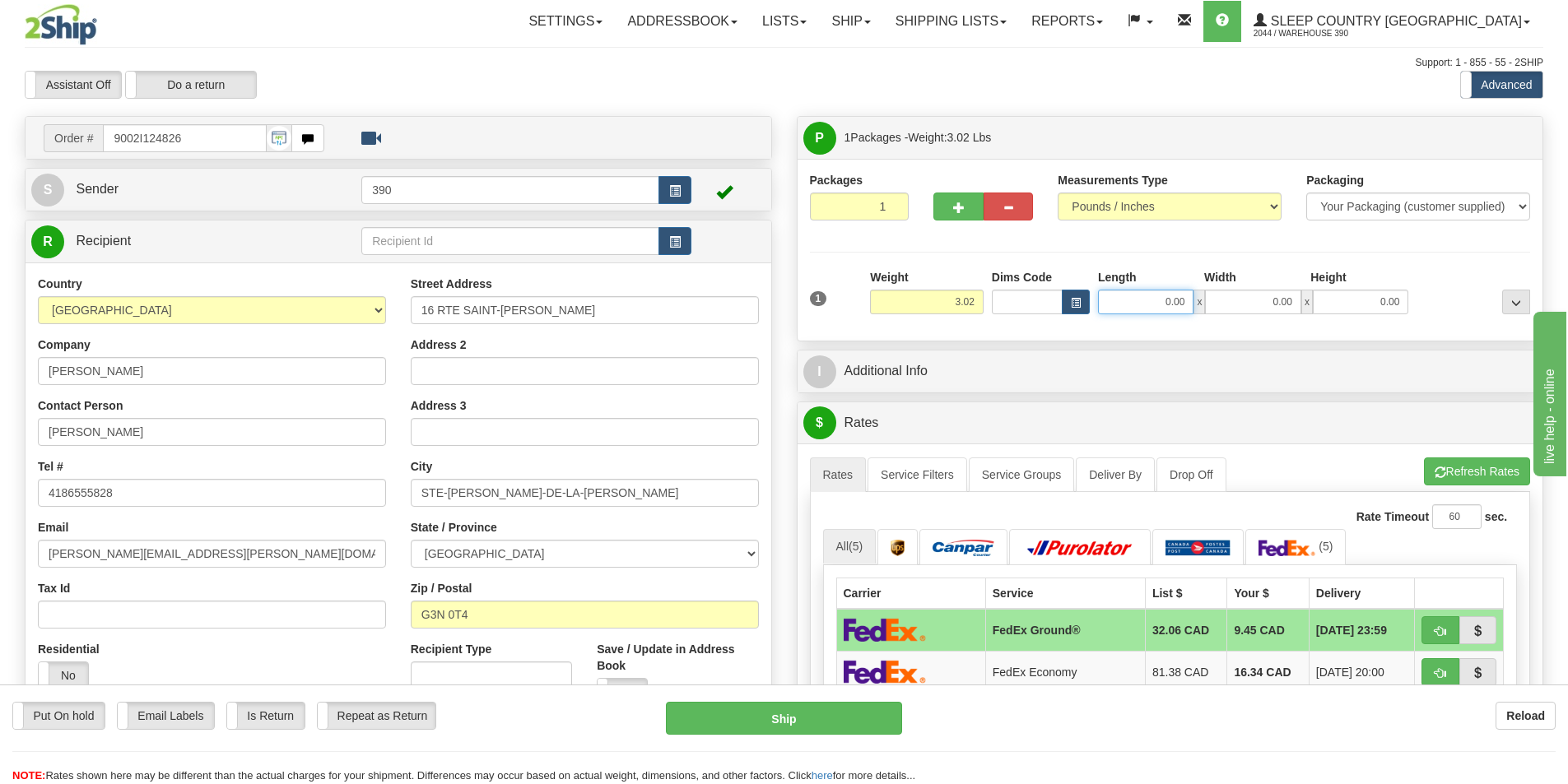
click at [1188, 303] on input "0.00" at bounding box center [1146, 301] width 96 height 25
type input "3.00"
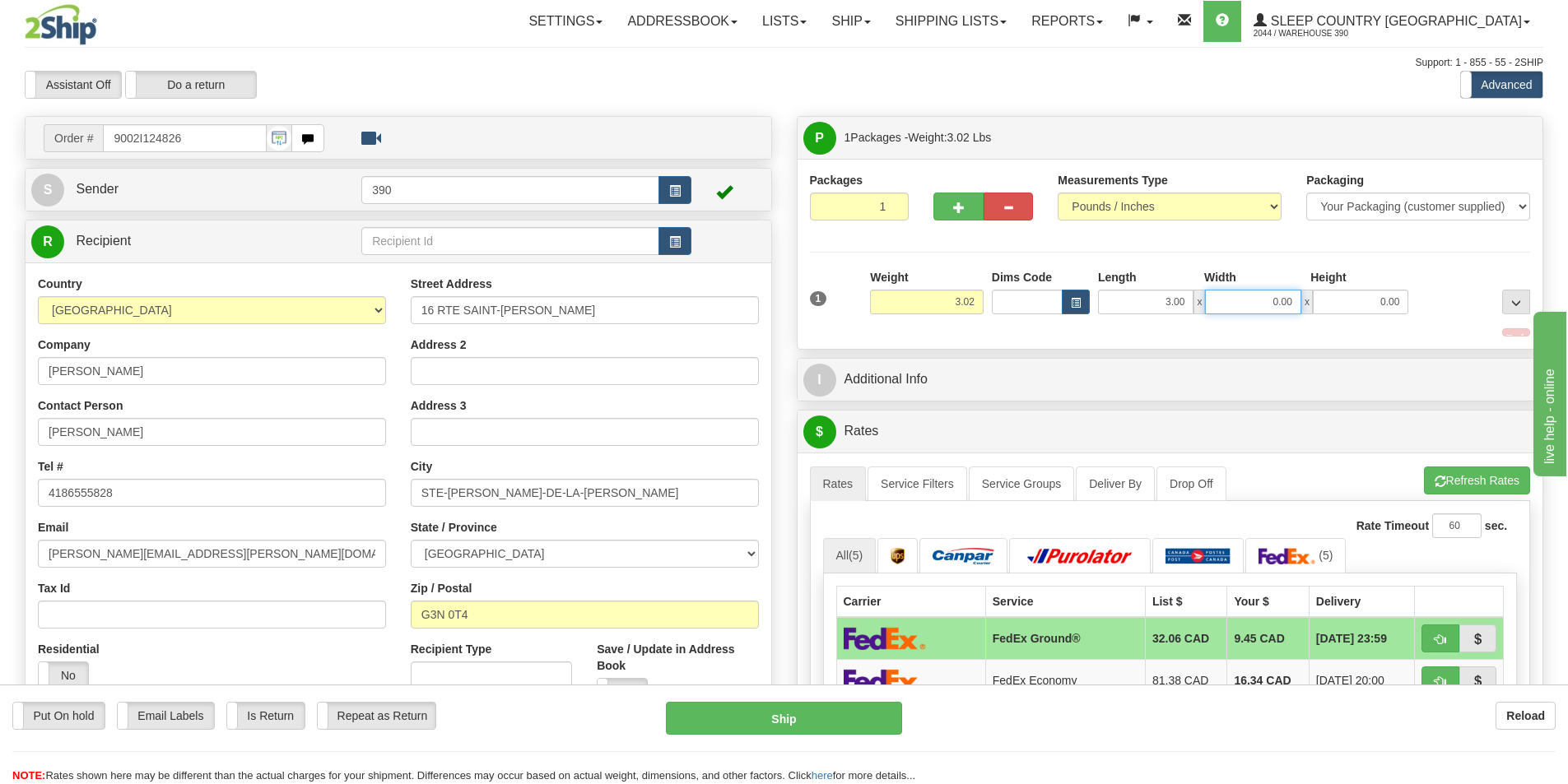
click at [1294, 303] on input "0.00" at bounding box center [1253, 301] width 96 height 25
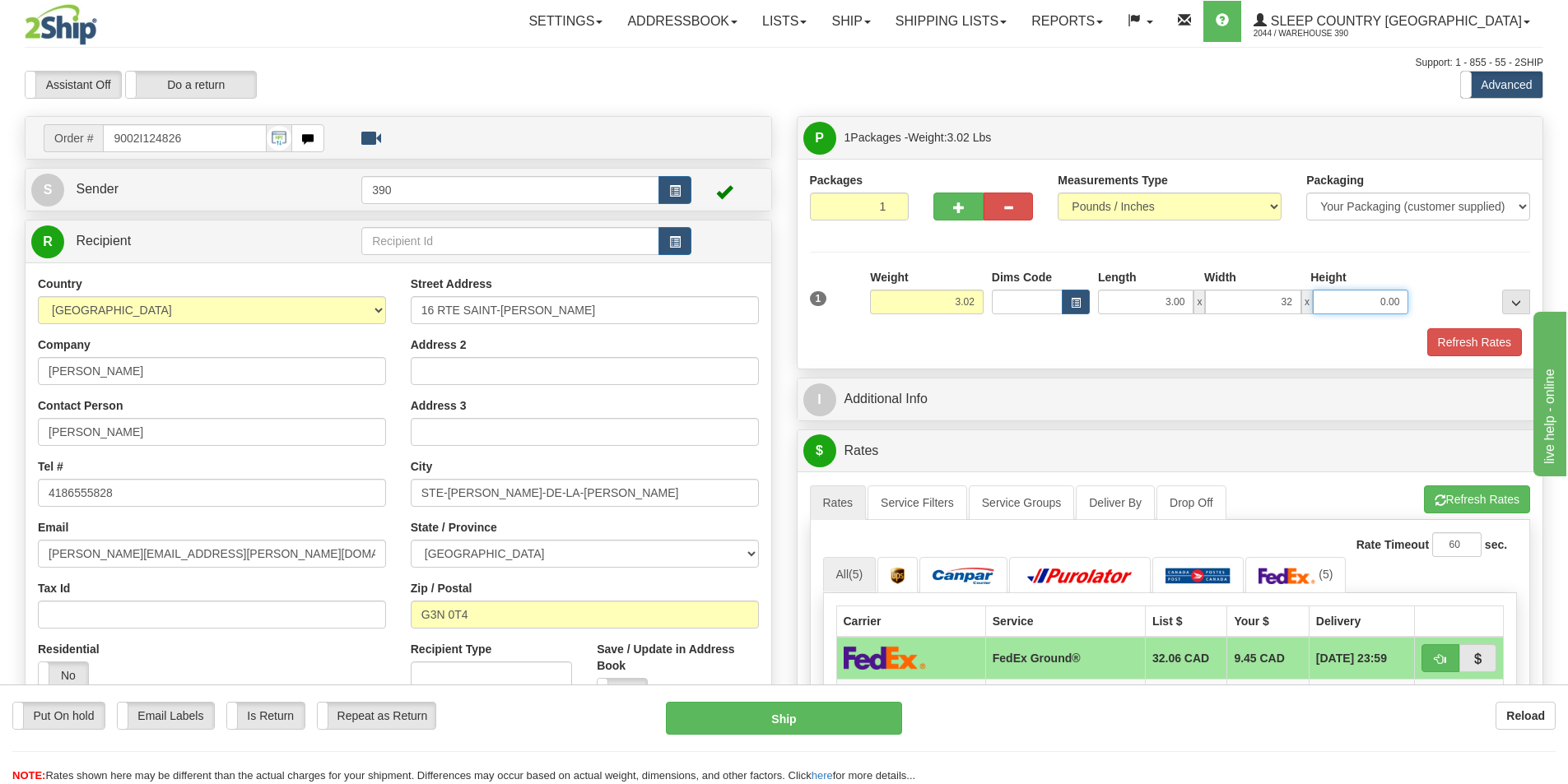
type input "32.00"
click at [1398, 304] on input "0.00" at bounding box center [1361, 301] width 96 height 25
type input "17.00"
click at [1473, 336] on button "Refresh Rates" at bounding box center [1474, 342] width 95 height 28
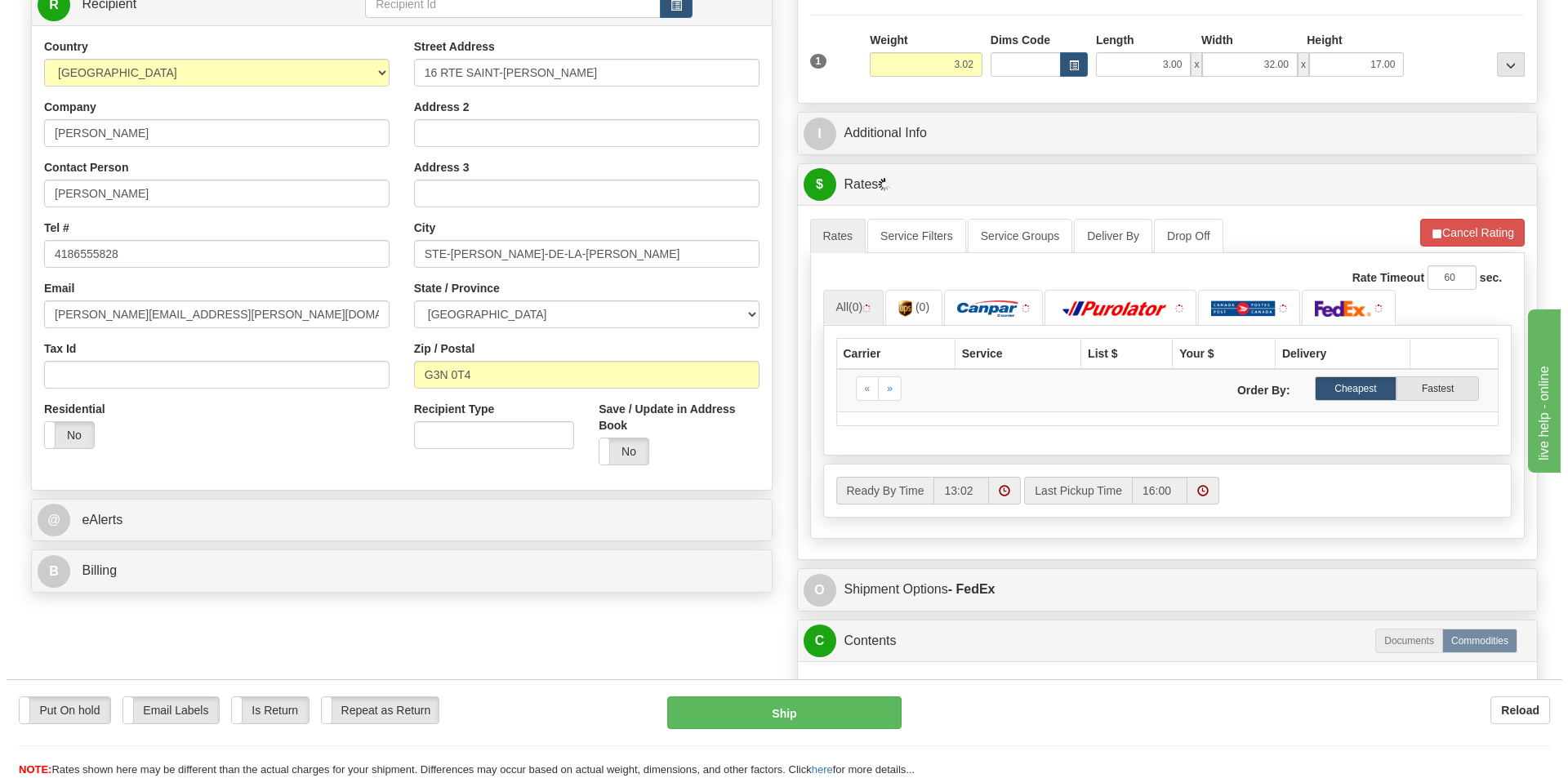
scroll to position [245, 0]
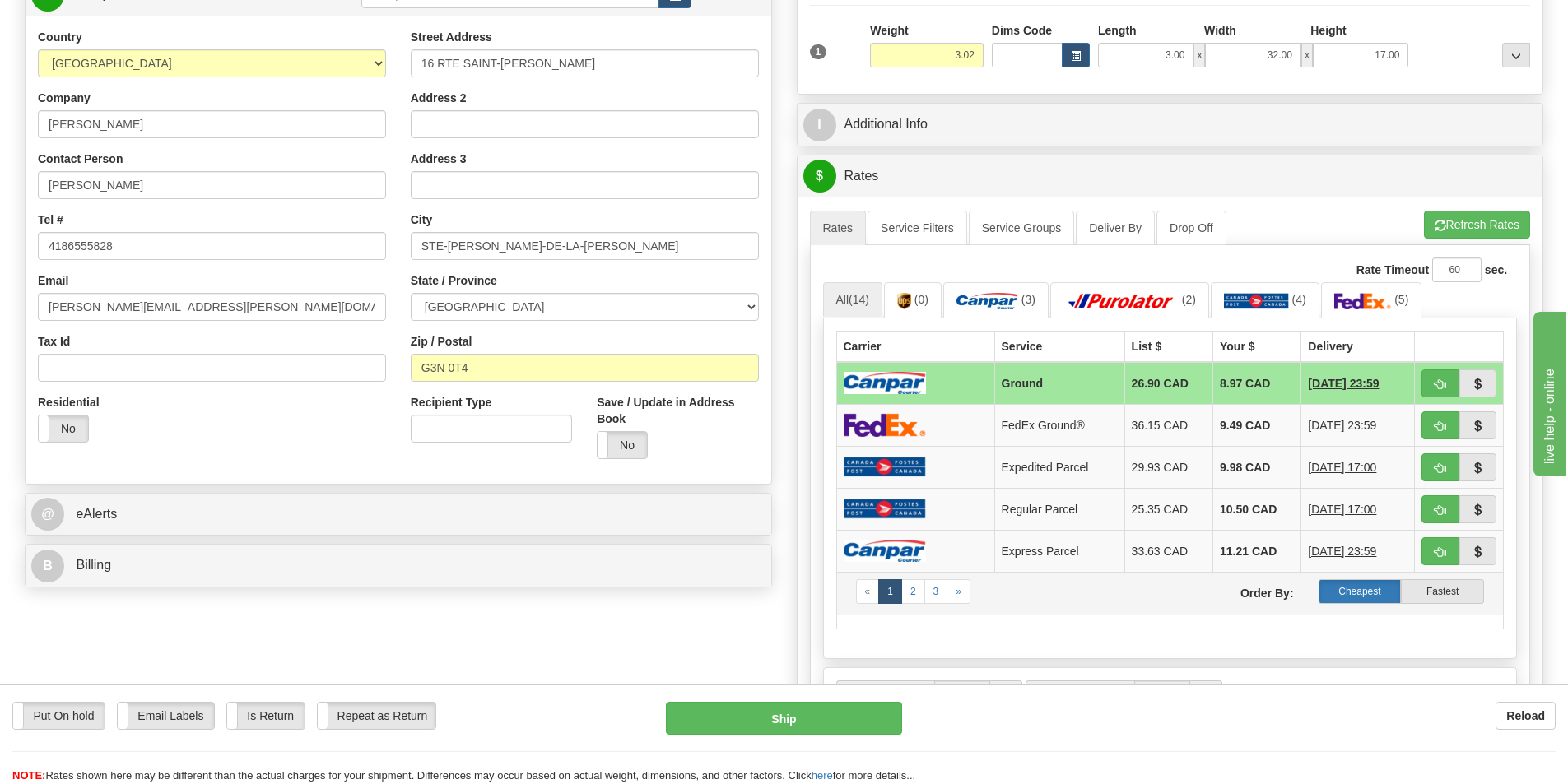
click at [1359, 592] on label "Cheapest" at bounding box center [1359, 591] width 83 height 25
click at [1226, 381] on td "8.97 CAD" at bounding box center [1256, 383] width 88 height 43
click at [1356, 591] on label "Cheapest" at bounding box center [1359, 591] width 83 height 25
click at [774, 713] on button "Ship" at bounding box center [784, 718] width 236 height 33
type input "1"
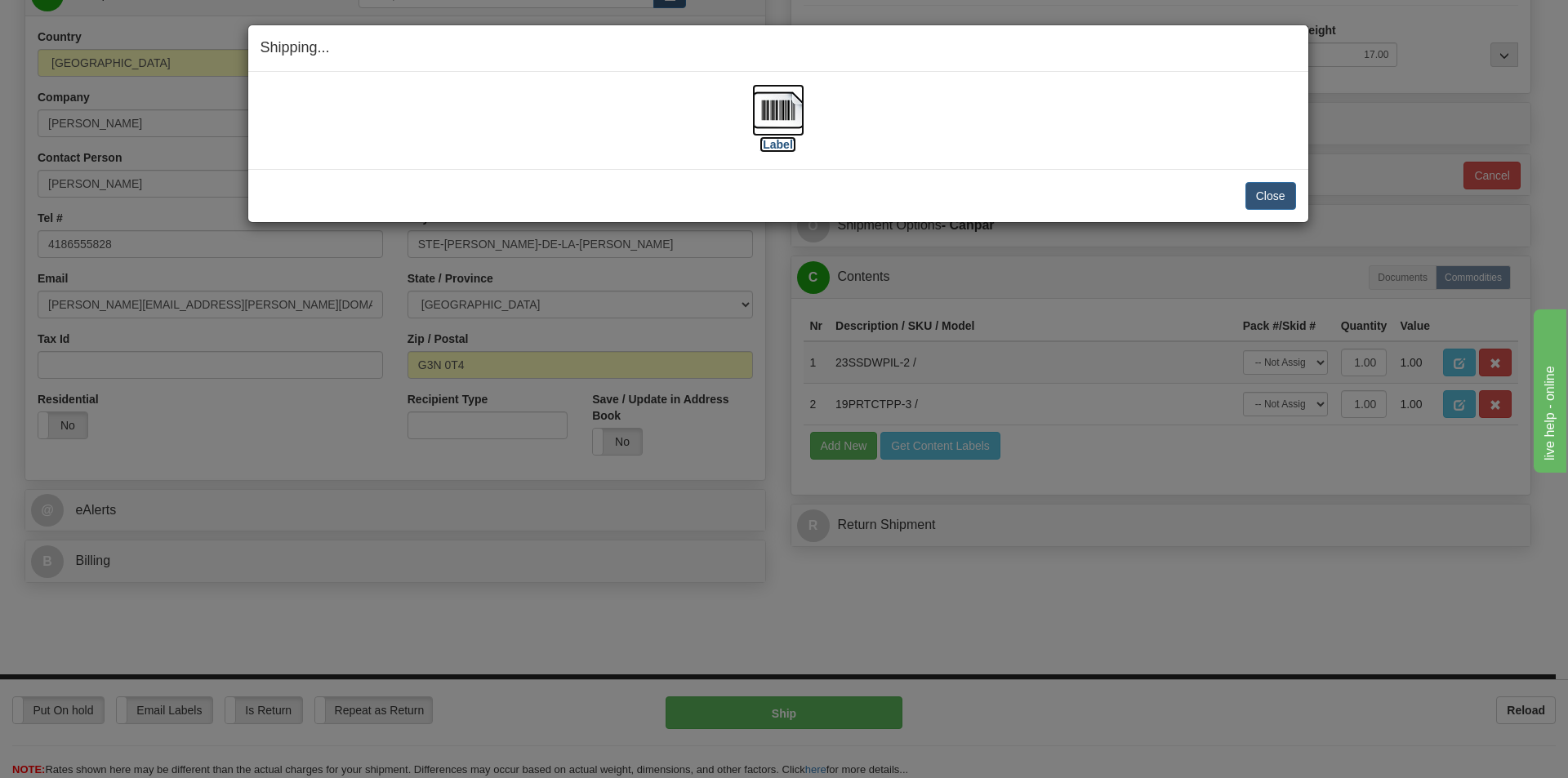
click at [787, 109] on img at bounding box center [779, 110] width 53 height 53
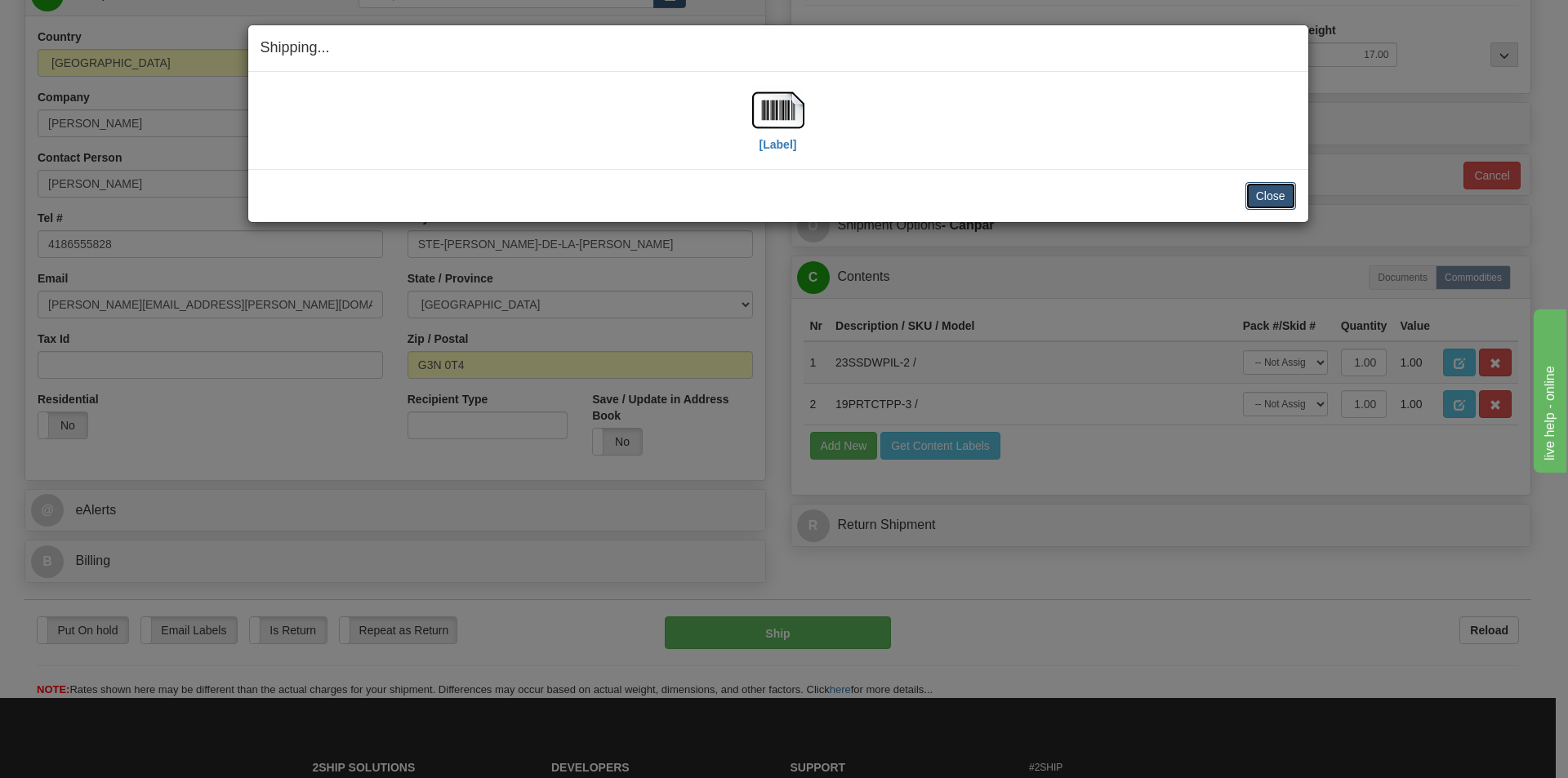
click at [1279, 198] on button "Close" at bounding box center [1271, 195] width 51 height 28
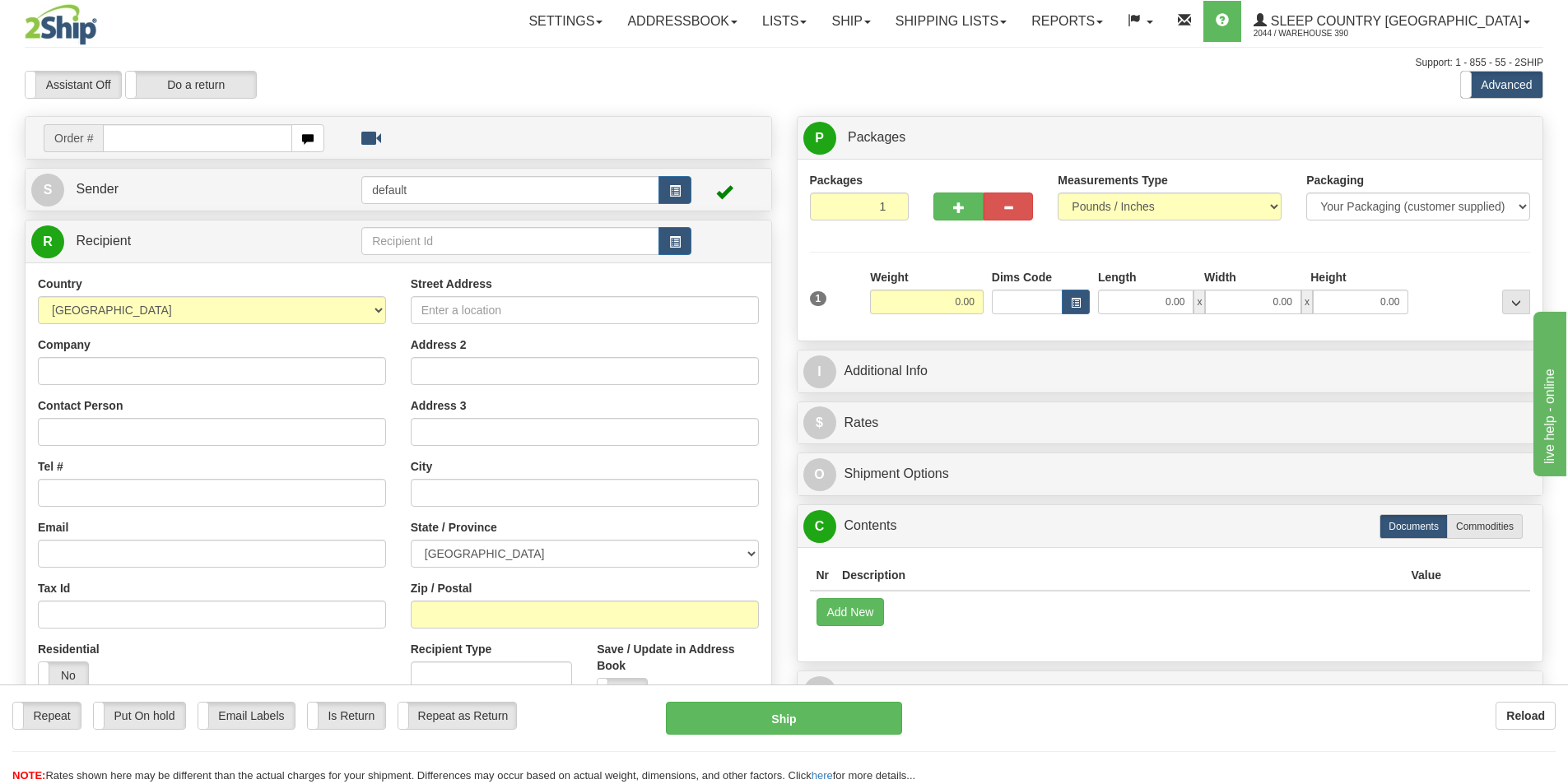
drag, startPoint x: 0, startPoint y: 0, endPoint x: 225, endPoint y: 144, distance: 267.1
click at [225, 144] on input "text" at bounding box center [197, 138] width 189 height 28
type input "9007I122493"
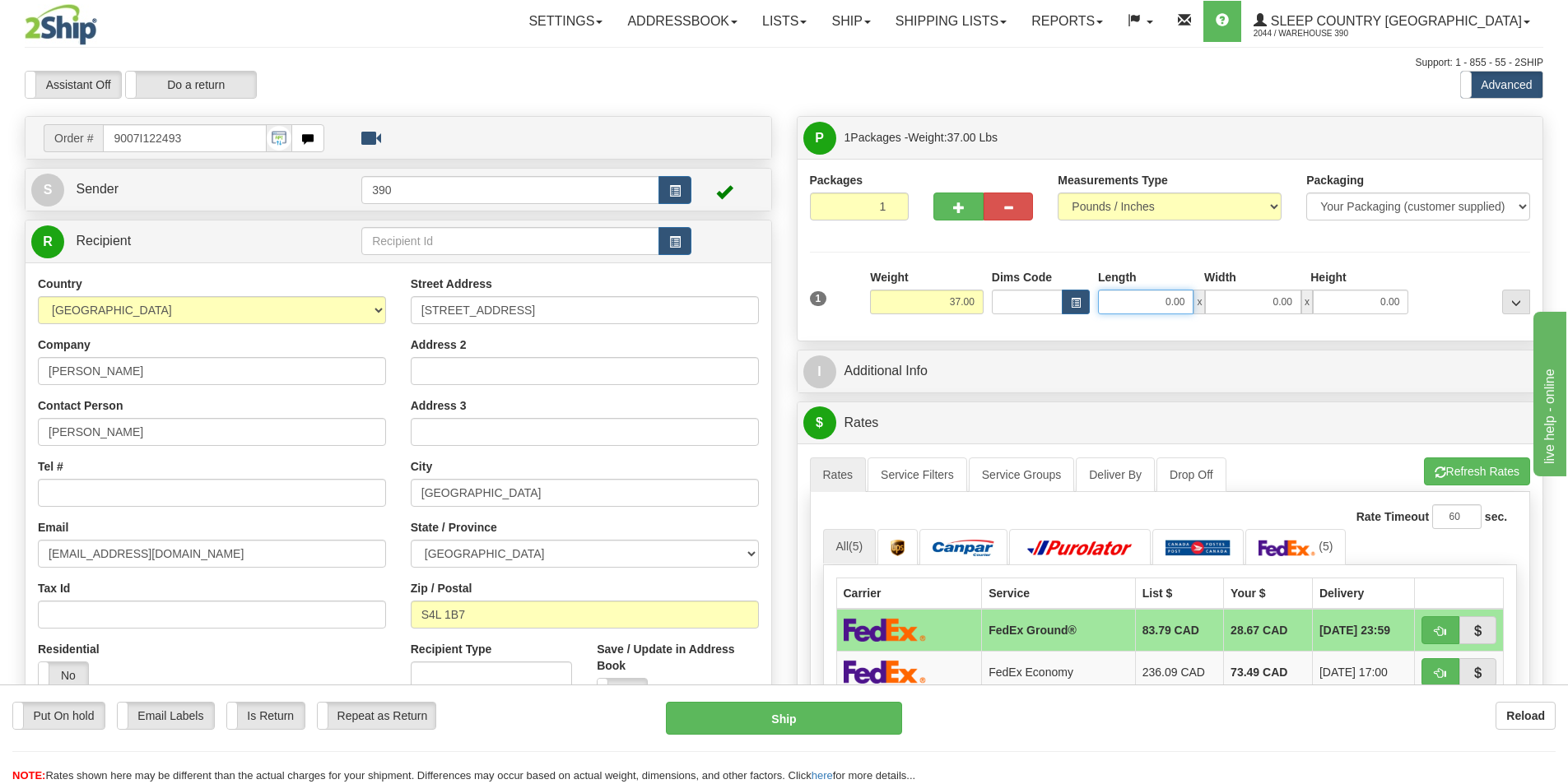
click at [1186, 302] on input "0.00" at bounding box center [1146, 301] width 96 height 25
type input "1.00"
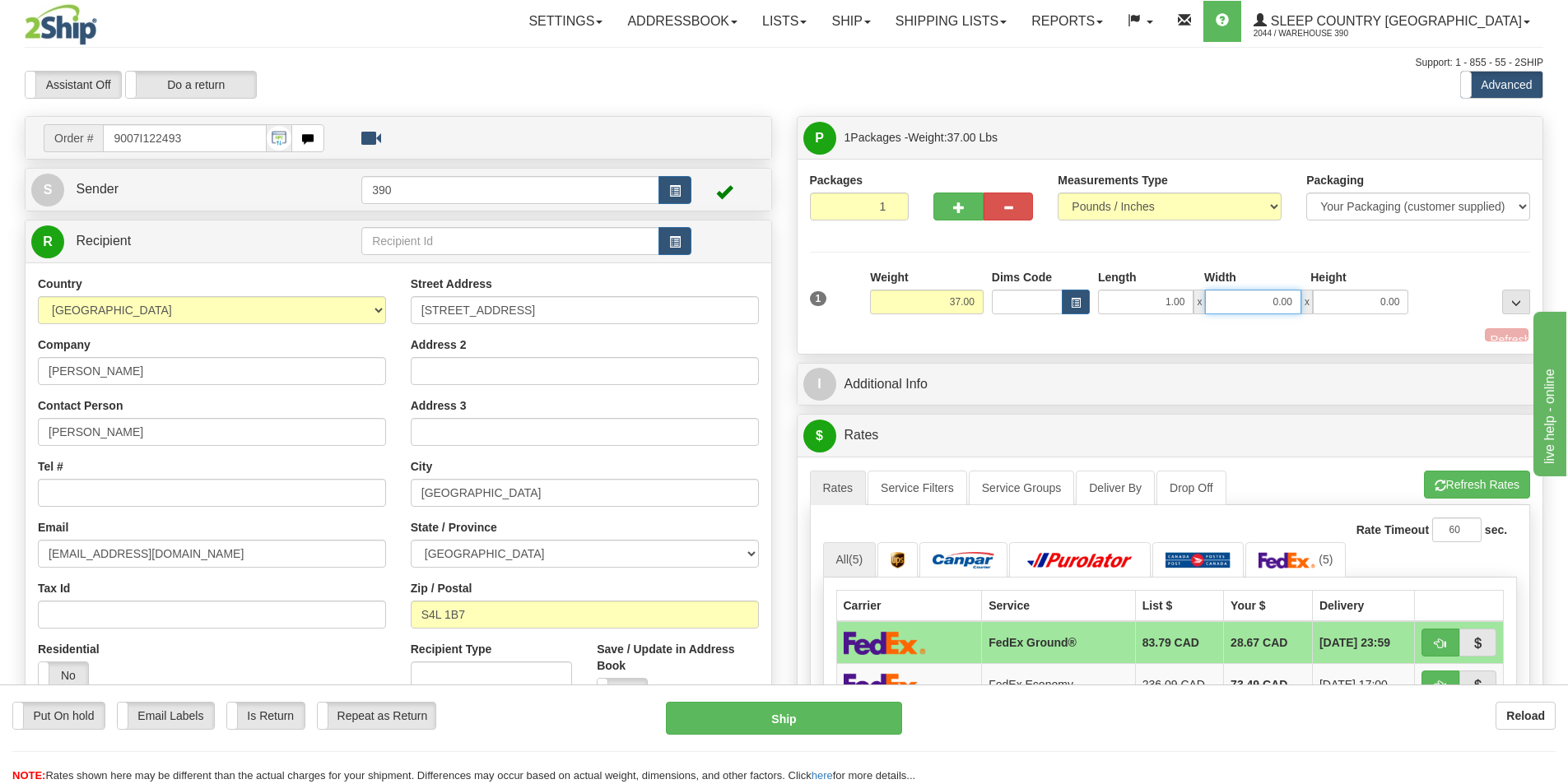
click at [1294, 300] on input "0.00" at bounding box center [1253, 301] width 96 height 25
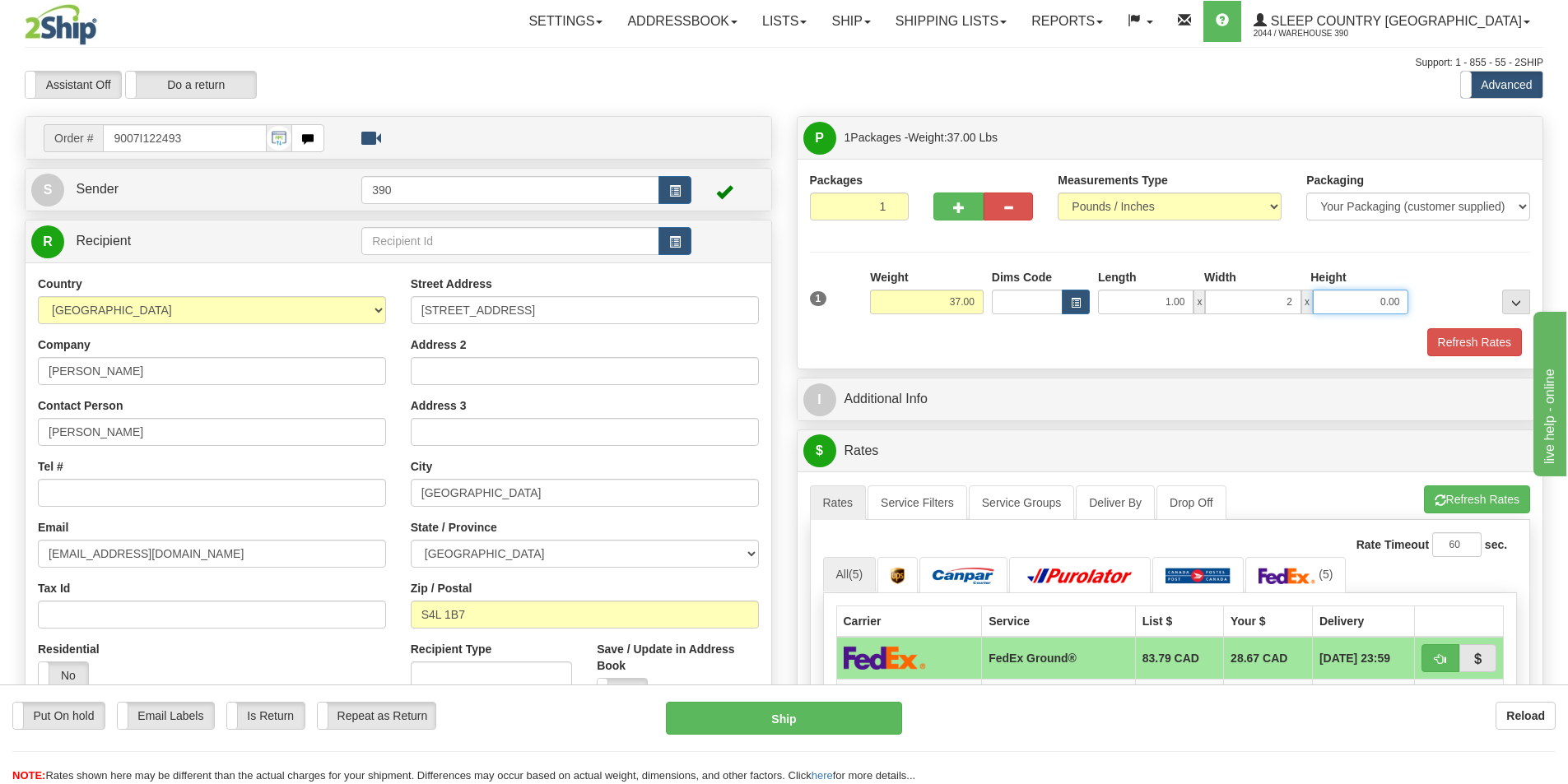
type input "2.00"
click at [1402, 298] on input "0.00" at bounding box center [1361, 301] width 96 height 25
type input "62.00"
click at [1456, 342] on button "Refresh Rates" at bounding box center [1474, 342] width 95 height 28
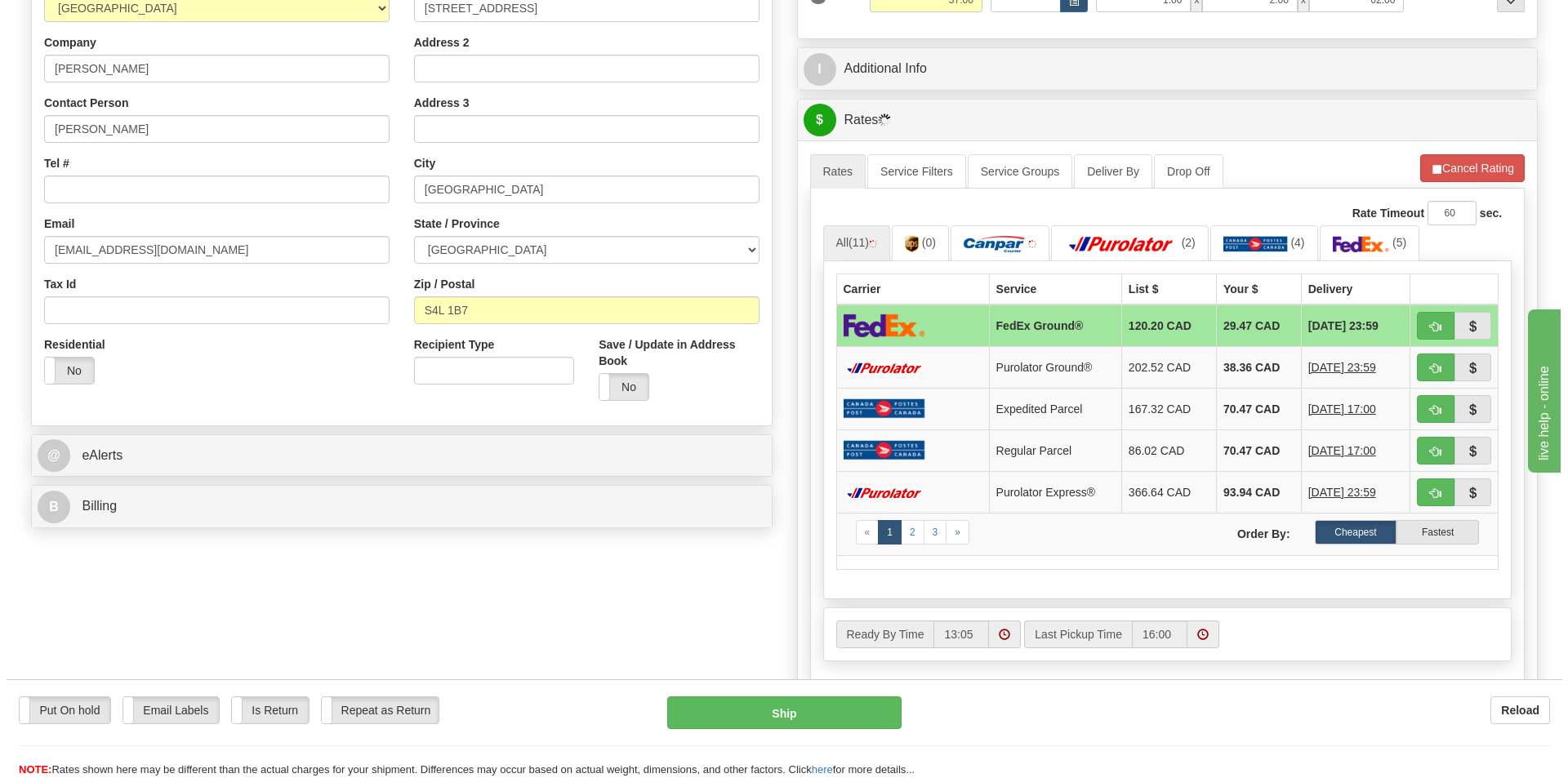
scroll to position [327, 0]
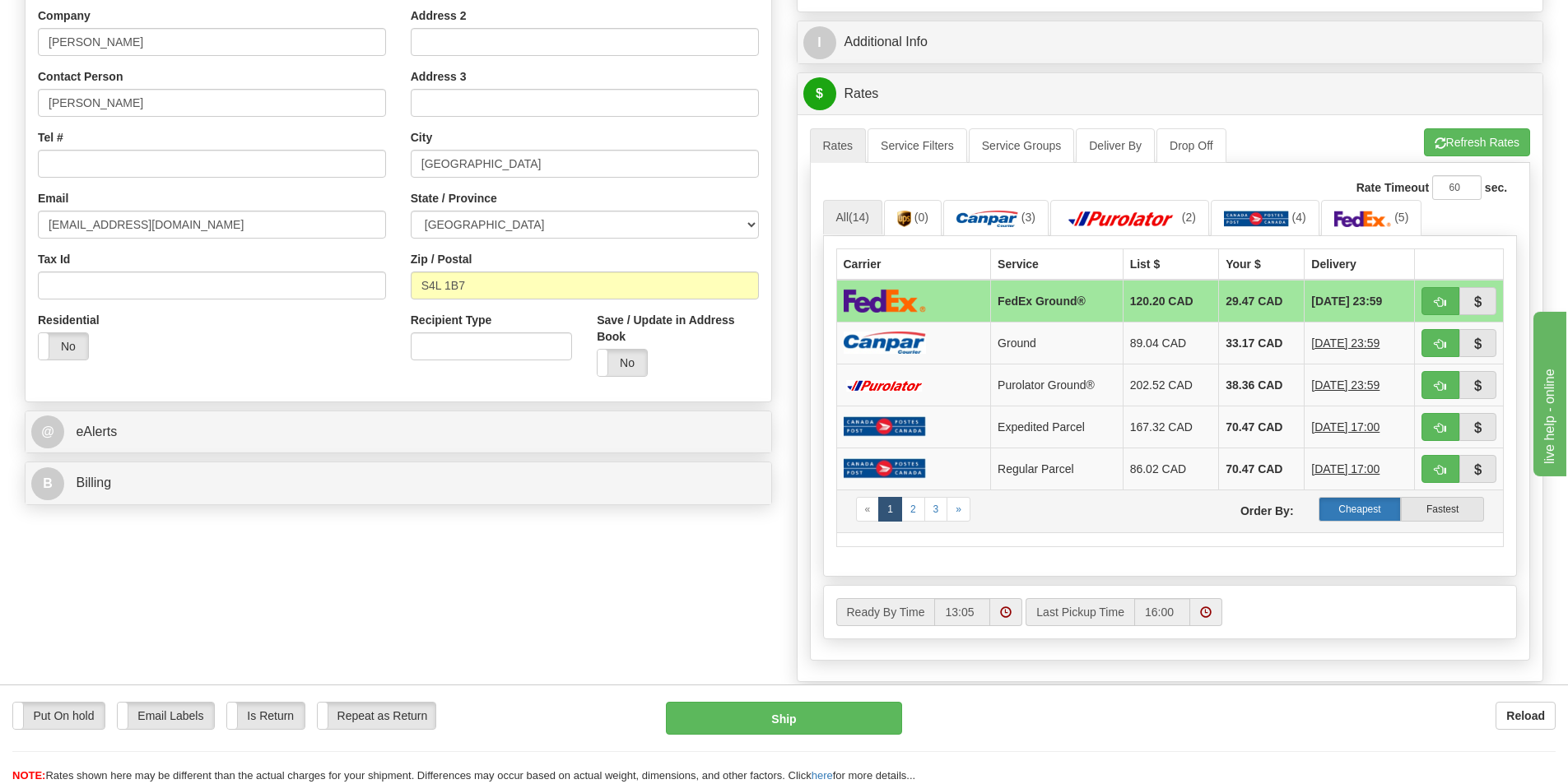
click at [1355, 508] on label "Cheapest" at bounding box center [1359, 509] width 83 height 25
click at [1356, 511] on label "Cheapest" at bounding box center [1359, 509] width 83 height 25
click at [795, 712] on button "Ship" at bounding box center [784, 718] width 236 height 33
type input "92"
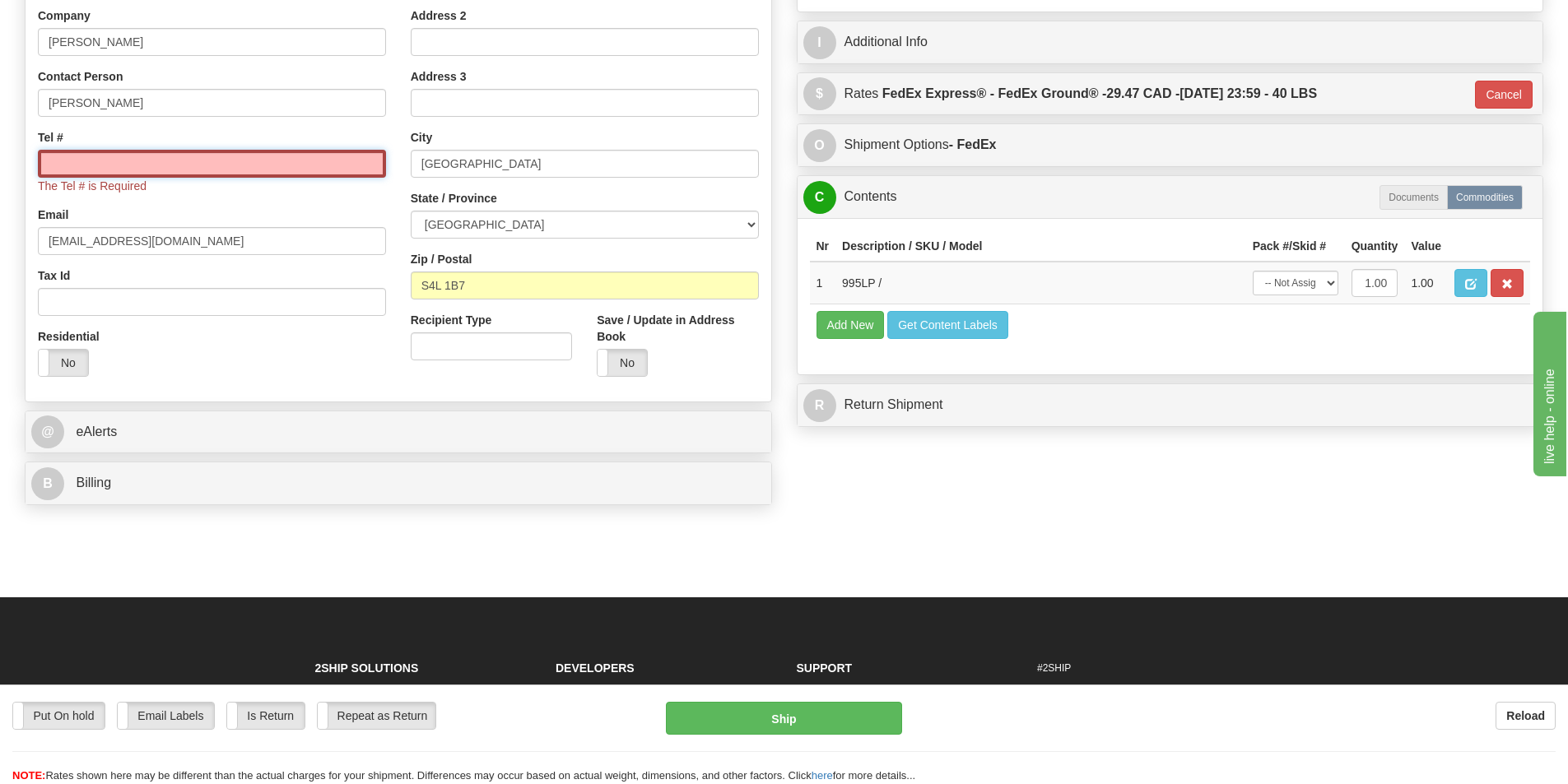
click at [234, 163] on input "Tel #" at bounding box center [211, 163] width 348 height 28
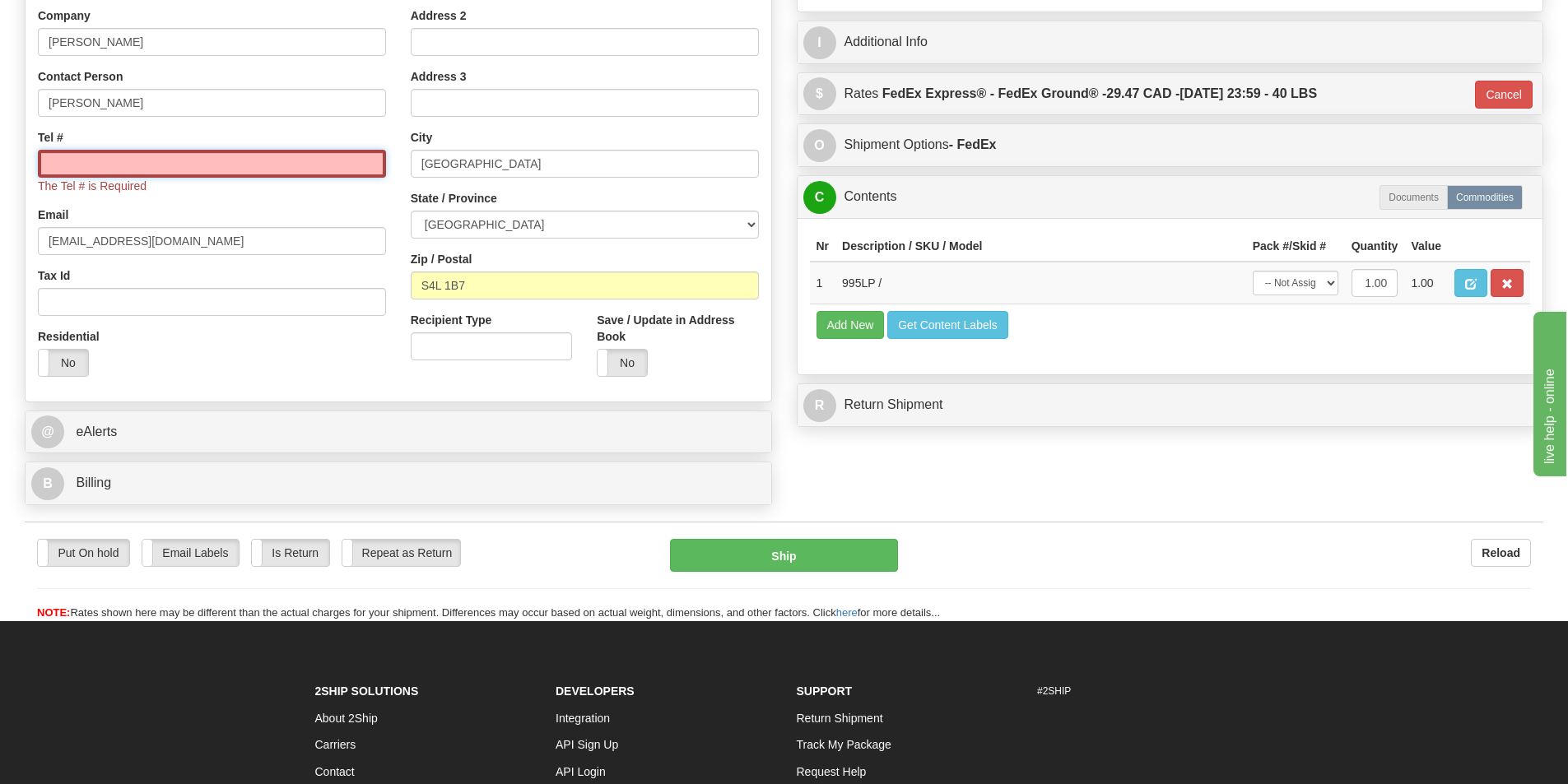
type input "4189973850"
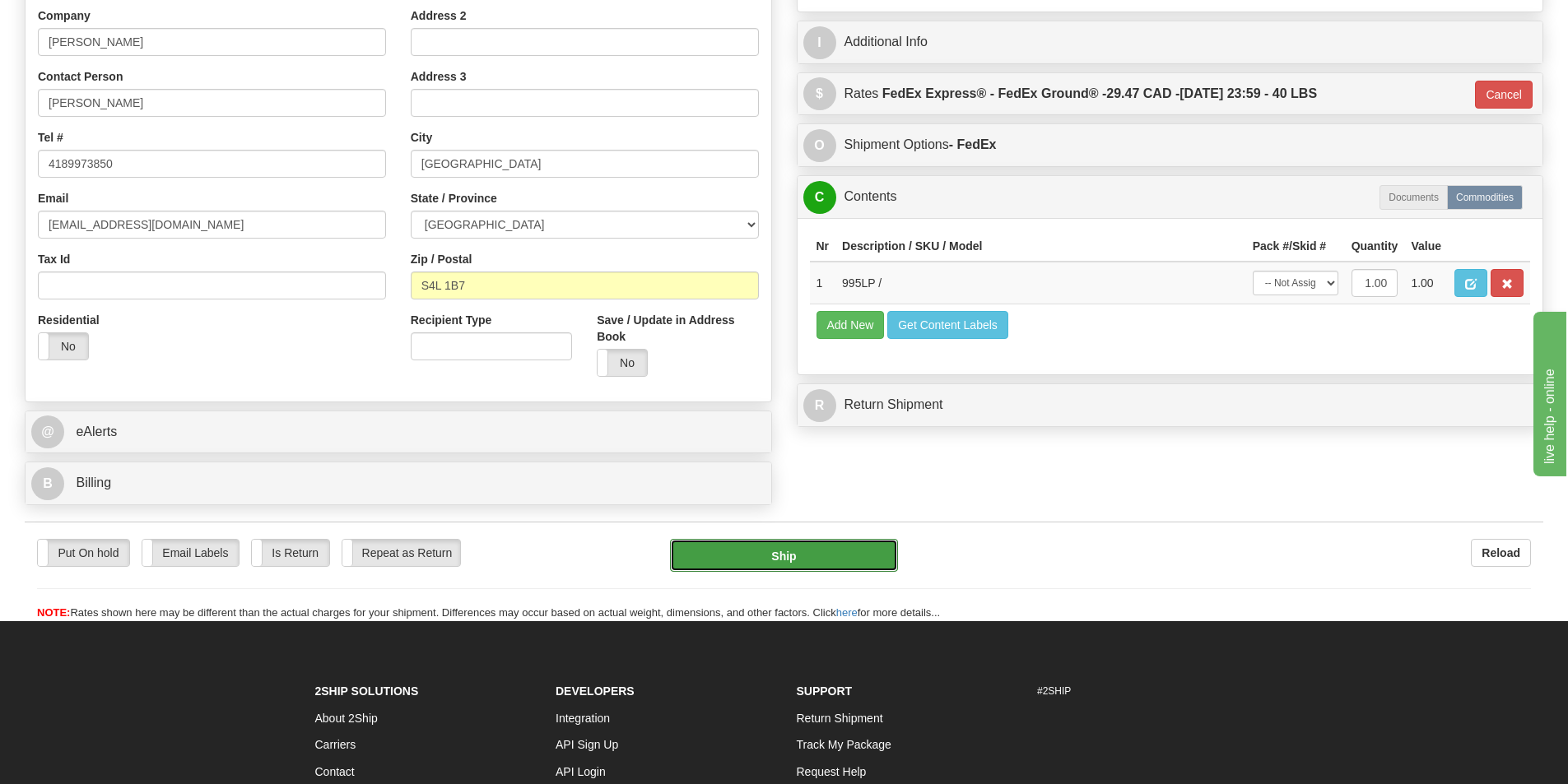
click at [794, 560] on button "Ship" at bounding box center [784, 555] width 228 height 33
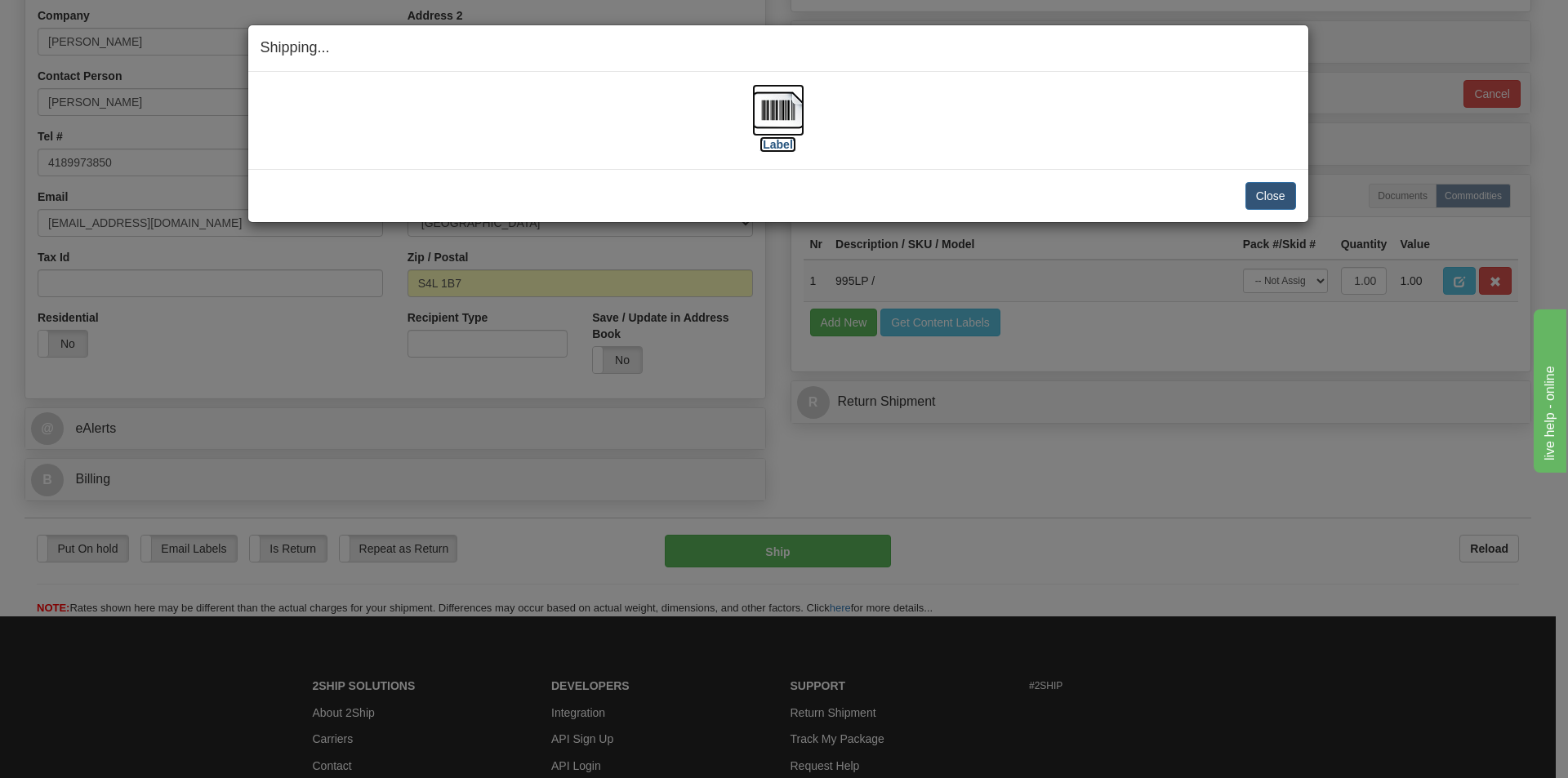
click at [781, 113] on img at bounding box center [779, 110] width 53 height 53
click at [1272, 191] on button "Close" at bounding box center [1271, 195] width 51 height 28
click at [1272, 192] on button "Close" at bounding box center [1271, 195] width 51 height 28
click at [1272, 193] on button "Close" at bounding box center [1271, 195] width 51 height 28
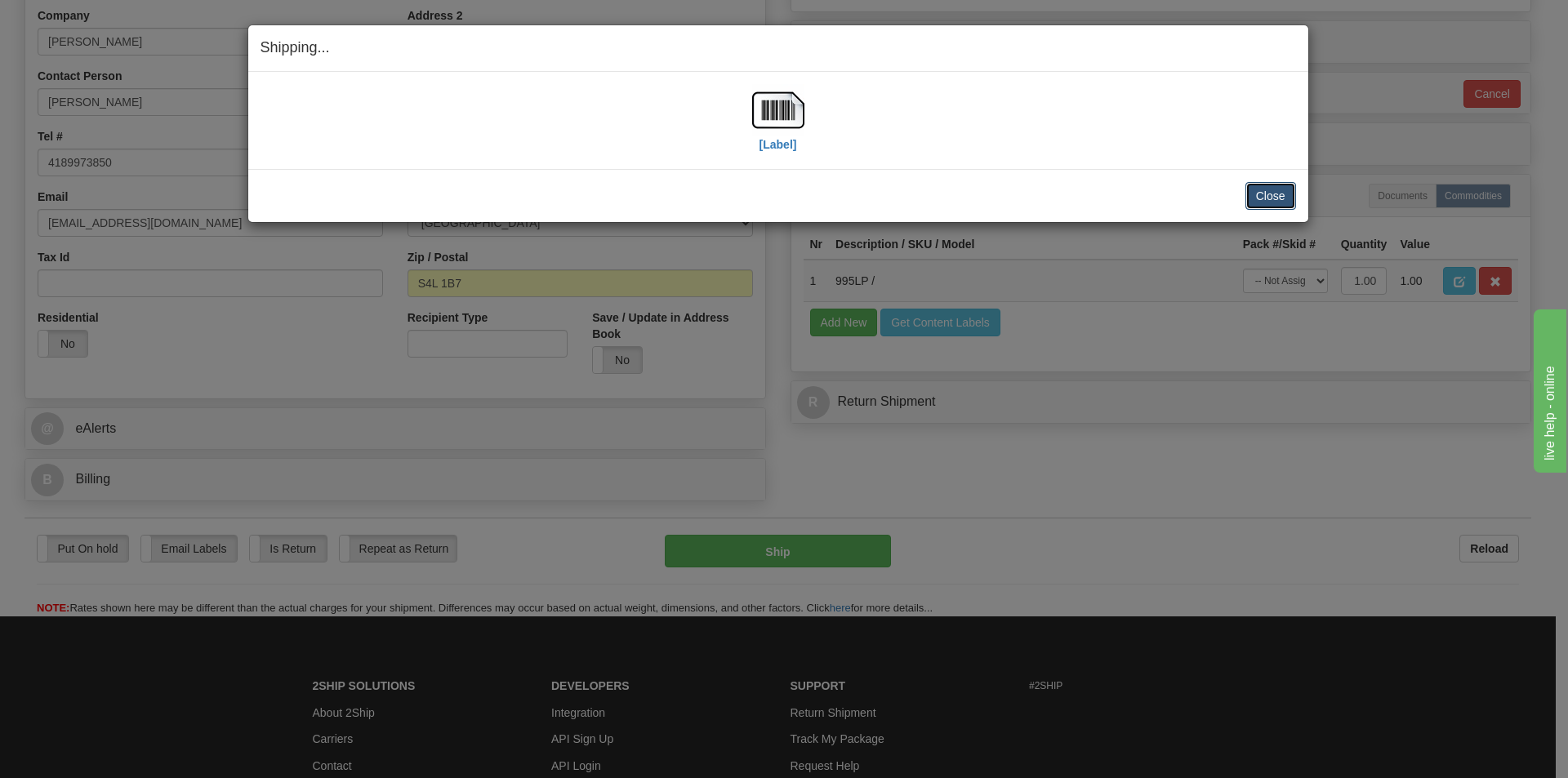
click at [1272, 193] on button "Close" at bounding box center [1271, 195] width 51 height 28
click at [1264, 190] on button "Close" at bounding box center [1271, 195] width 51 height 28
